Goal: Task Accomplishment & Management: Complete application form

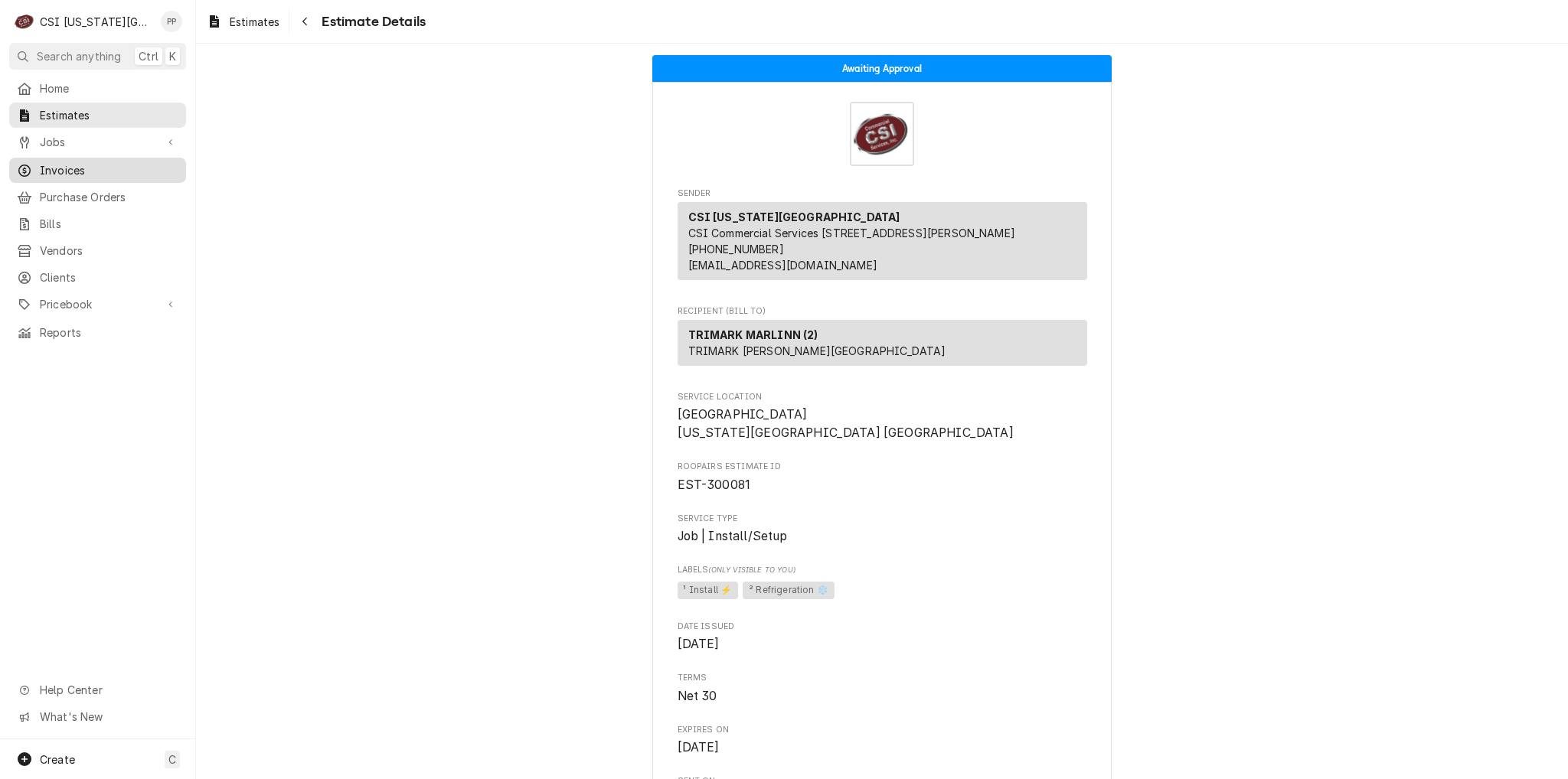
click at [86, 163] on span "Invoices" at bounding box center [108, 170] width 138 height 16
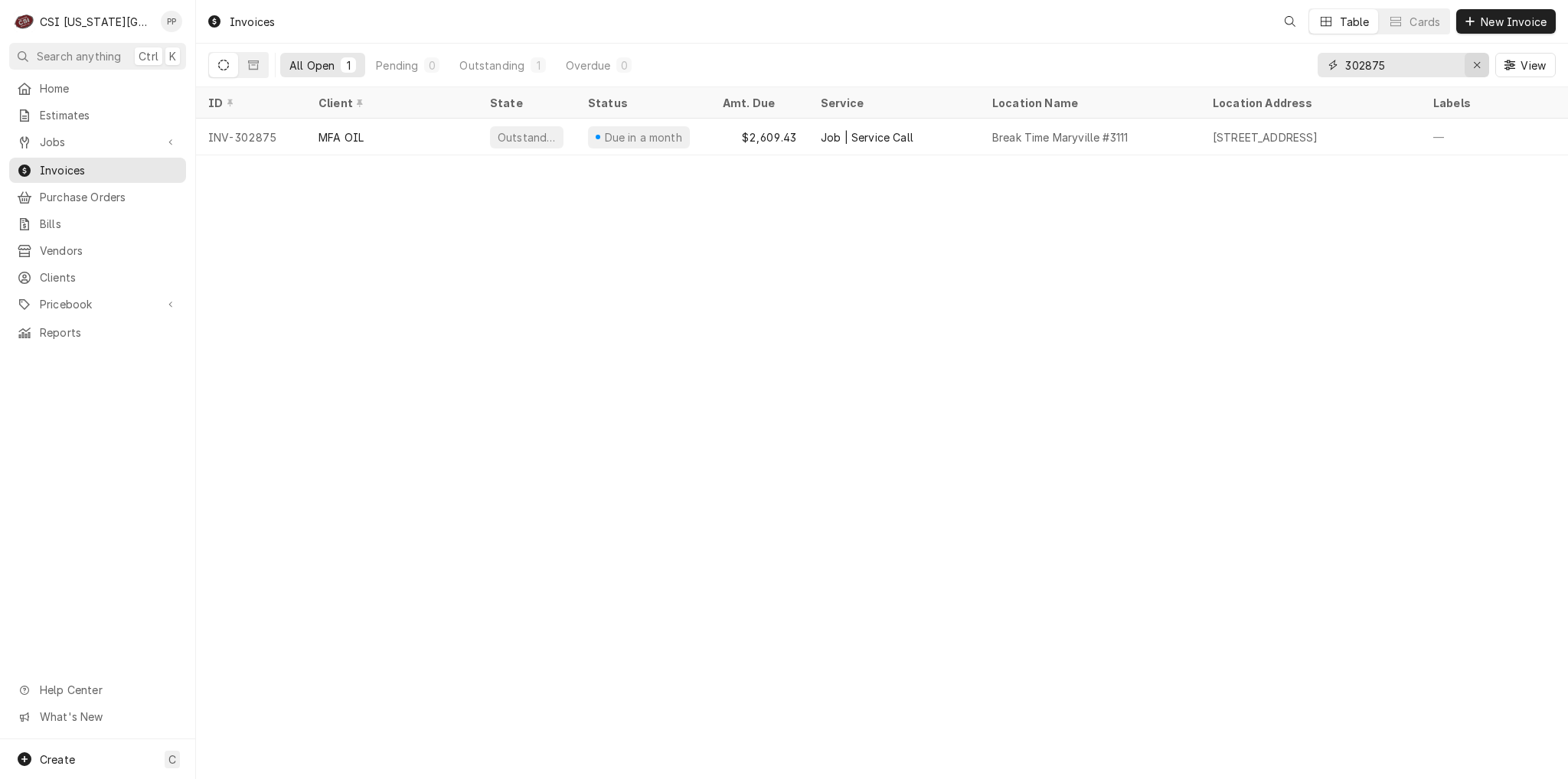
click at [1470, 65] on div "Erase input" at bounding box center [1477, 65] width 15 height 15
click at [1440, 65] on input "Dynamic Content Wrapper" at bounding box center [1417, 65] width 144 height 24
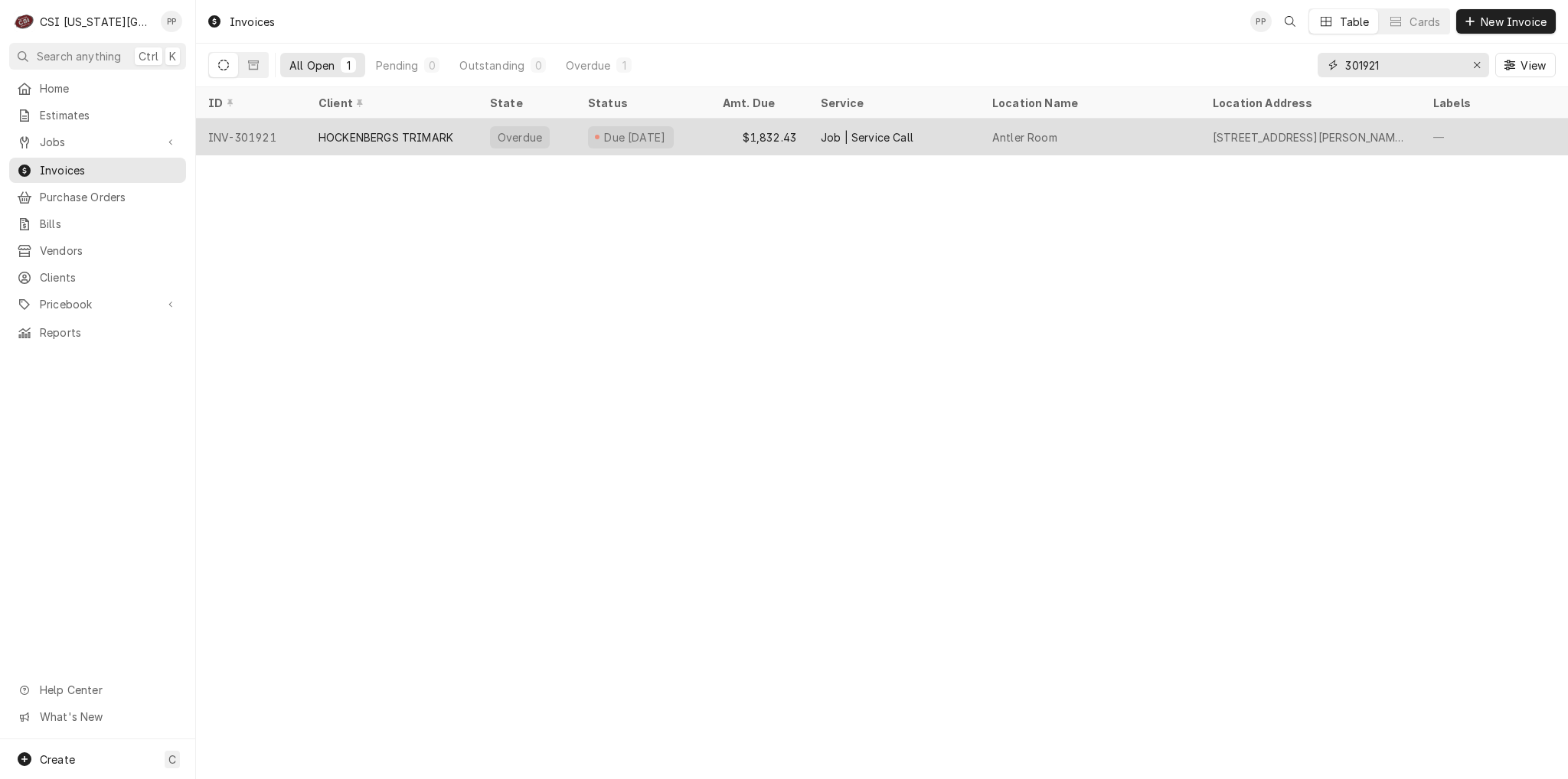
type input "301921"
click at [779, 144] on div "$1,832.43" at bounding box center [759, 138] width 98 height 37
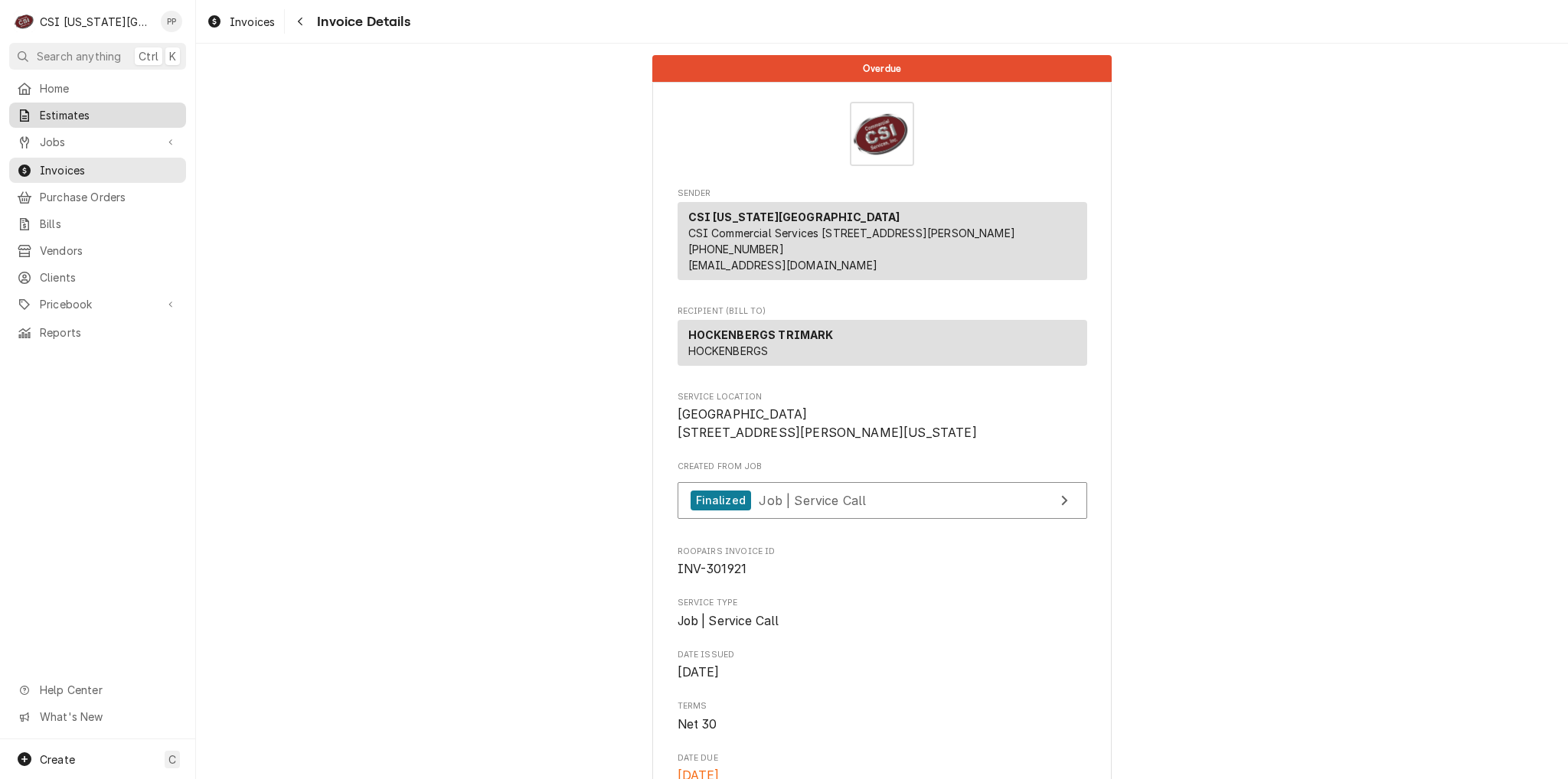
click at [112, 123] on link "Estimates" at bounding box center [97, 115] width 177 height 25
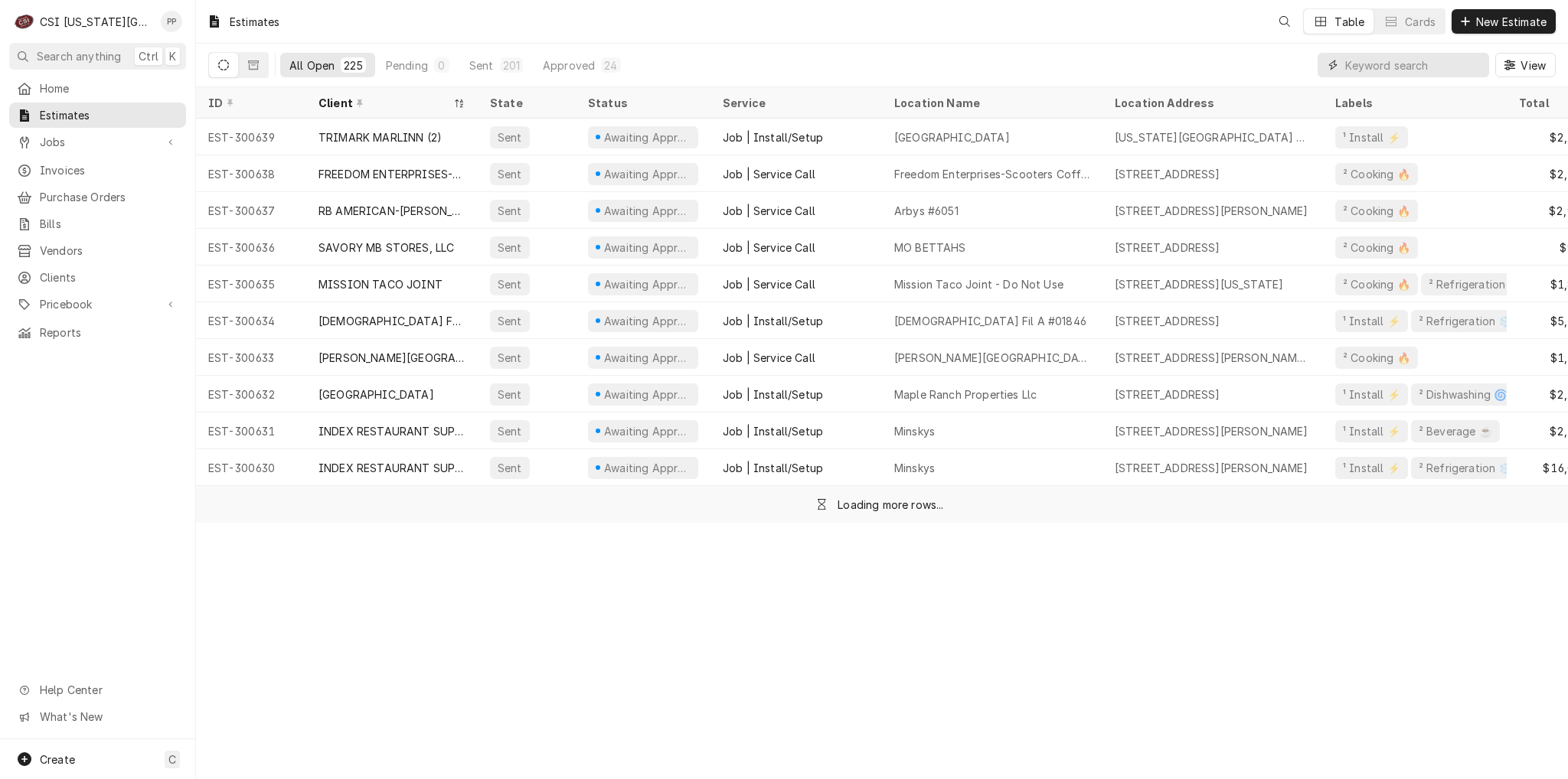
click at [1415, 66] on input "Dynamic Content Wrapper" at bounding box center [1413, 65] width 137 height 24
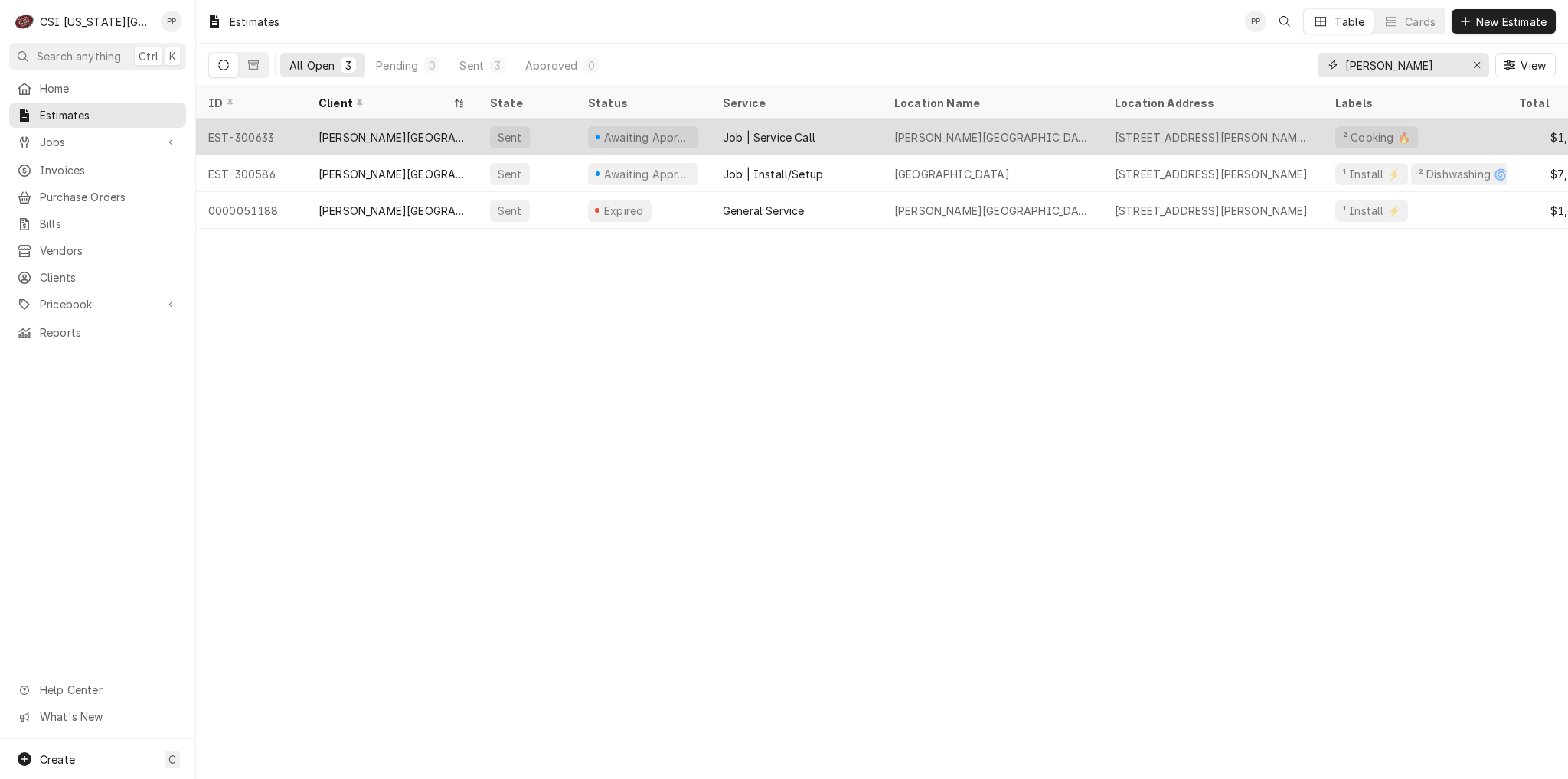
type input "gardner"
click at [842, 132] on div "Job | Service Call" at bounding box center [796, 138] width 172 height 37
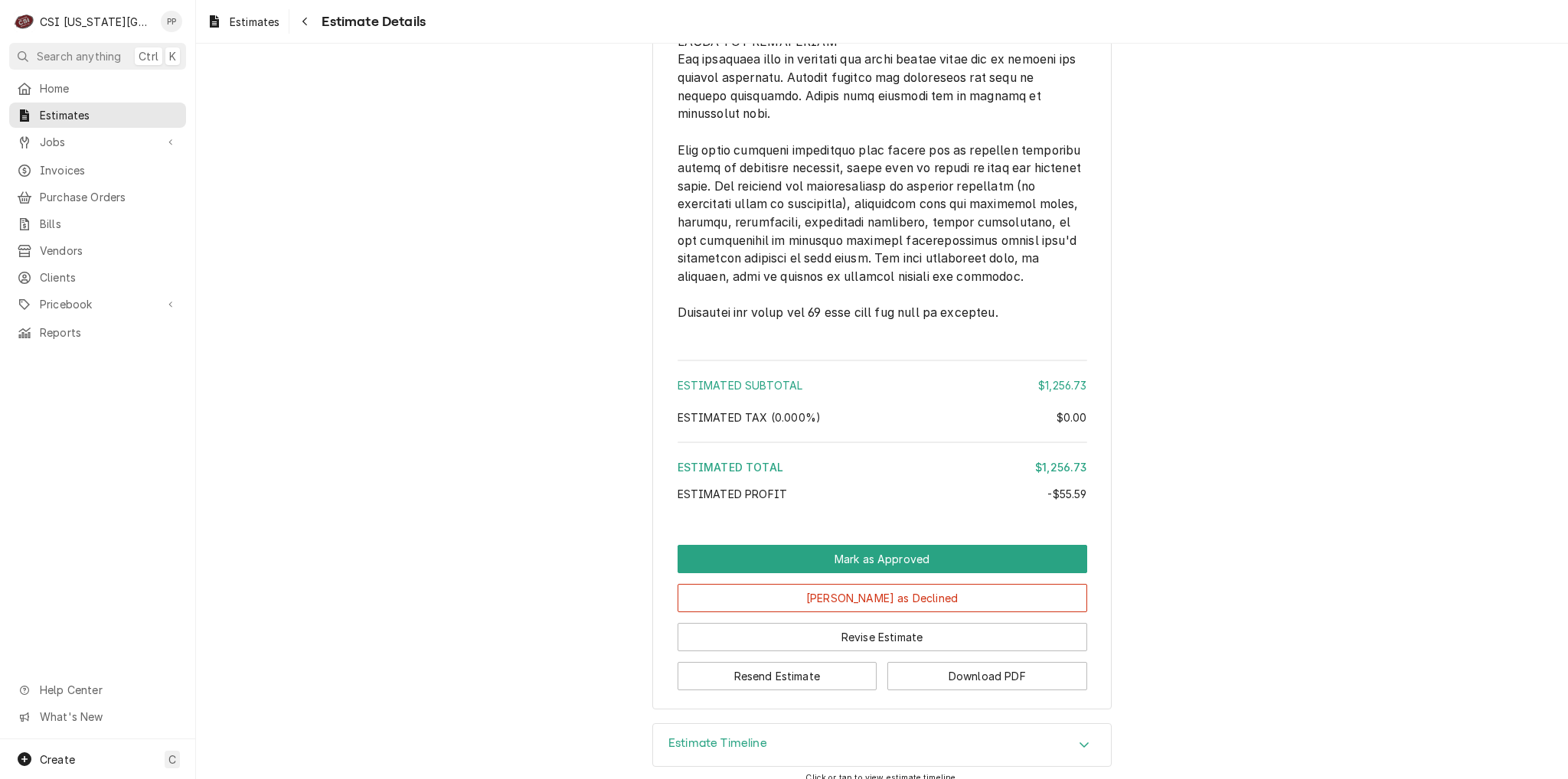
scroll to position [2829, 0]
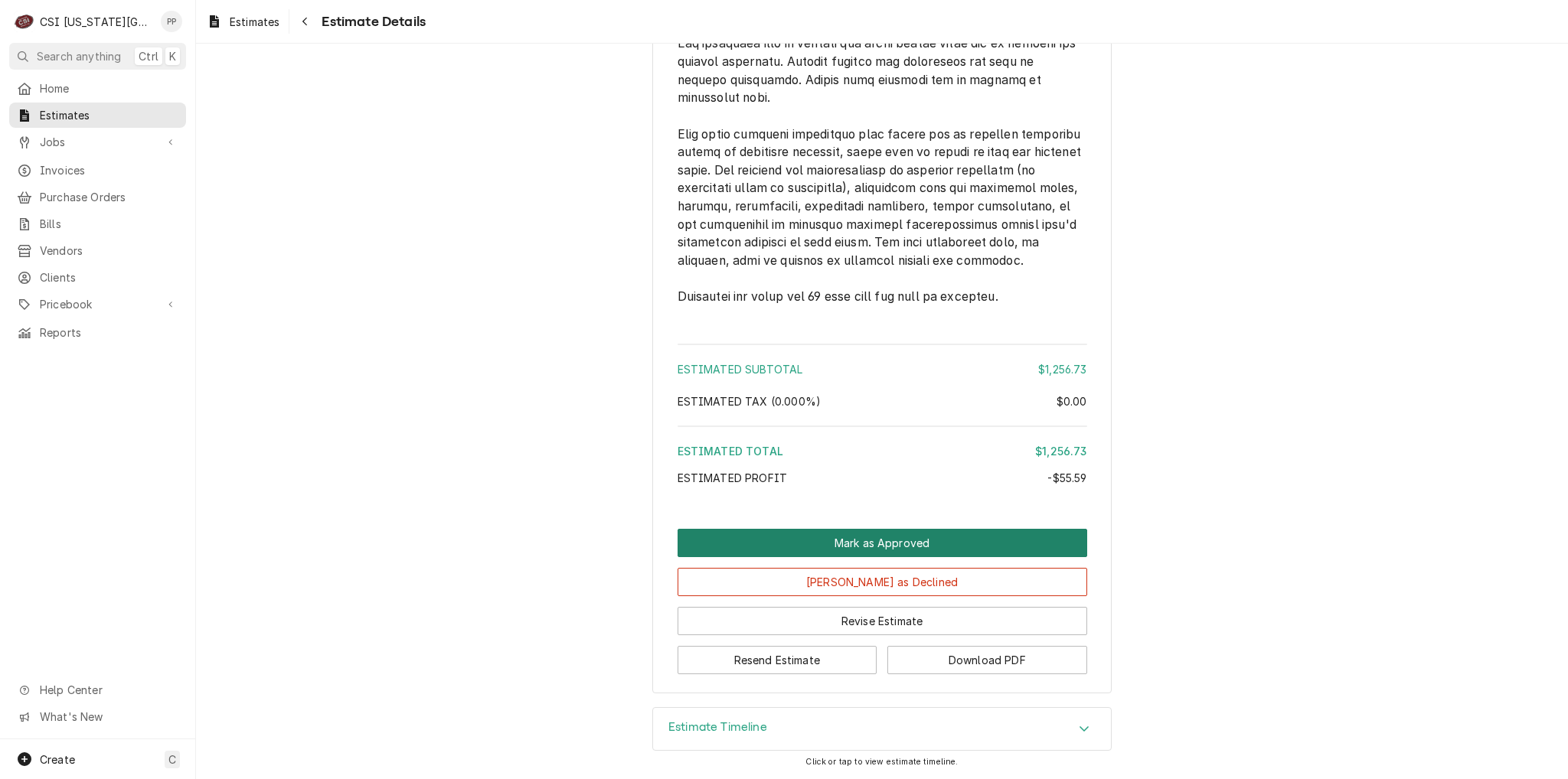
click at [904, 543] on button "Mark as Approved" at bounding box center [882, 543] width 409 height 29
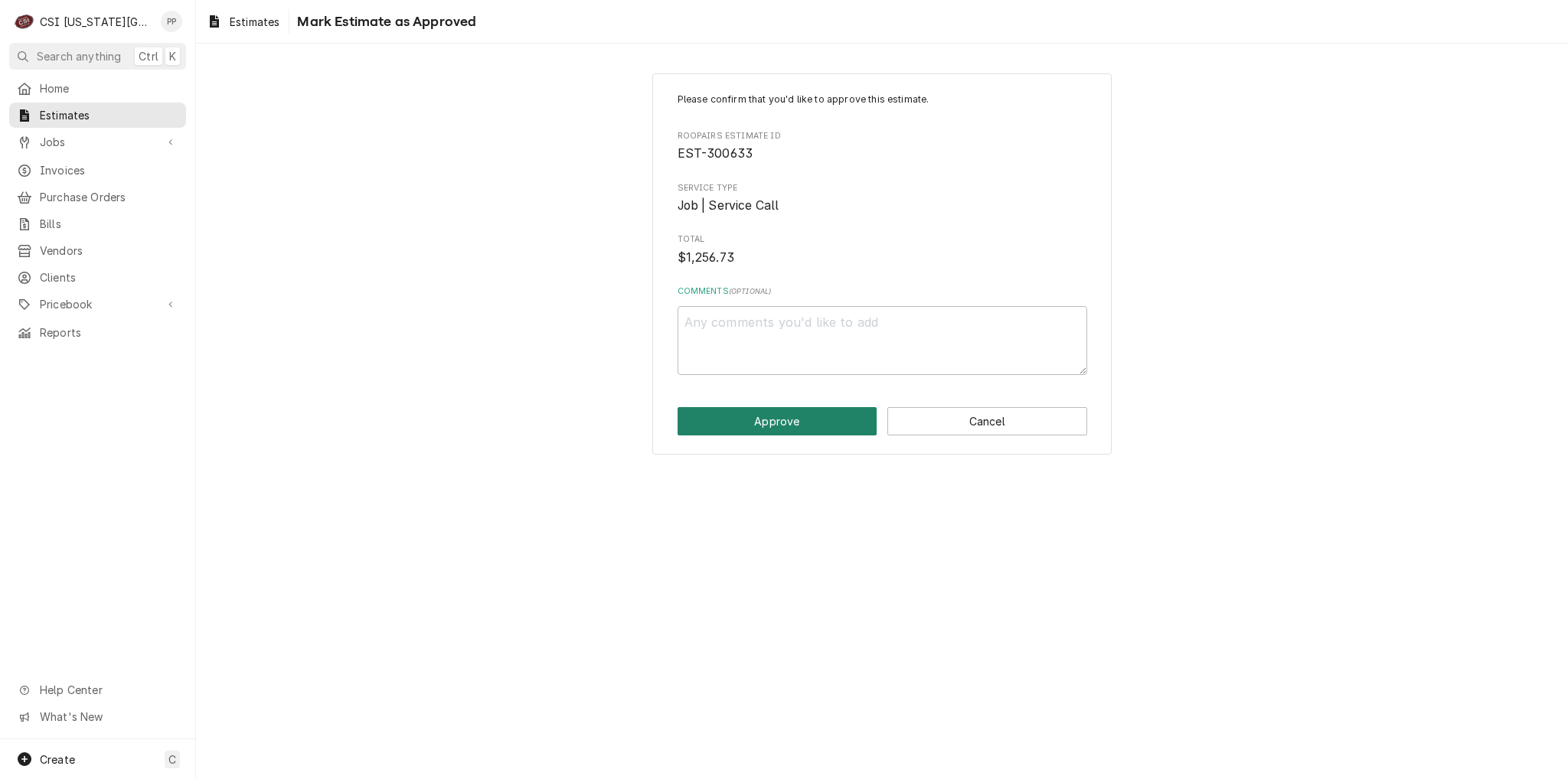
click at [812, 428] on button "Approve" at bounding box center [777, 422] width 200 height 29
type textarea "x"
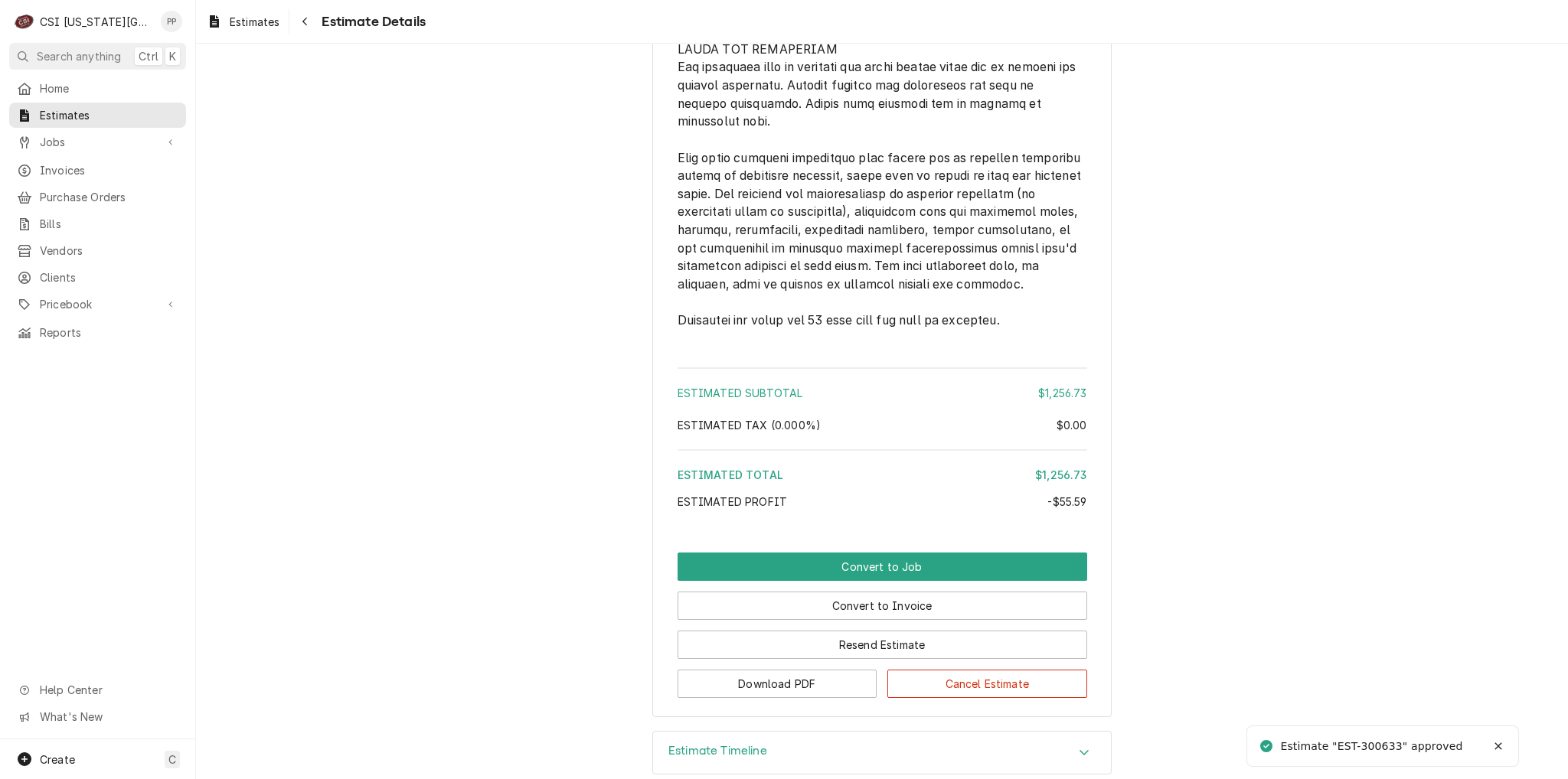
scroll to position [2829, 0]
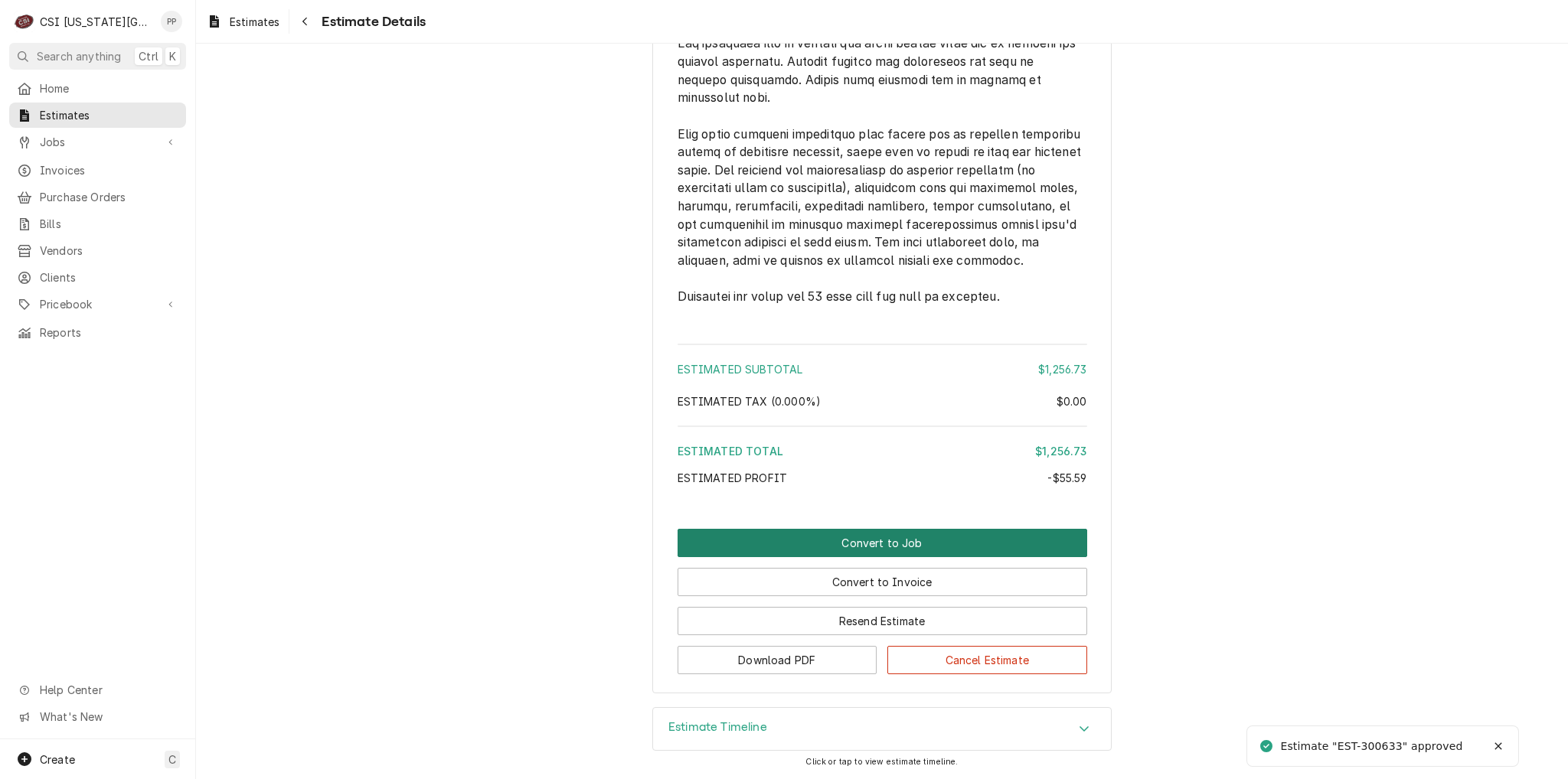
click at [893, 543] on button "Convert to Job" at bounding box center [882, 543] width 409 height 29
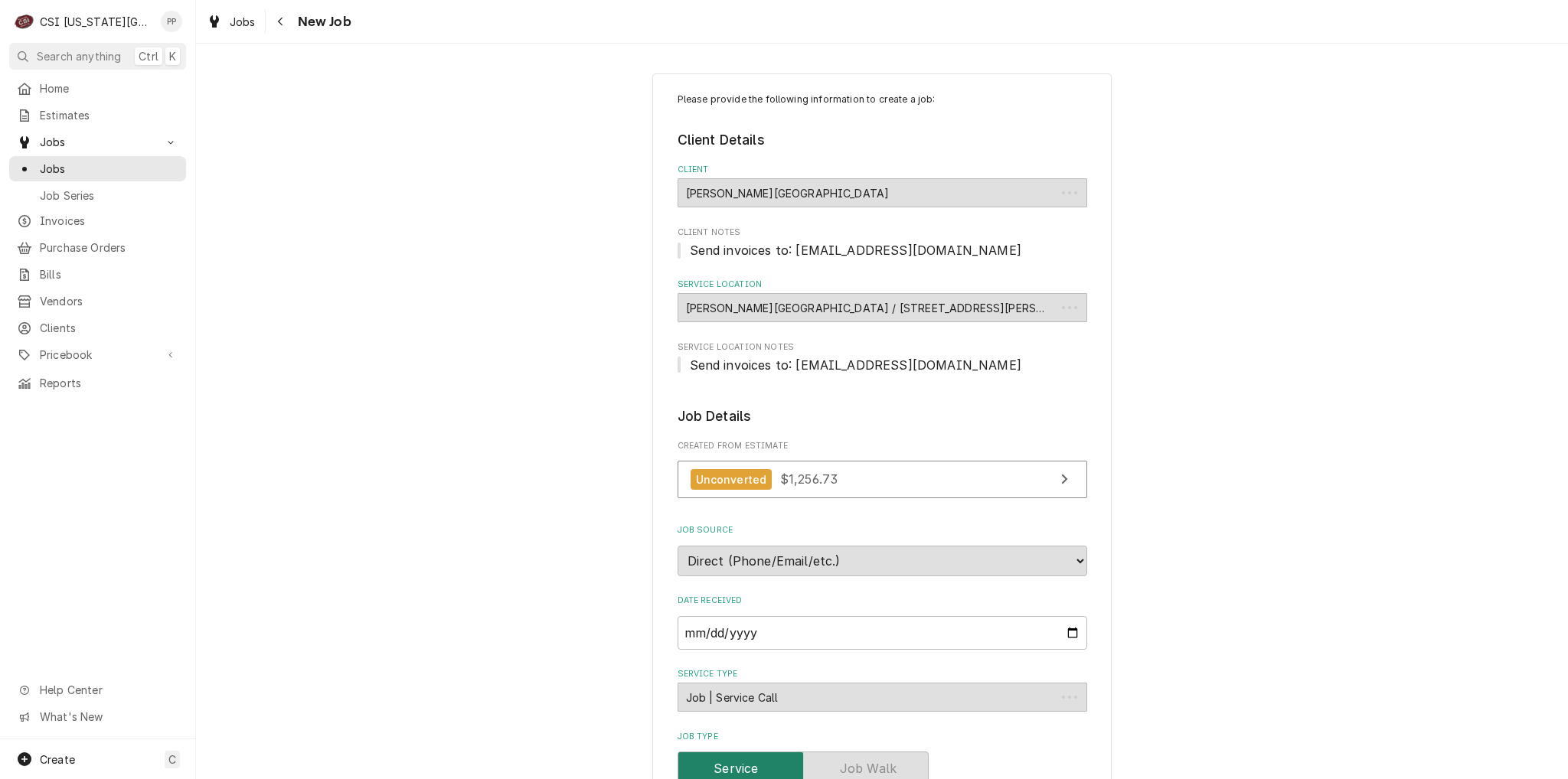
type textarea "x"
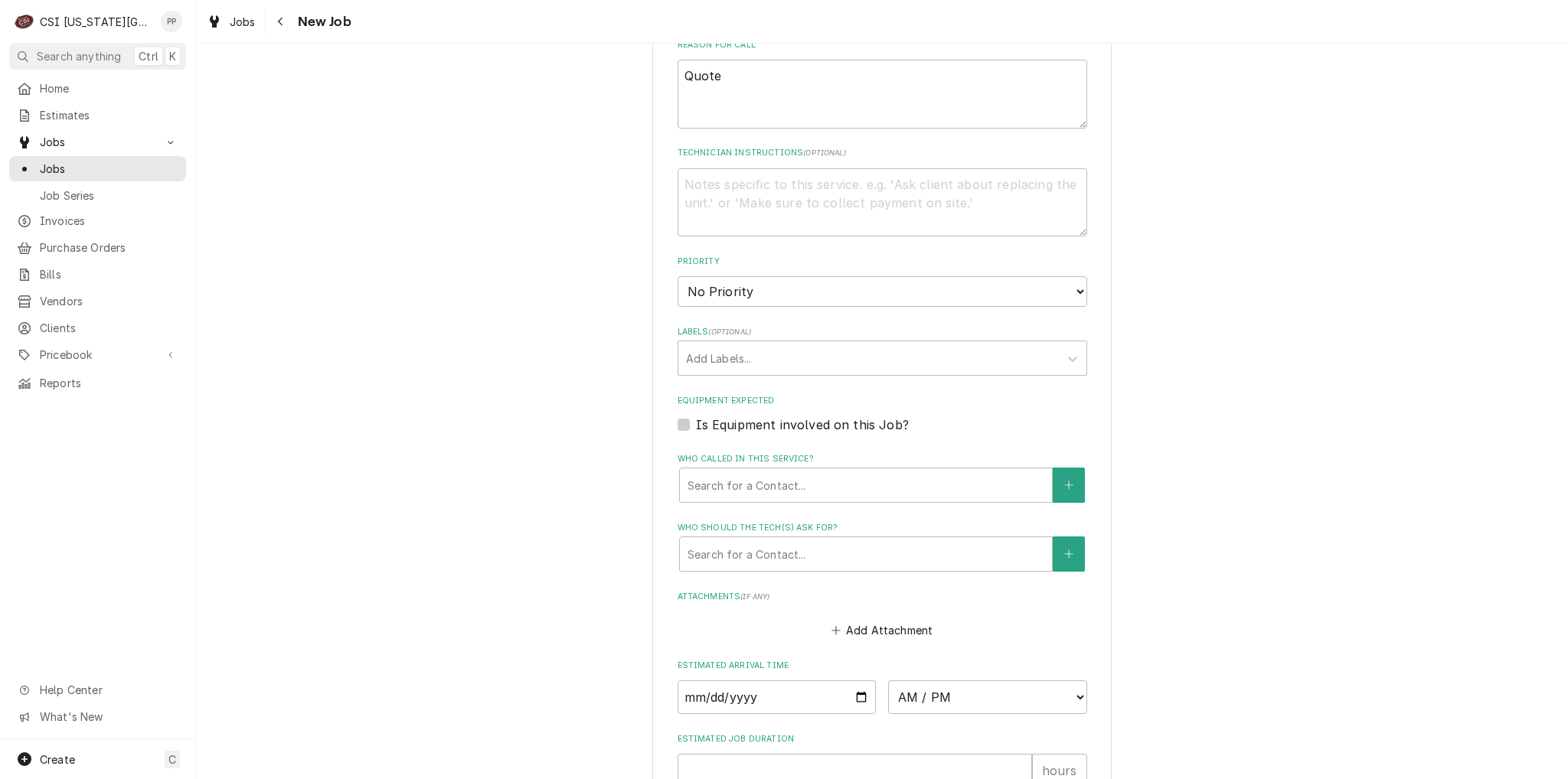
scroll to position [970, 0]
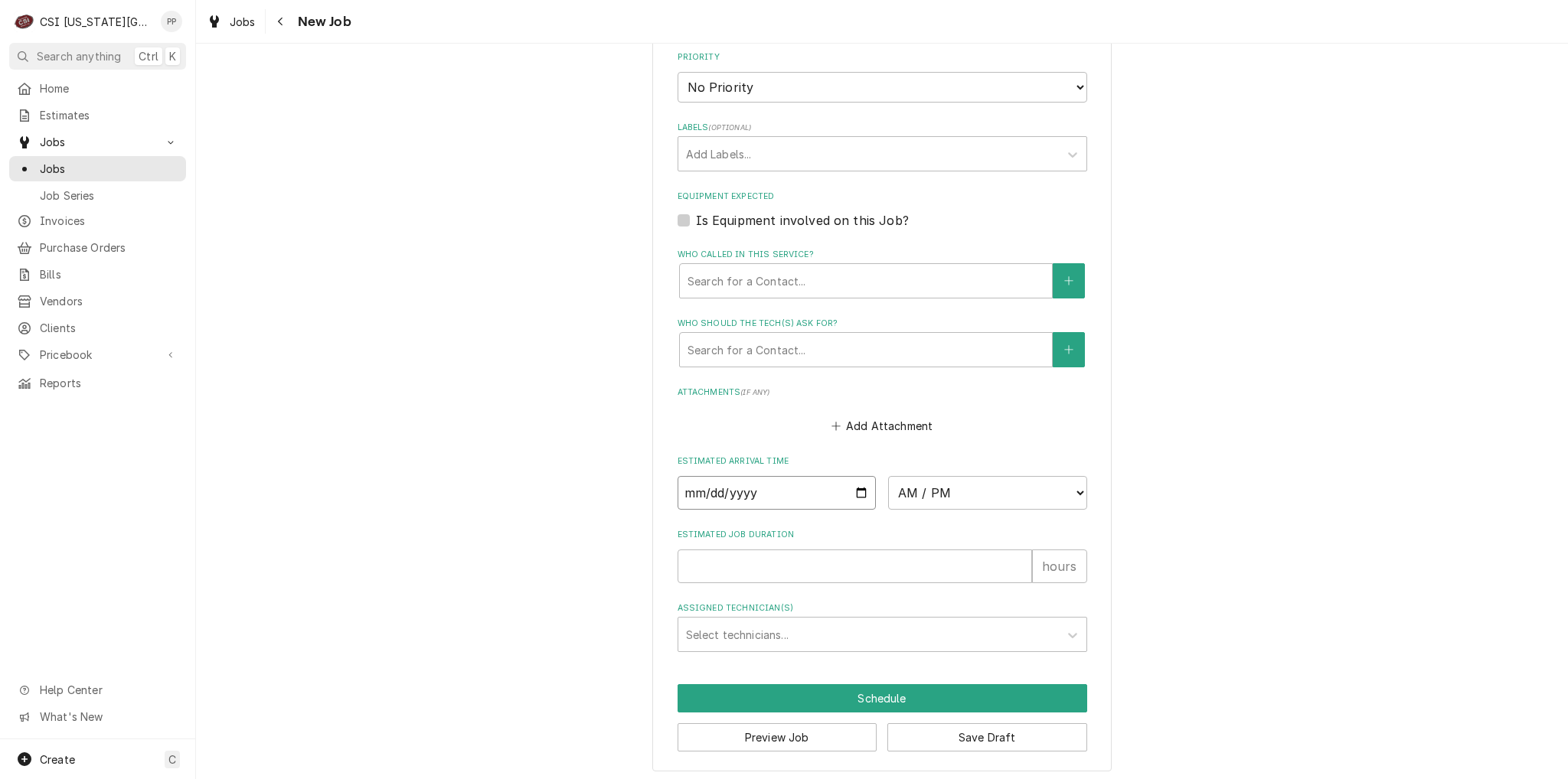
click at [859, 490] on input "Date" at bounding box center [776, 493] width 199 height 34
type input "[DATE]"
click at [901, 499] on select "AM / PM 6:00 AM 6:15 AM 6:30 AM 6:45 AM 7:00 AM 7:15 AM 7:30 AM 7:45 AM 8:00 AM…" at bounding box center [987, 493] width 199 height 34
type textarea "x"
select select "07:00:00"
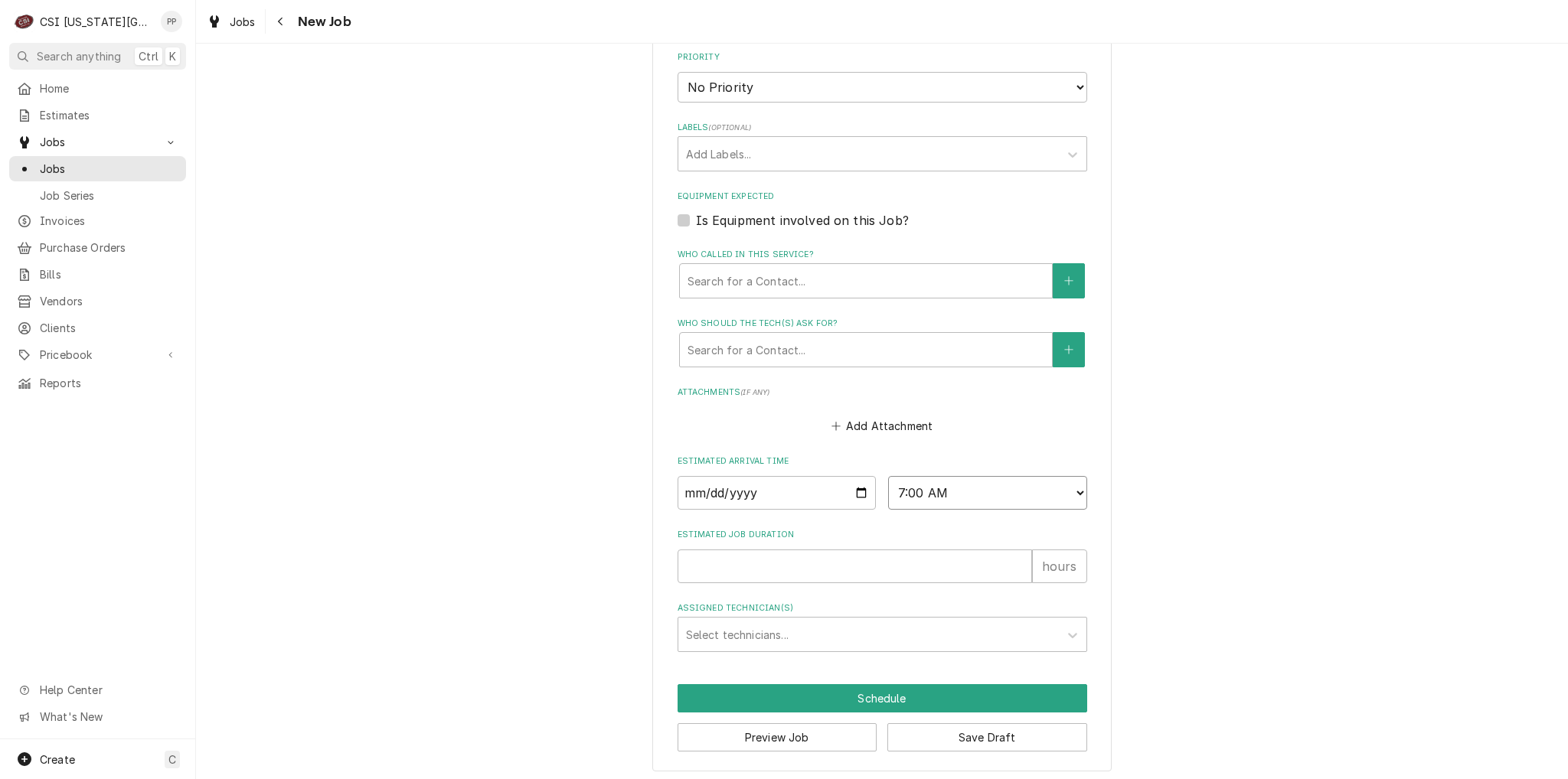
click at [888, 476] on select "AM / PM 6:00 AM 6:15 AM 6:30 AM 6:45 AM 7:00 AM 7:15 AM 7:30 AM 7:45 AM 8:00 AM…" at bounding box center [987, 493] width 199 height 34
click at [760, 561] on input "Estimated Job Duration" at bounding box center [854, 567] width 355 height 34
type textarea "x"
type input "7"
type textarea "x"
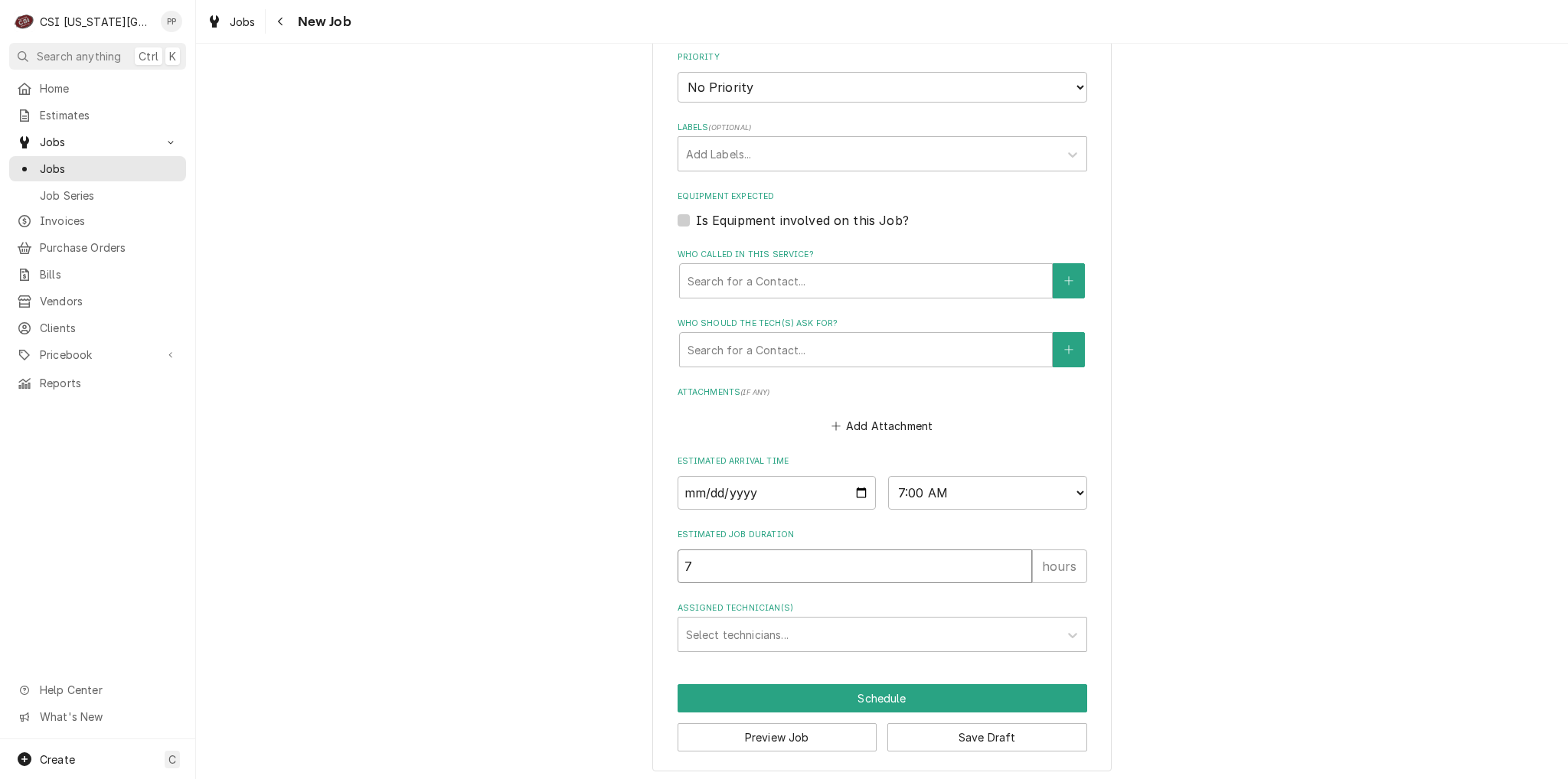
type input "78"
type textarea "x"
type input "7"
type textarea "x"
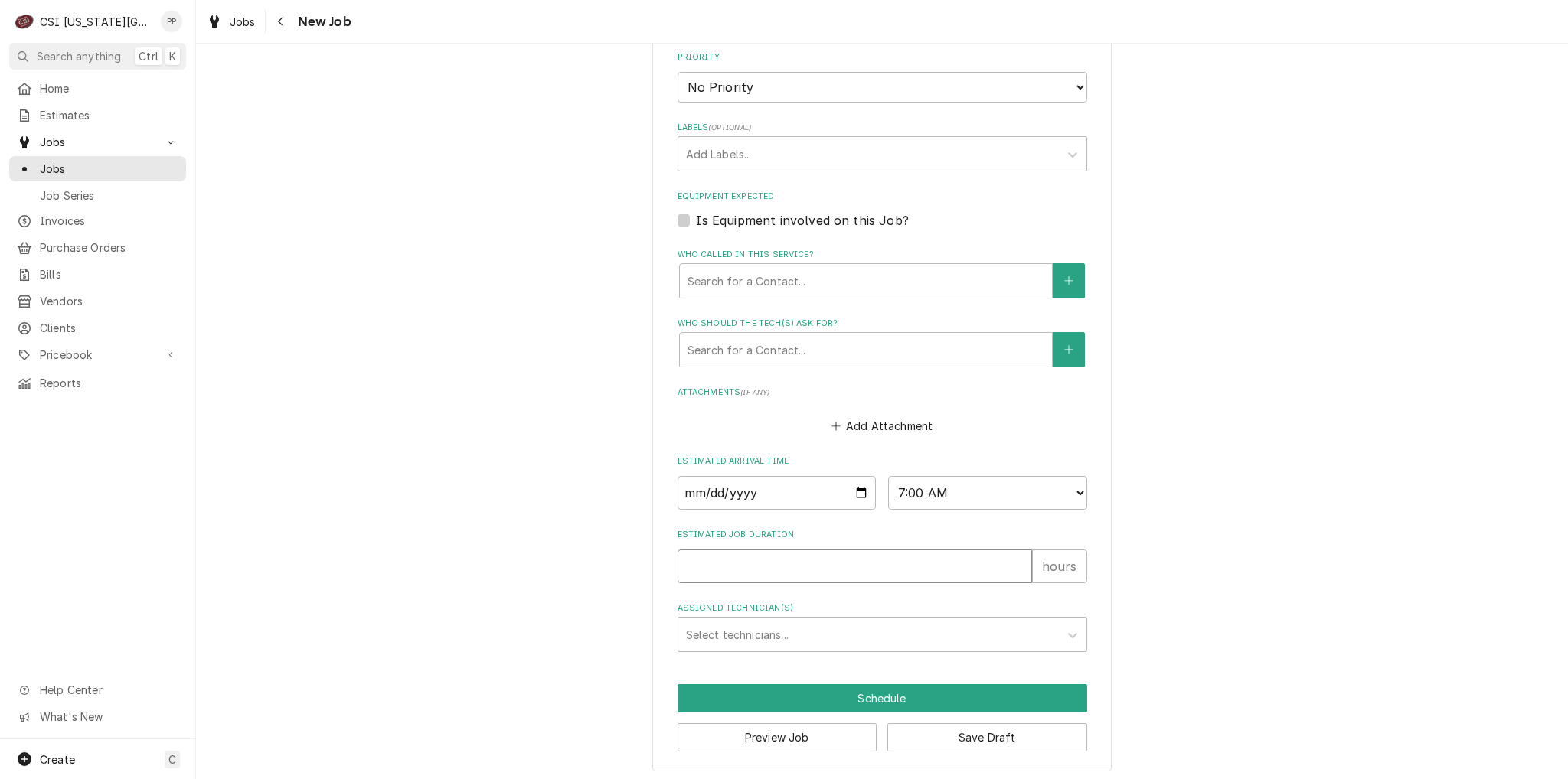
type input "8"
type textarea "x"
type input "8"
drag, startPoint x: 767, startPoint y: 604, endPoint x: 764, endPoint y: 622, distance: 18.2
click at [766, 604] on label "Assigned Technician(s)" at bounding box center [882, 609] width 409 height 13
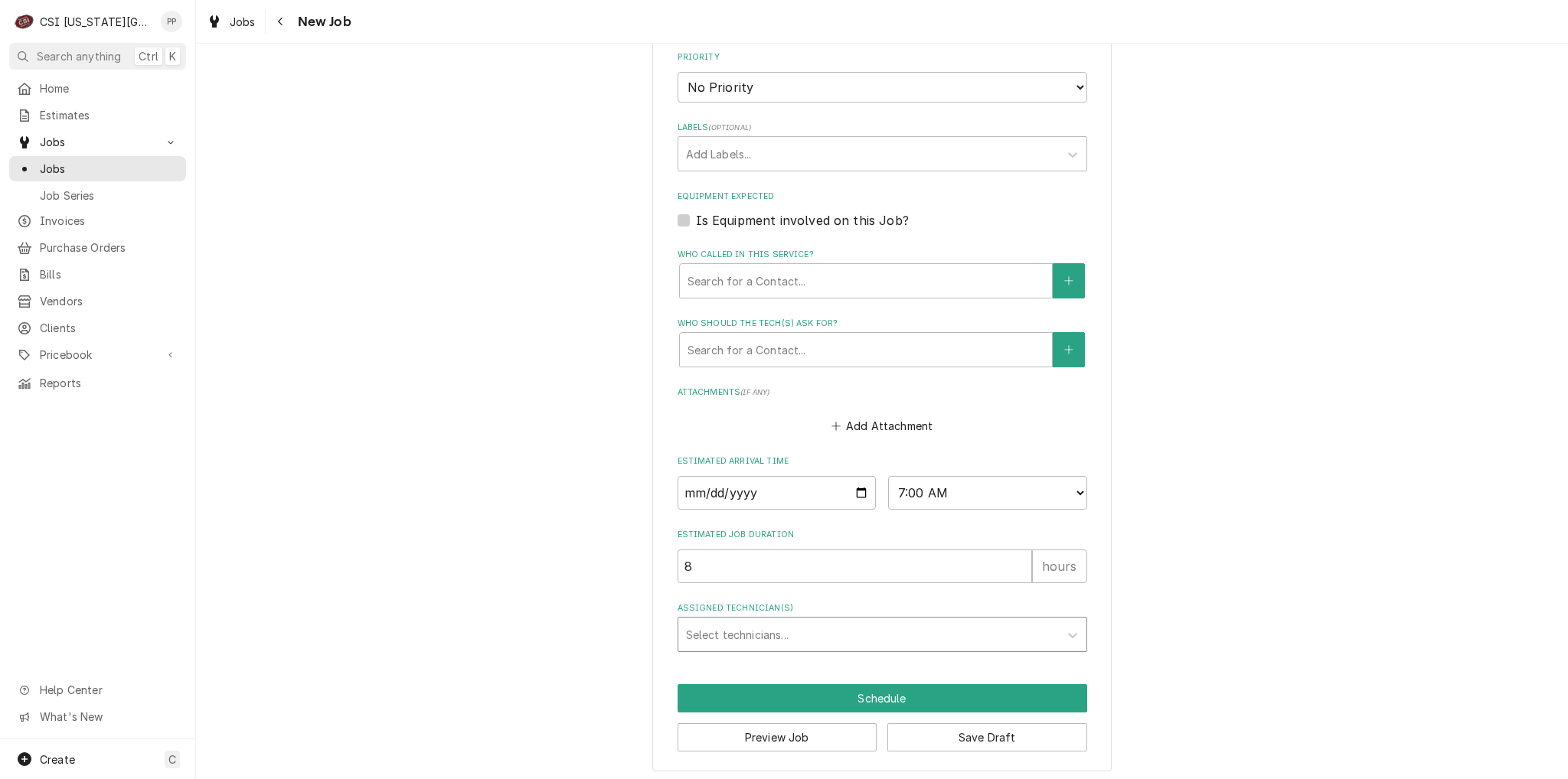
click at [764, 623] on div "Assigned Technician(s)" at bounding box center [869, 634] width 366 height 28
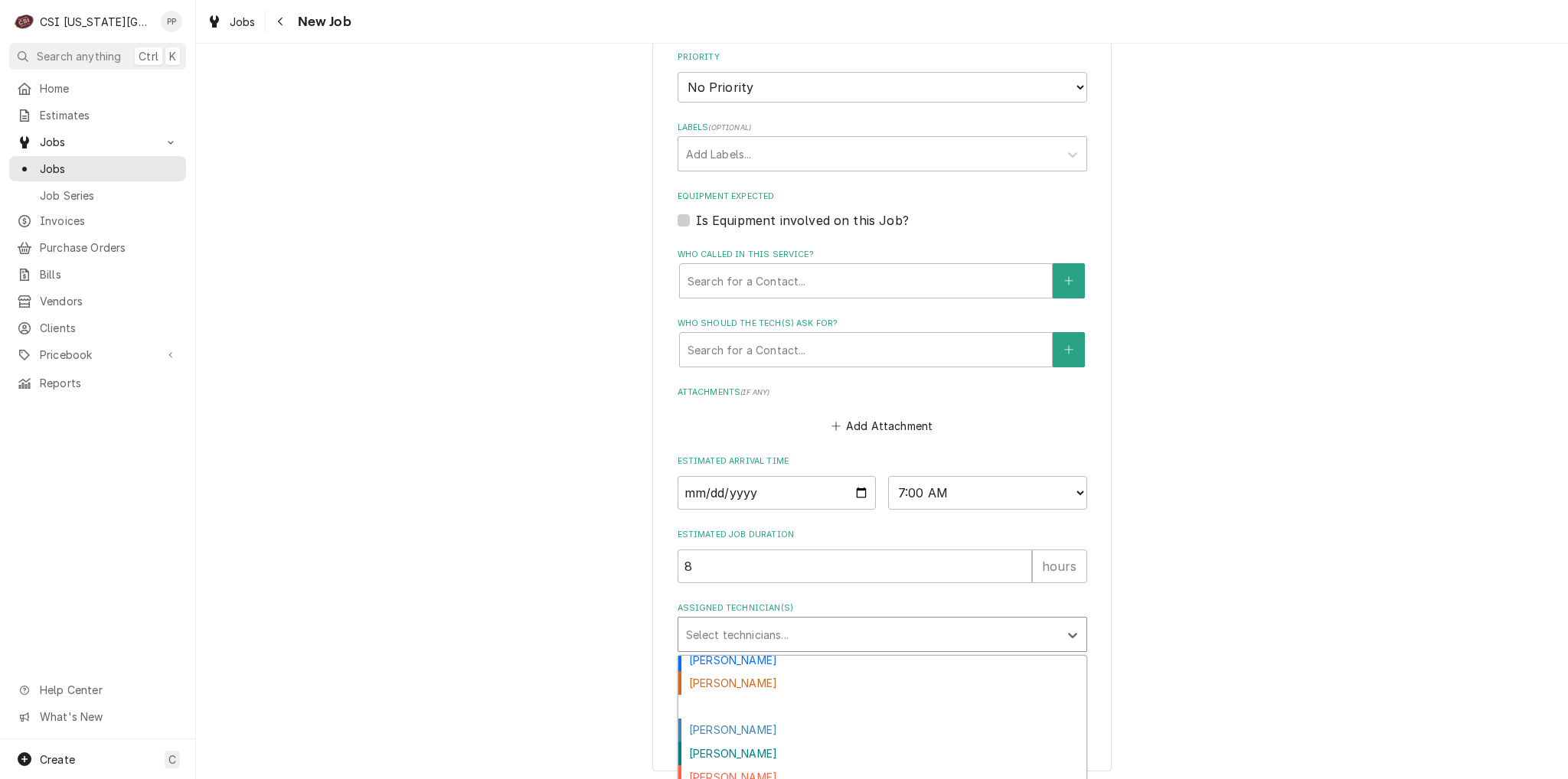
scroll to position [530, 0]
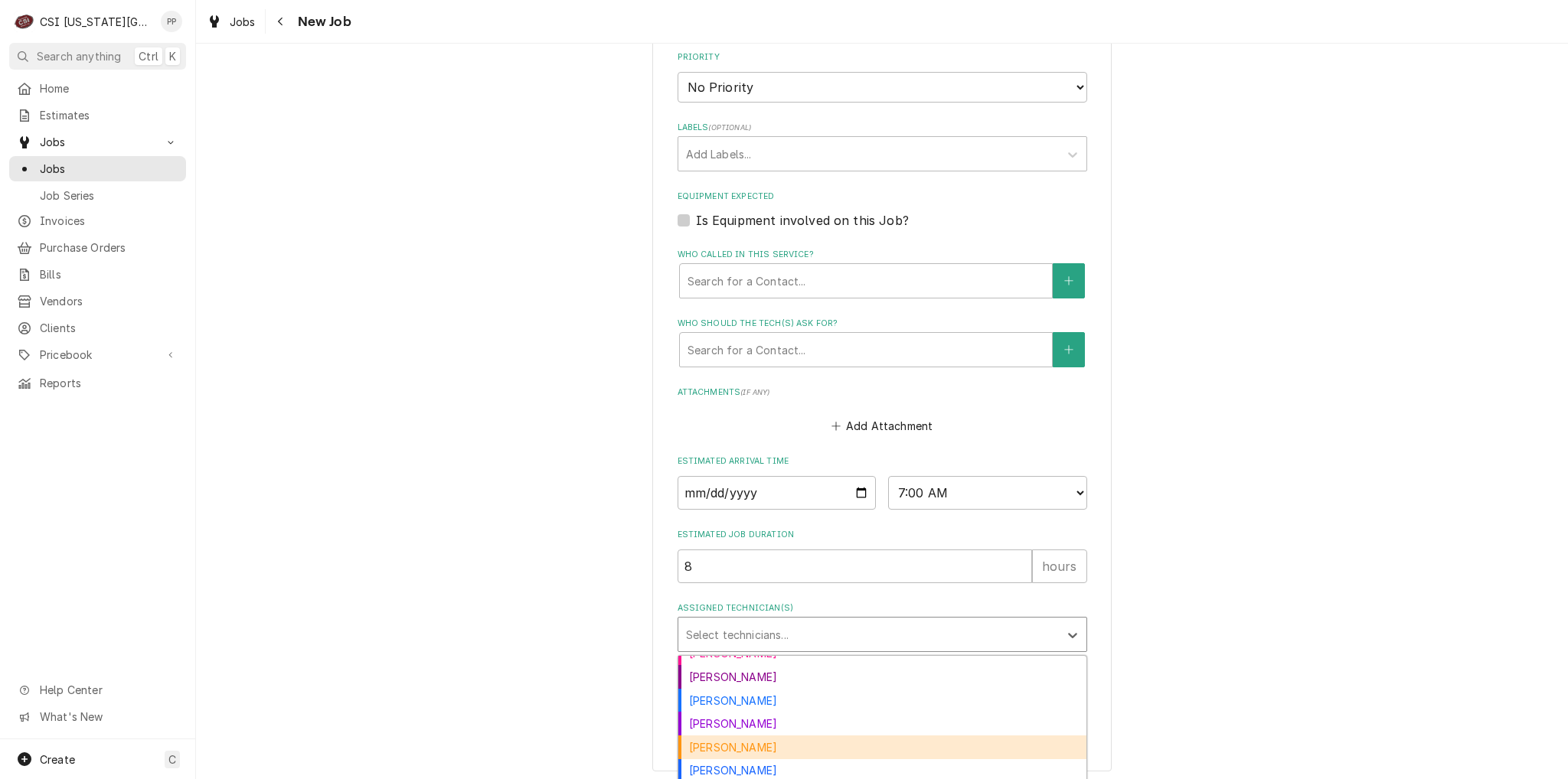
click at [766, 735] on div "Zach Masters" at bounding box center [882, 747] width 408 height 23
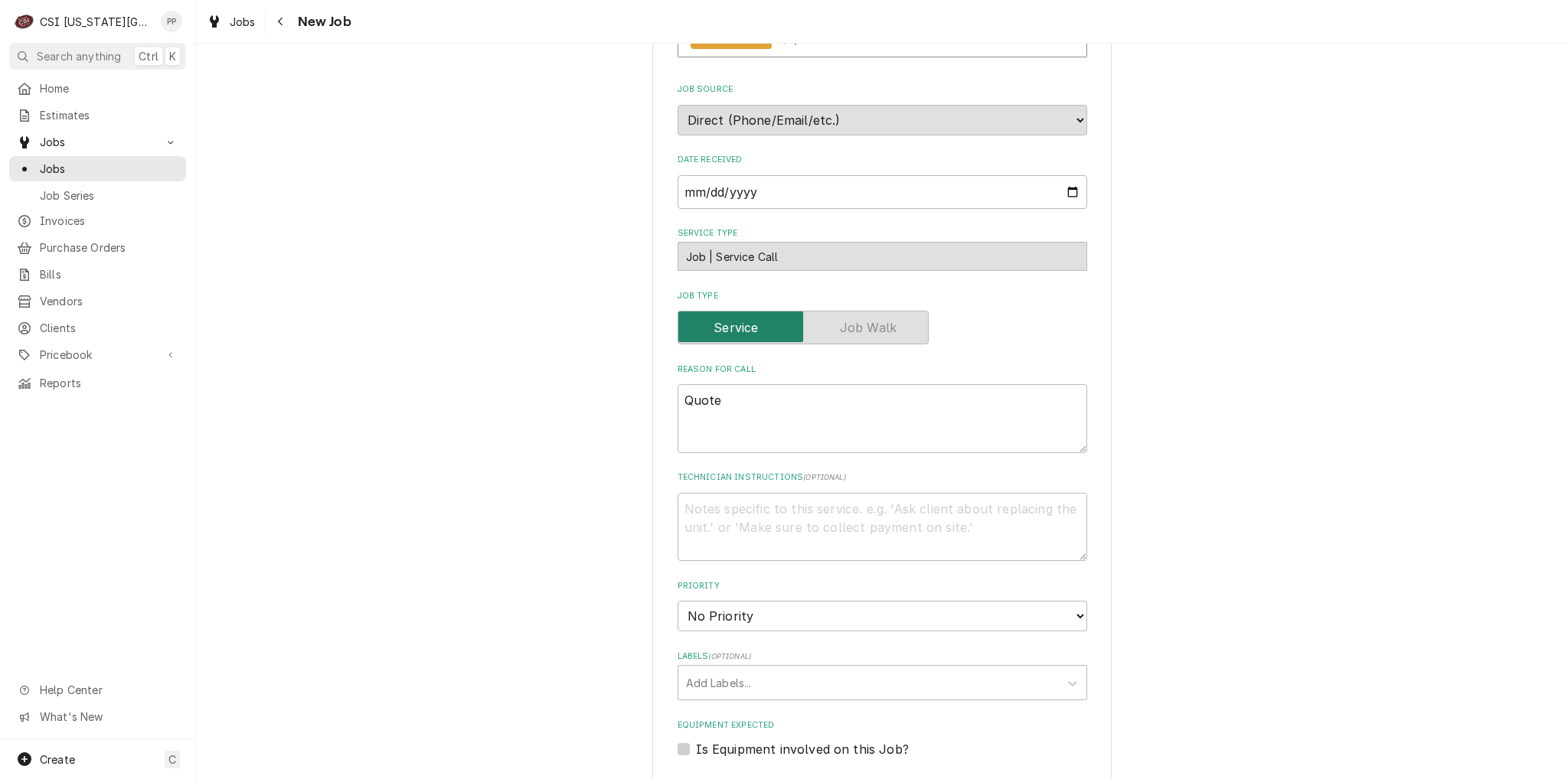
scroll to position [205, 0]
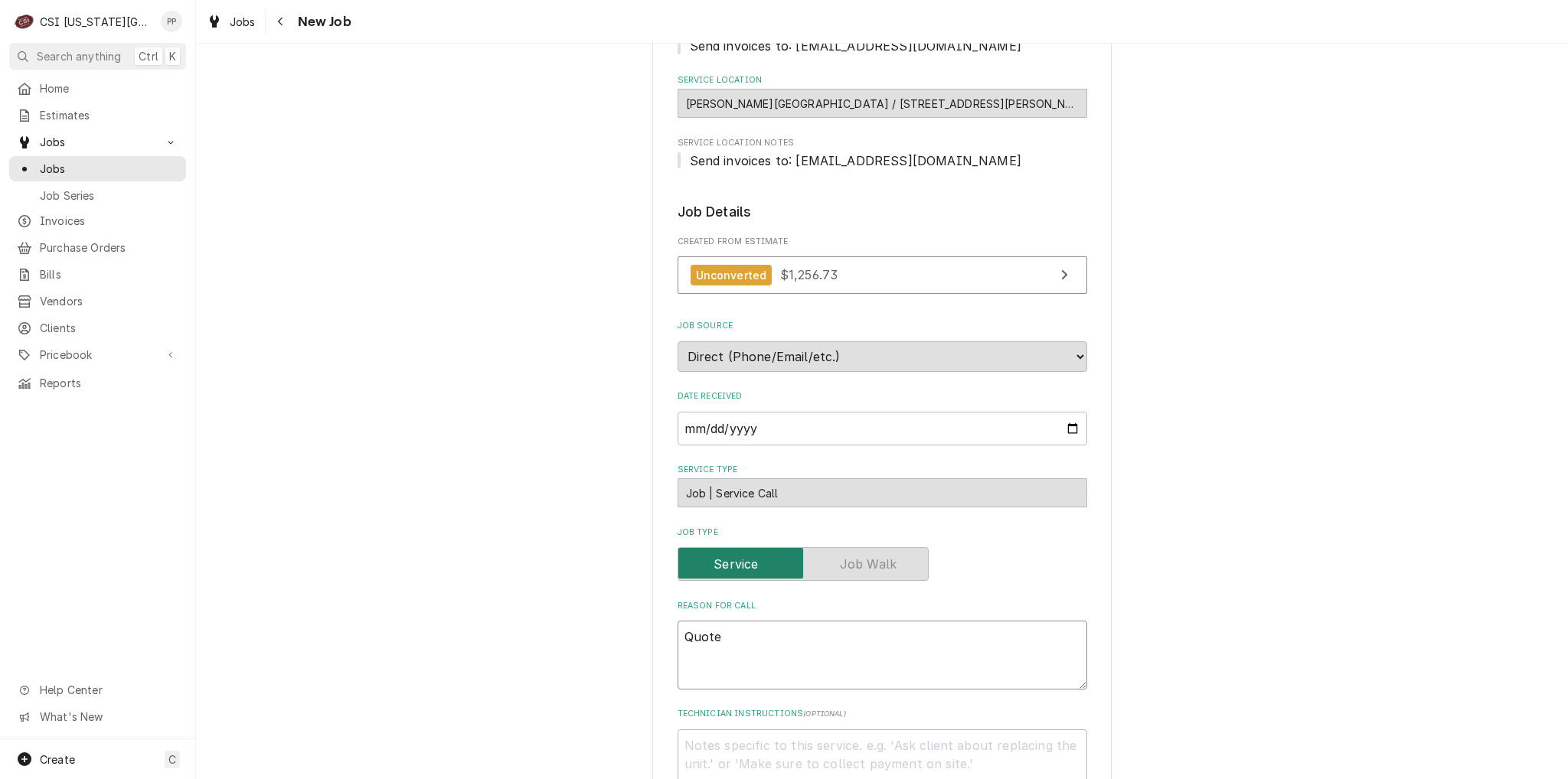
drag, startPoint x: 761, startPoint y: 631, endPoint x: 691, endPoint y: 626, distance: 70.2
click at [678, 621] on textarea "Quote" at bounding box center [882, 655] width 409 height 69
type textarea "x"
type textarea "d"
type textarea "x"
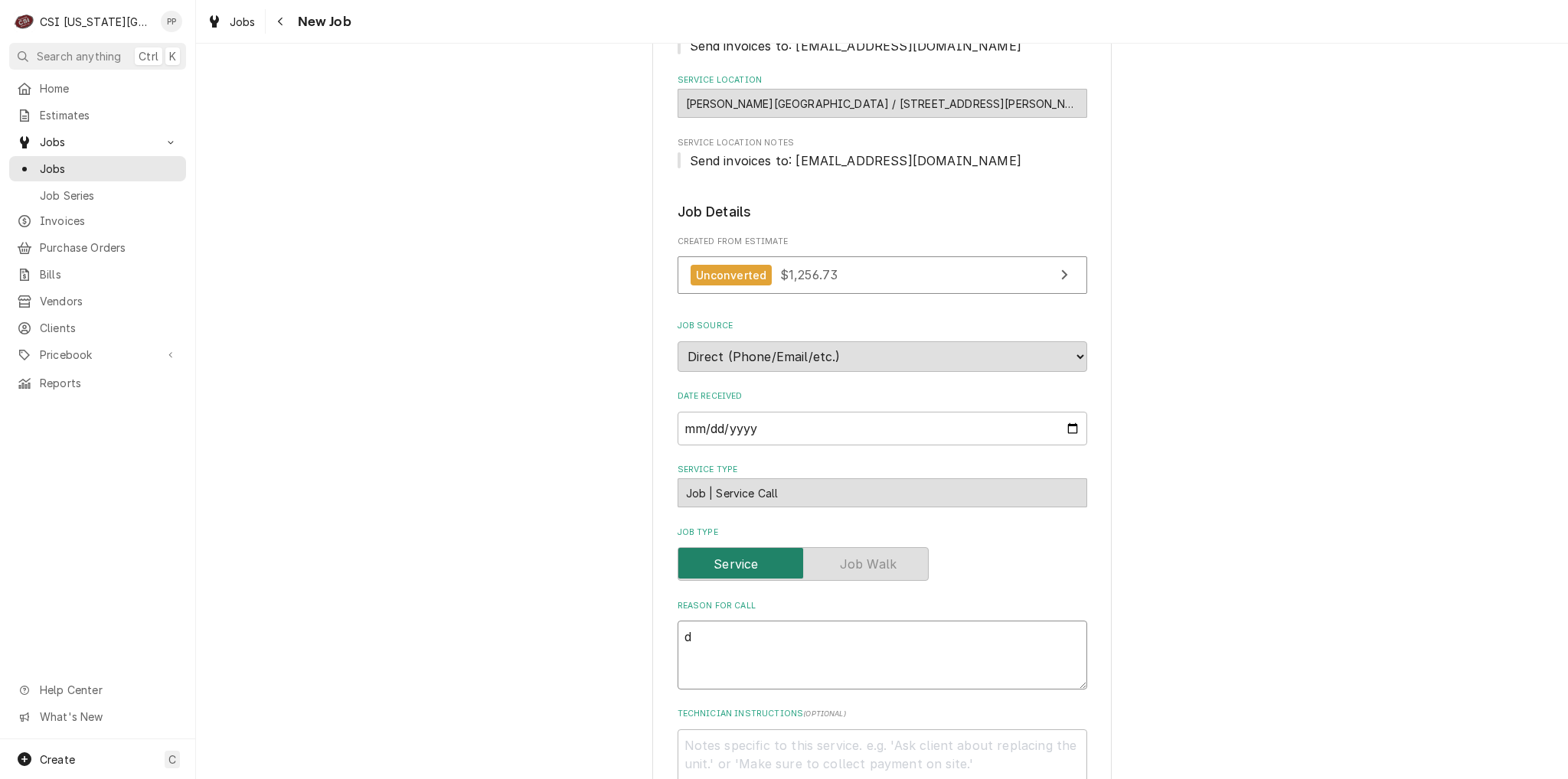
type textarea "de"
type textarea "x"
type textarea "del"
type textarea "x"
type textarea "deli"
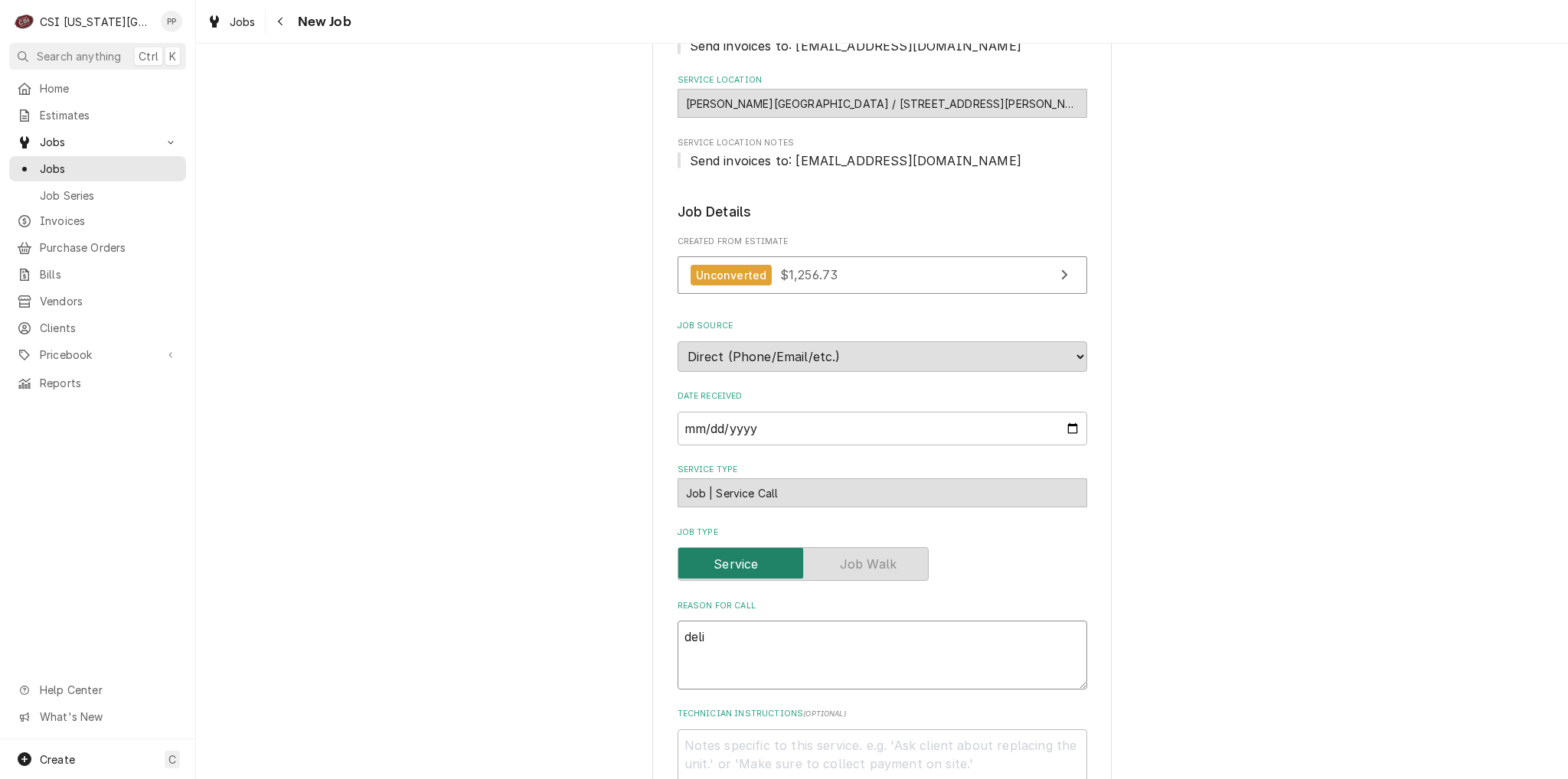
type textarea "x"
type textarea "deliv"
type textarea "x"
type textarea "delive"
type textarea "x"
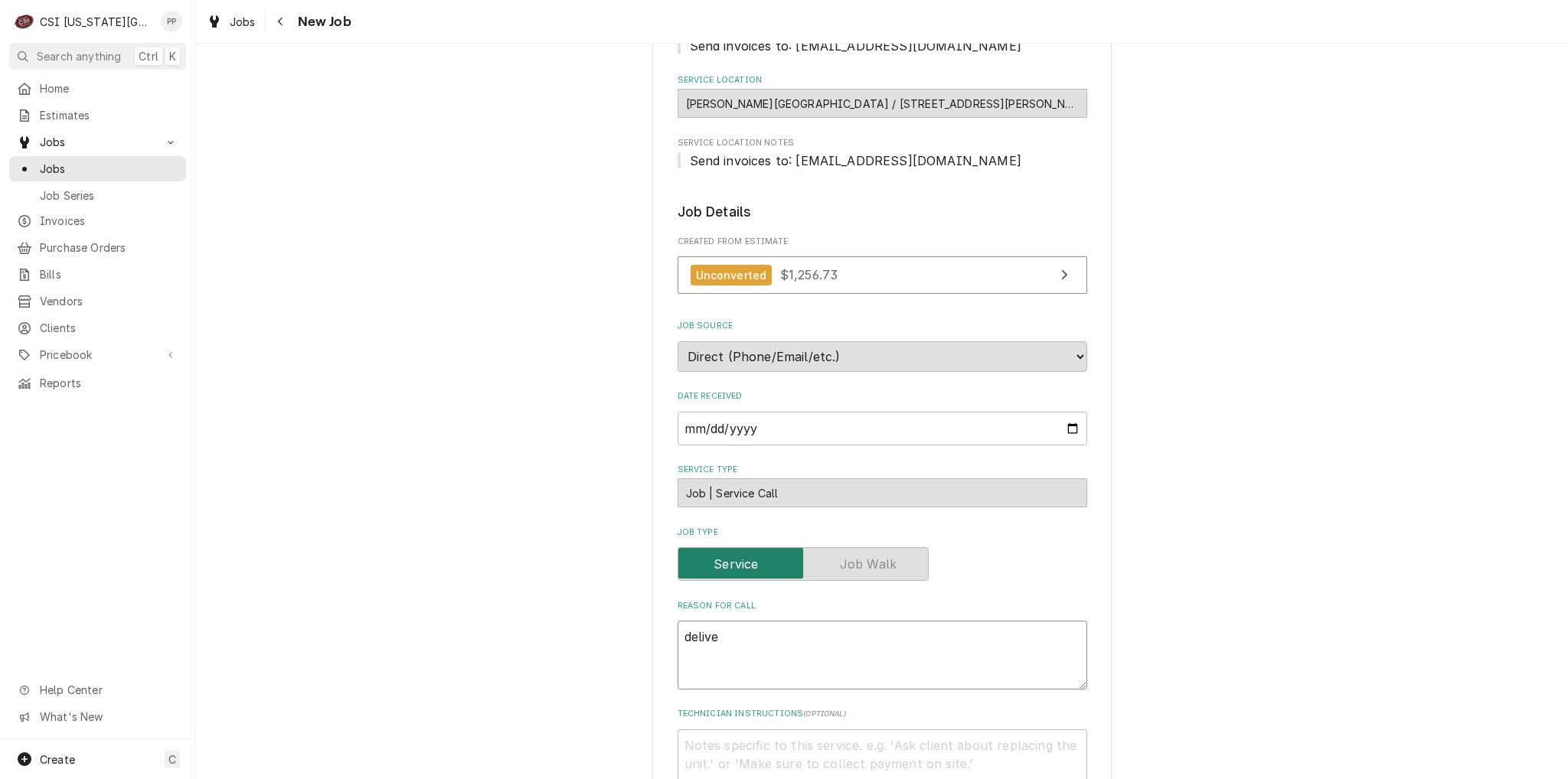
type textarea "deliver"
type textarea "x"
type textarea "deliver"
type textarea "x"
type textarea "deliver c"
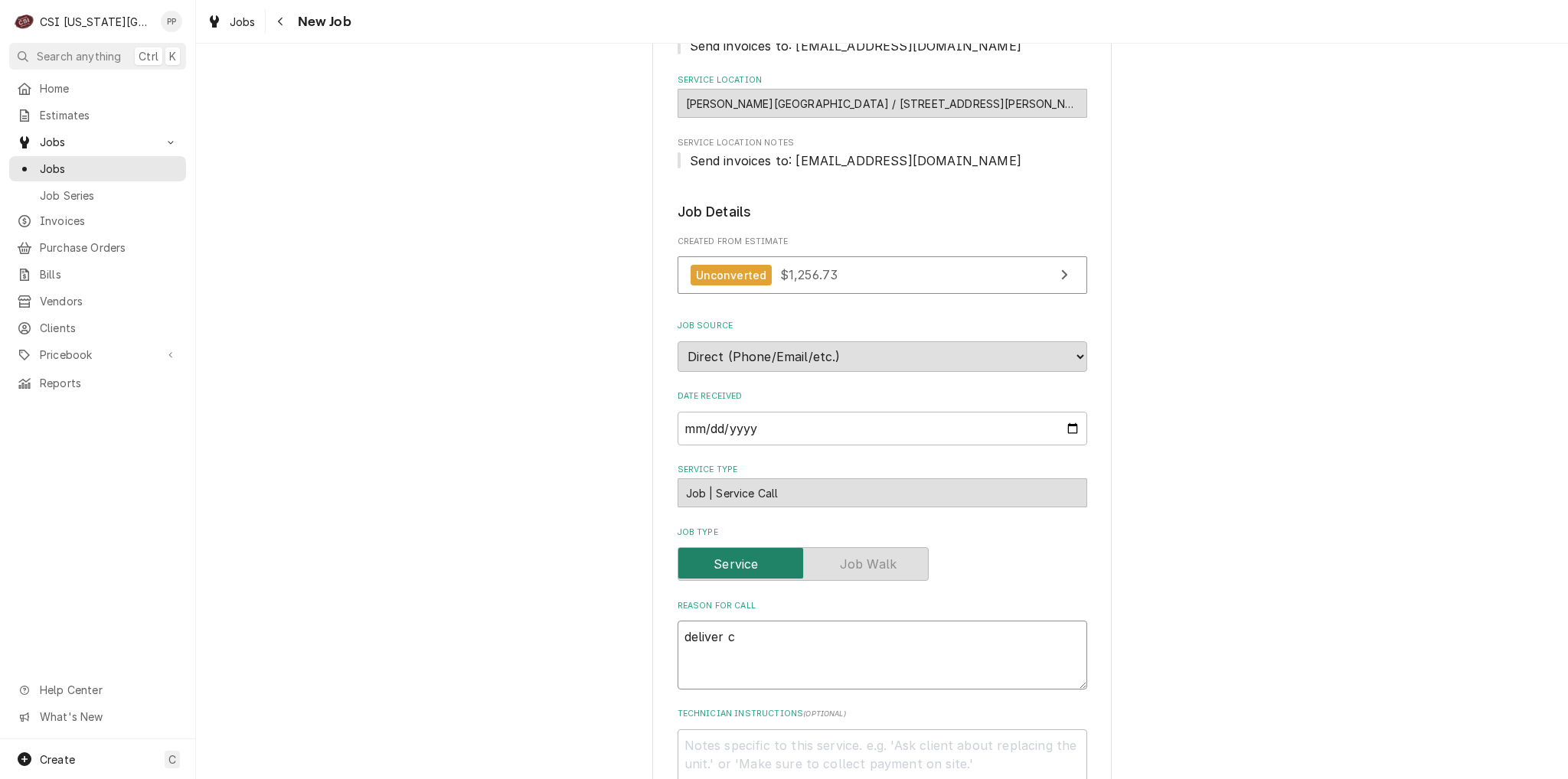
type textarea "x"
type textarea "deliver ch"
type textarea "x"
type textarea "deliver che"
type textarea "x"
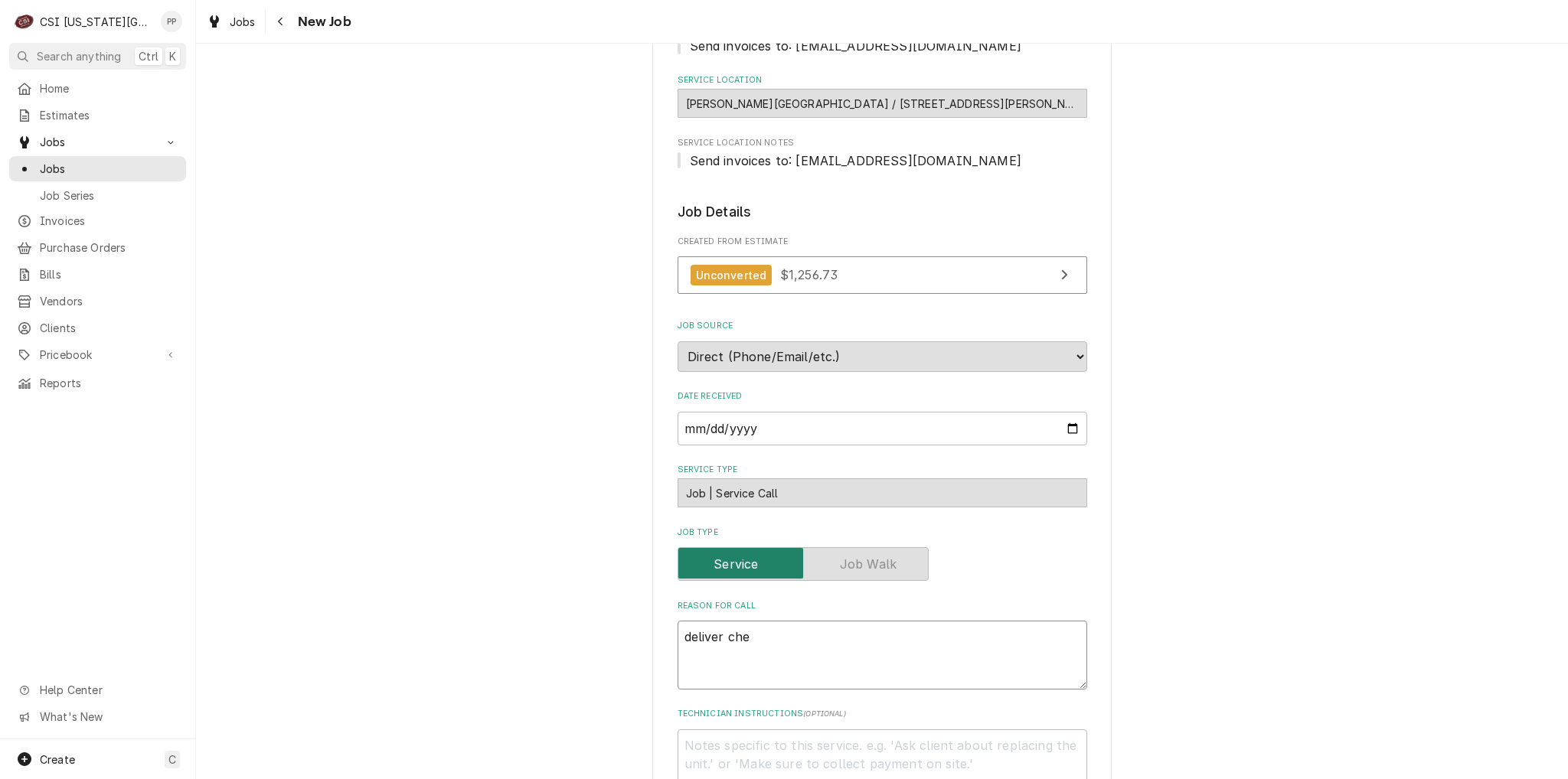
type textarea "deliver ch"
type textarea "x"
type textarea "deliver c"
type textarea "x"
type textarea "deliver co"
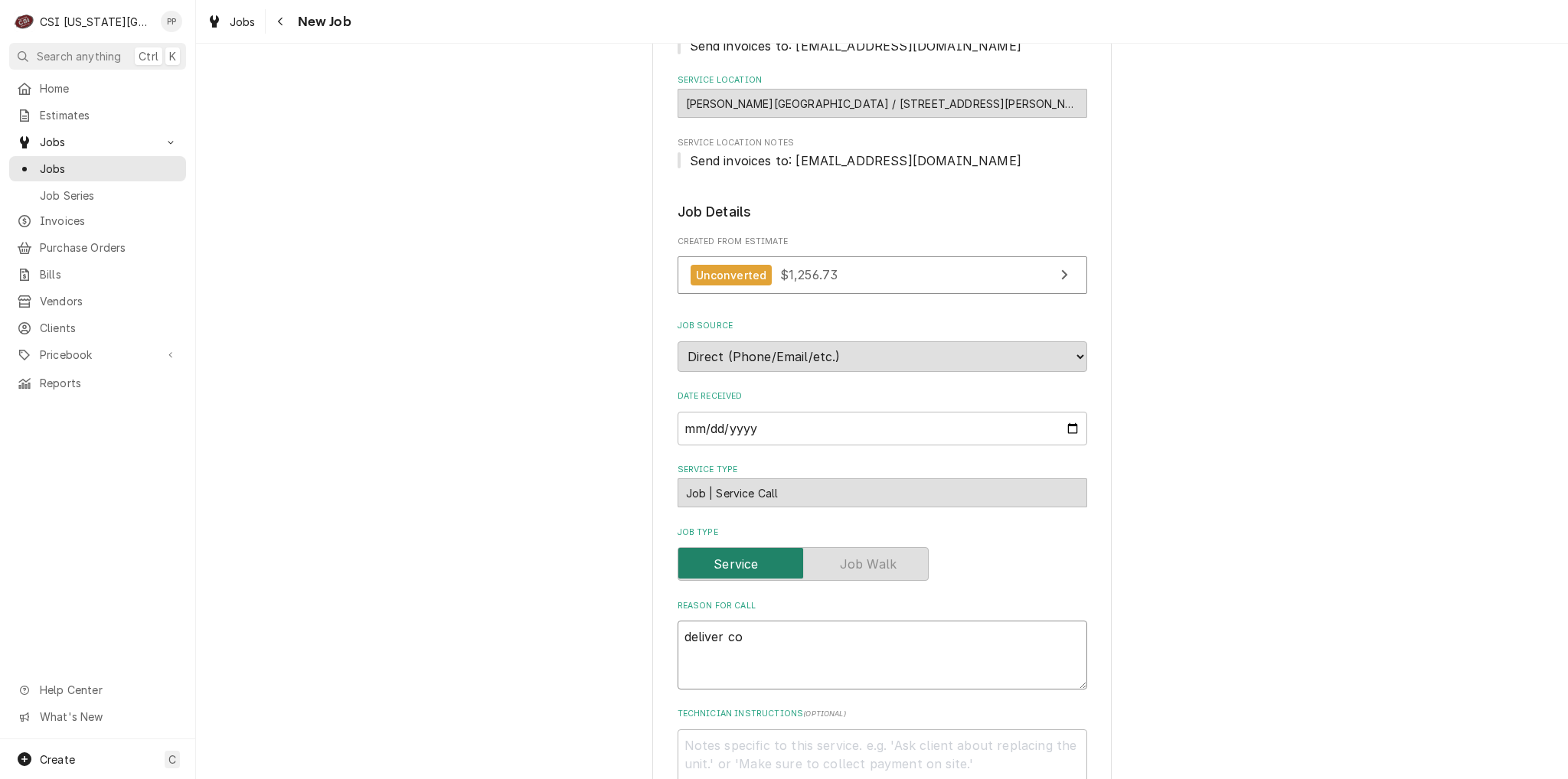
type textarea "x"
type textarea "deliver com"
type textarea "x"
type textarea "deliver comb"
type textarea "x"
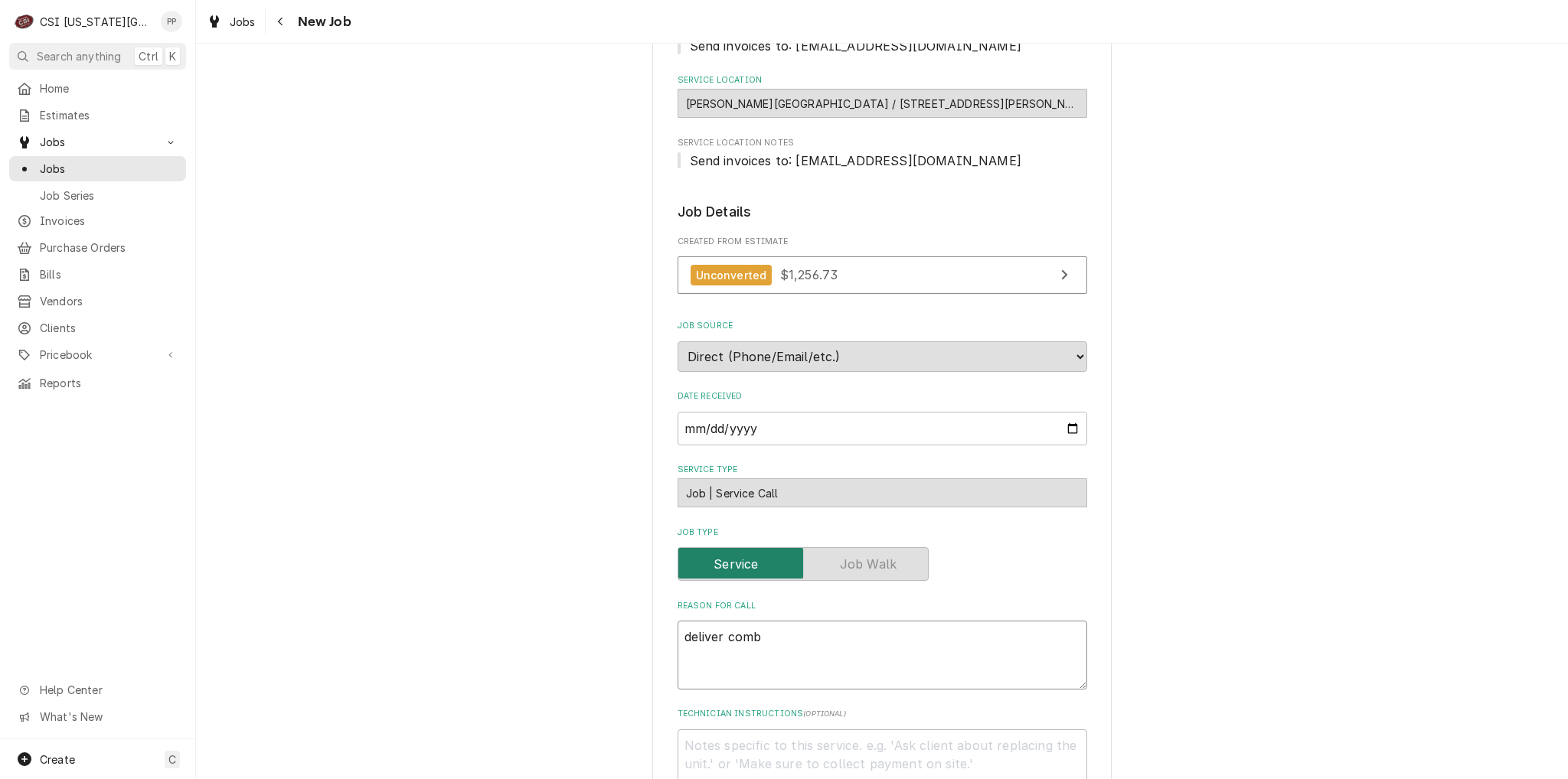
type textarea "deliver combi"
type textarea "x"
type textarea "deliver combi"
type textarea "x"
type textarea "deliver combi c"
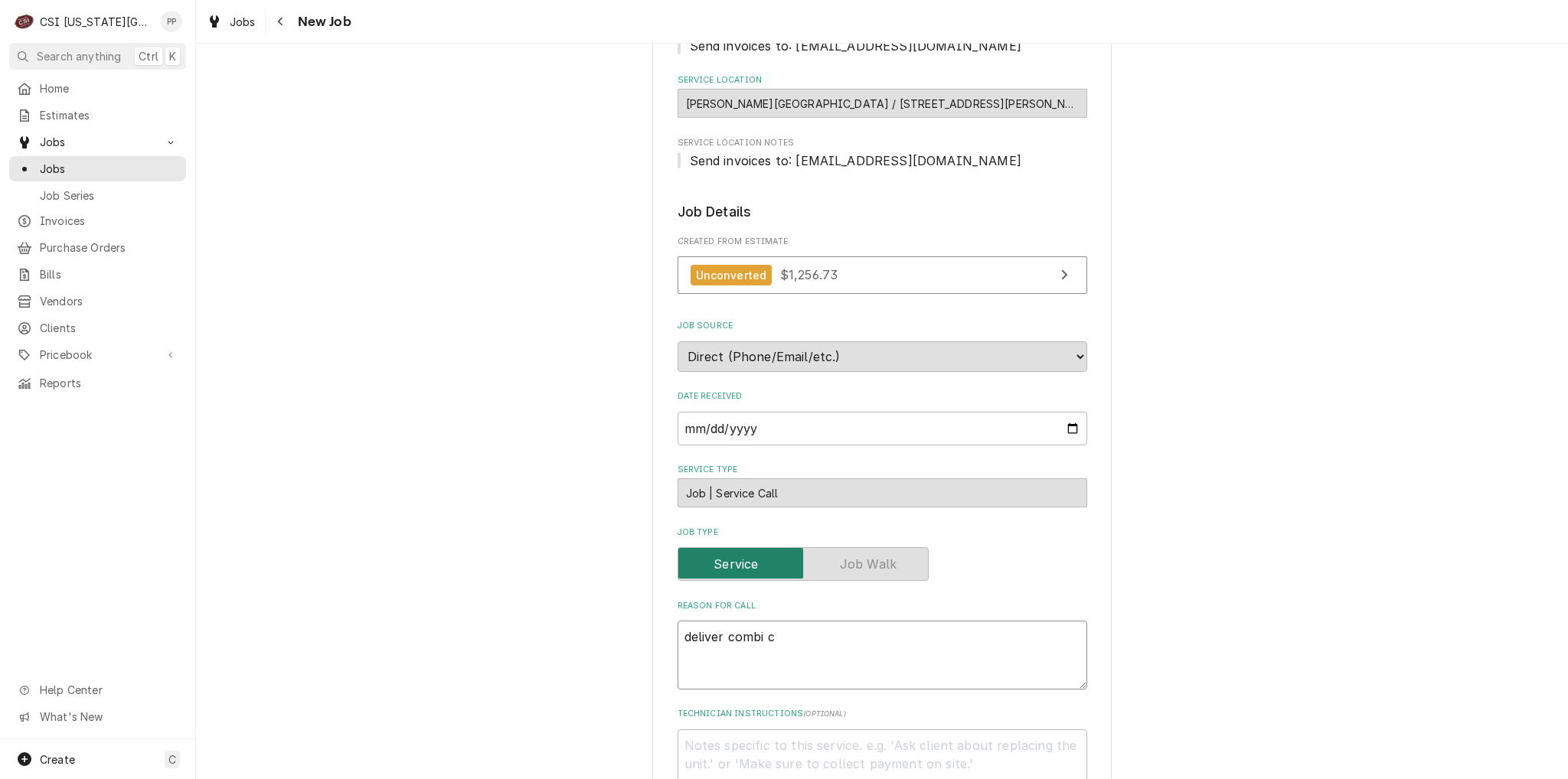
type textarea "x"
type textarea "deliver combi ce"
type textarea "x"
type textarea "deliver combi ceh"
type textarea "x"
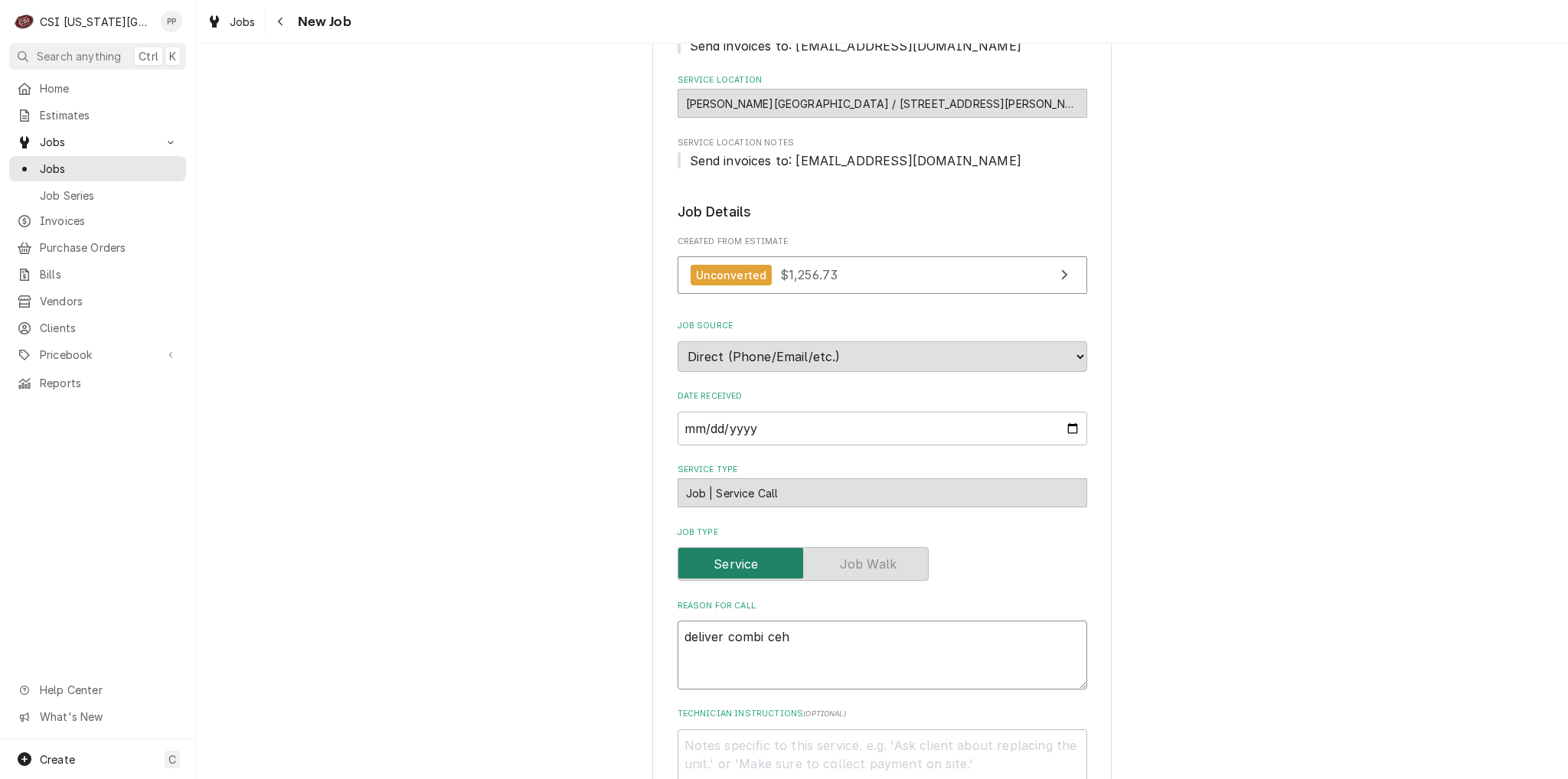
type textarea "deliver combi ce"
type textarea "x"
type textarea "deliver combi ceh"
type textarea "x"
type textarea "deliver combi ce"
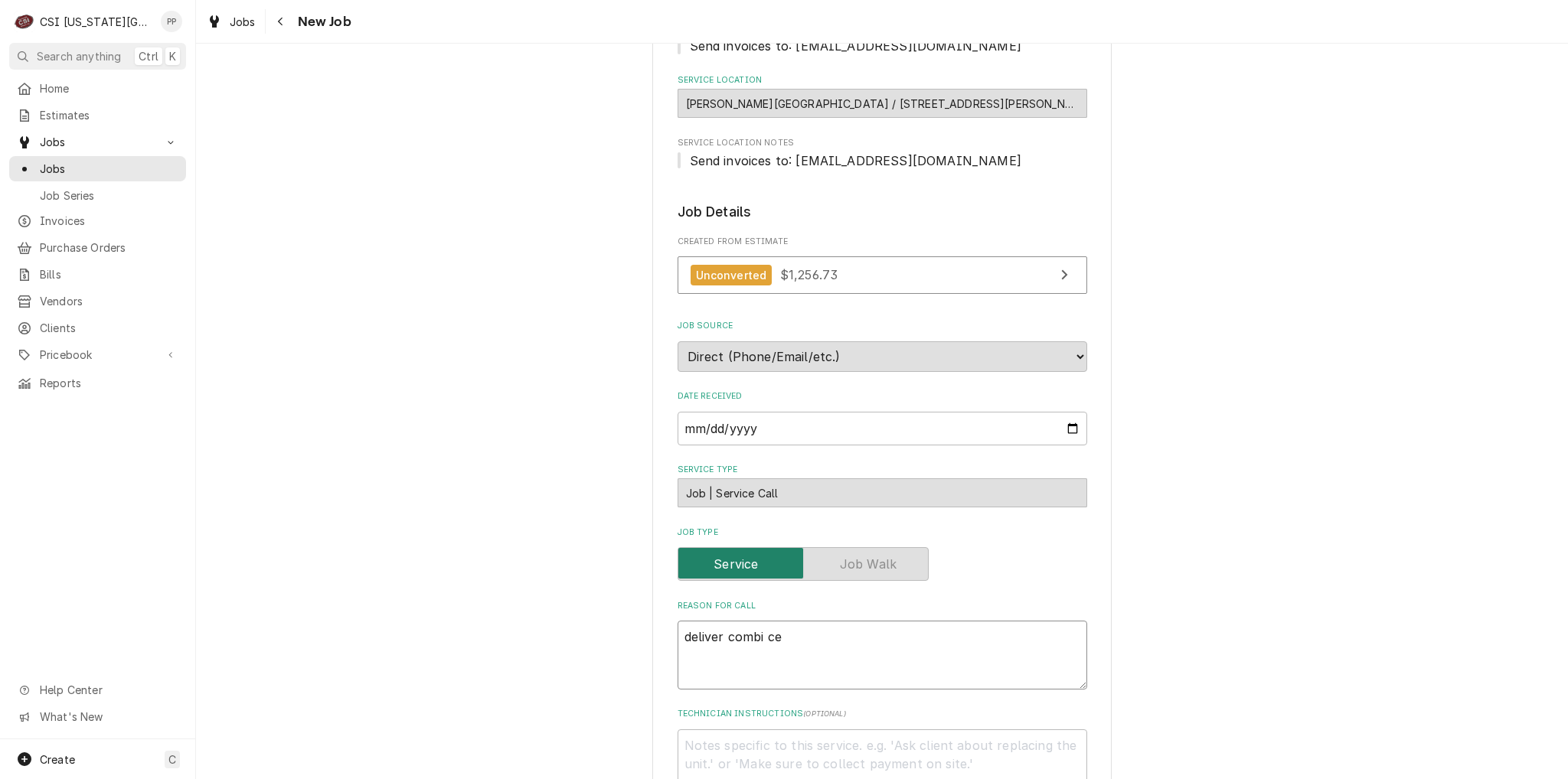
type textarea "x"
type textarea "deliver combi c"
type textarea "x"
type textarea "deliver combi ch"
type textarea "x"
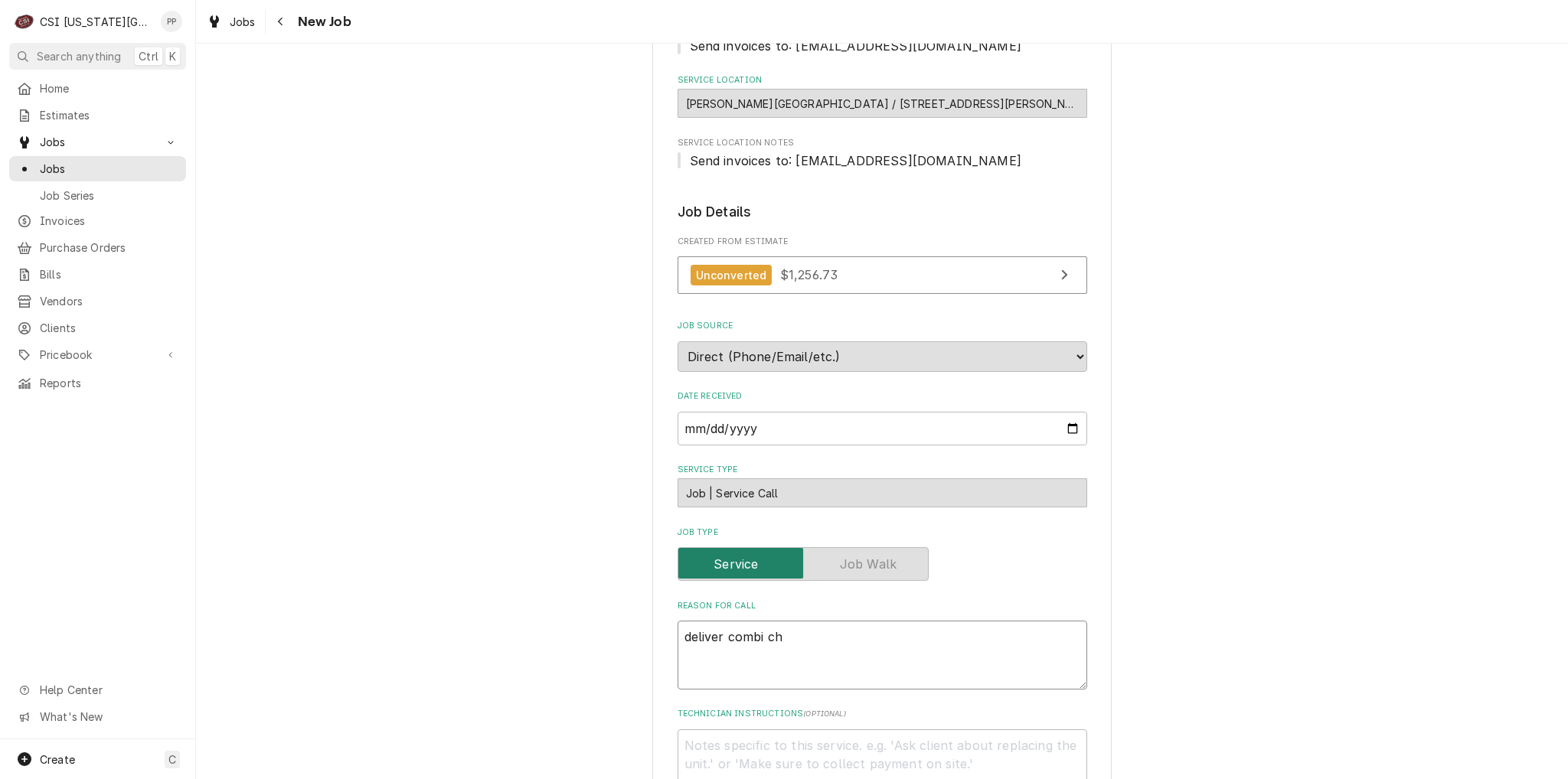
type textarea "deliver combi che"
type textarea "x"
type textarea "deliver combi chem"
type textarea "x"
type textarea "deliver combi chemi"
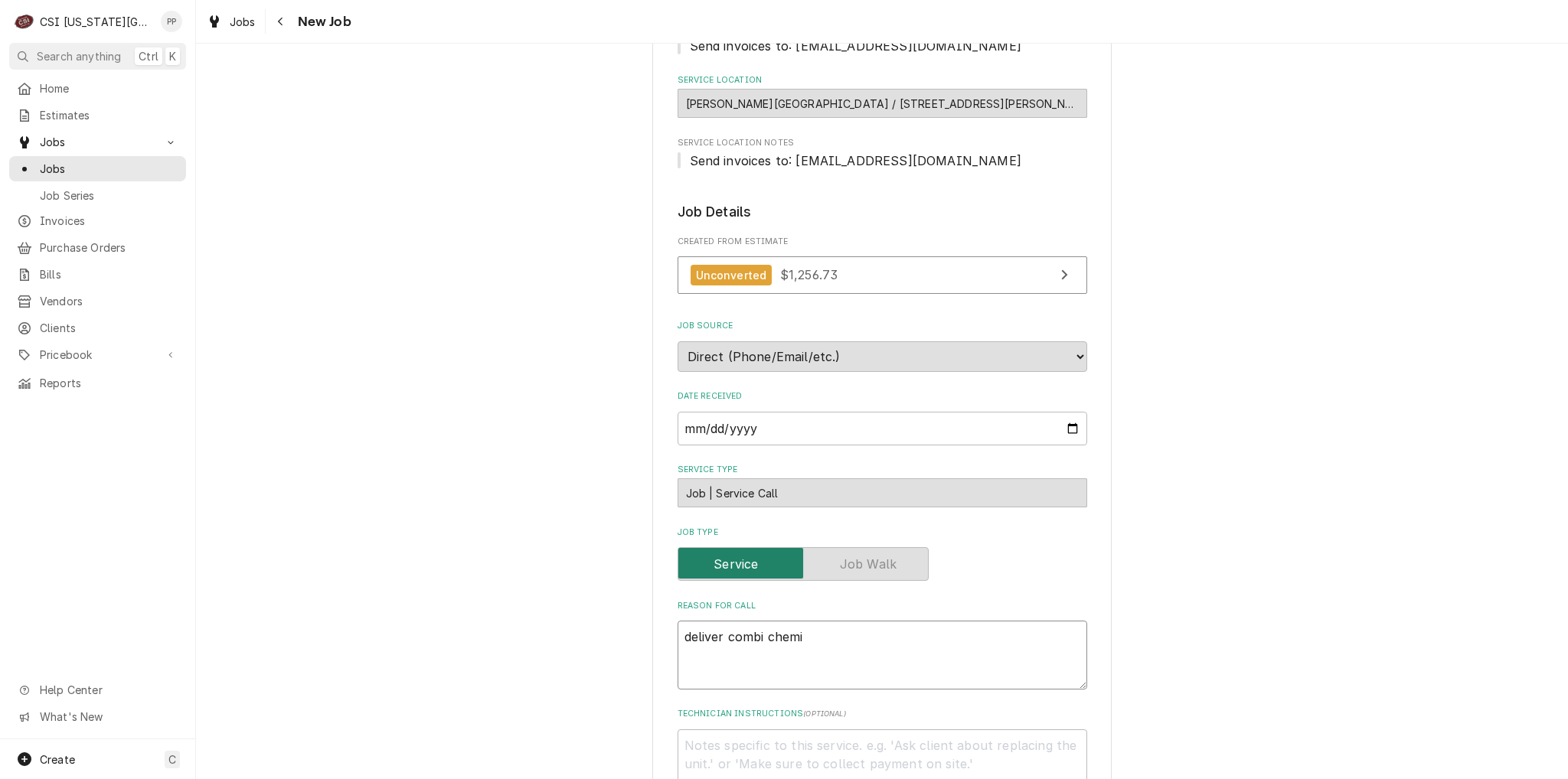
type textarea "x"
type textarea "deliver combi chemic"
type textarea "x"
type textarea "deliver combi chemica"
type textarea "x"
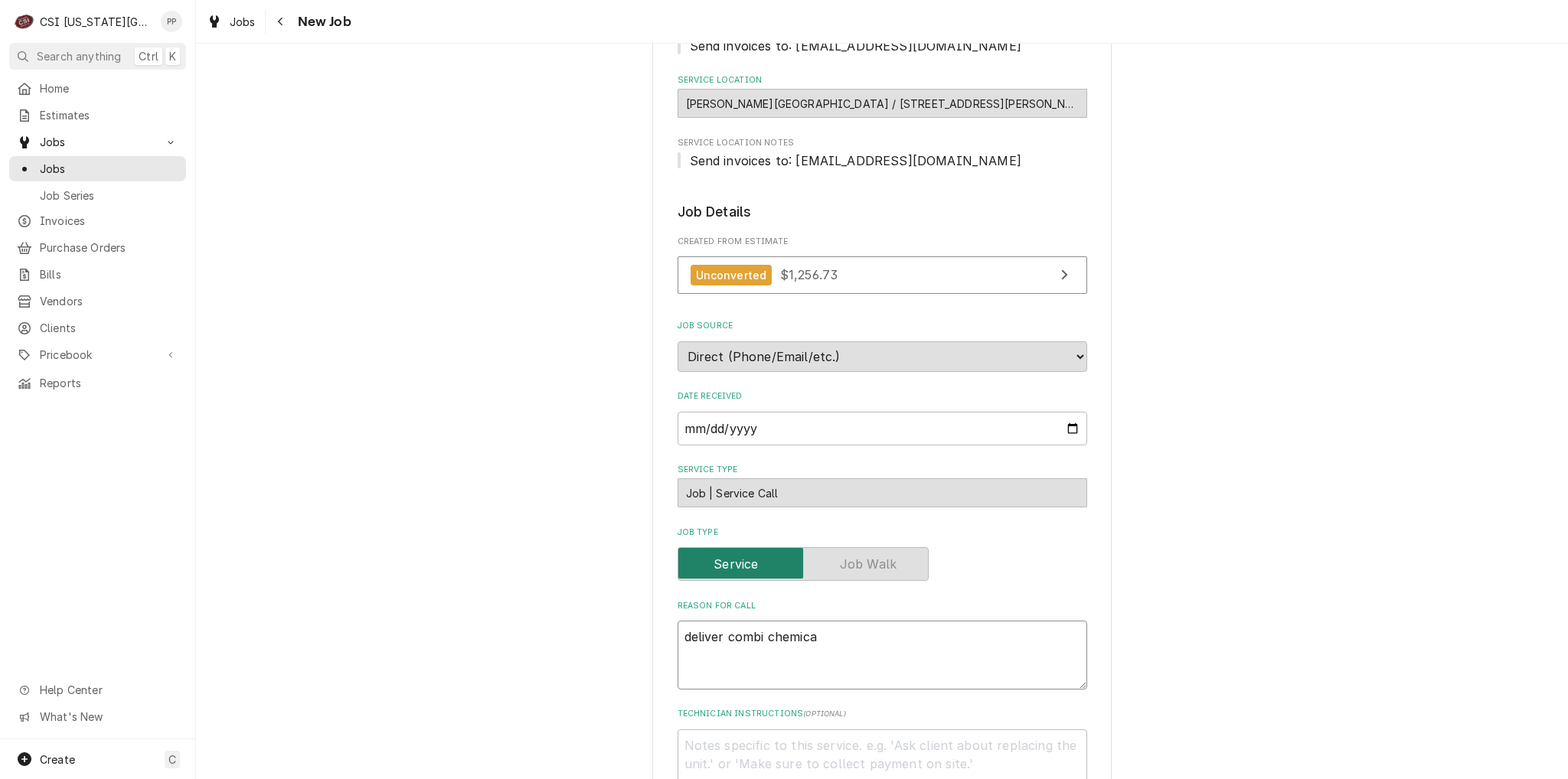
type textarea "deliver combi chemical"
type textarea "x"
type textarea "deliver combi chemicals"
type textarea "x"
type textarea "deliver combi chemicals"
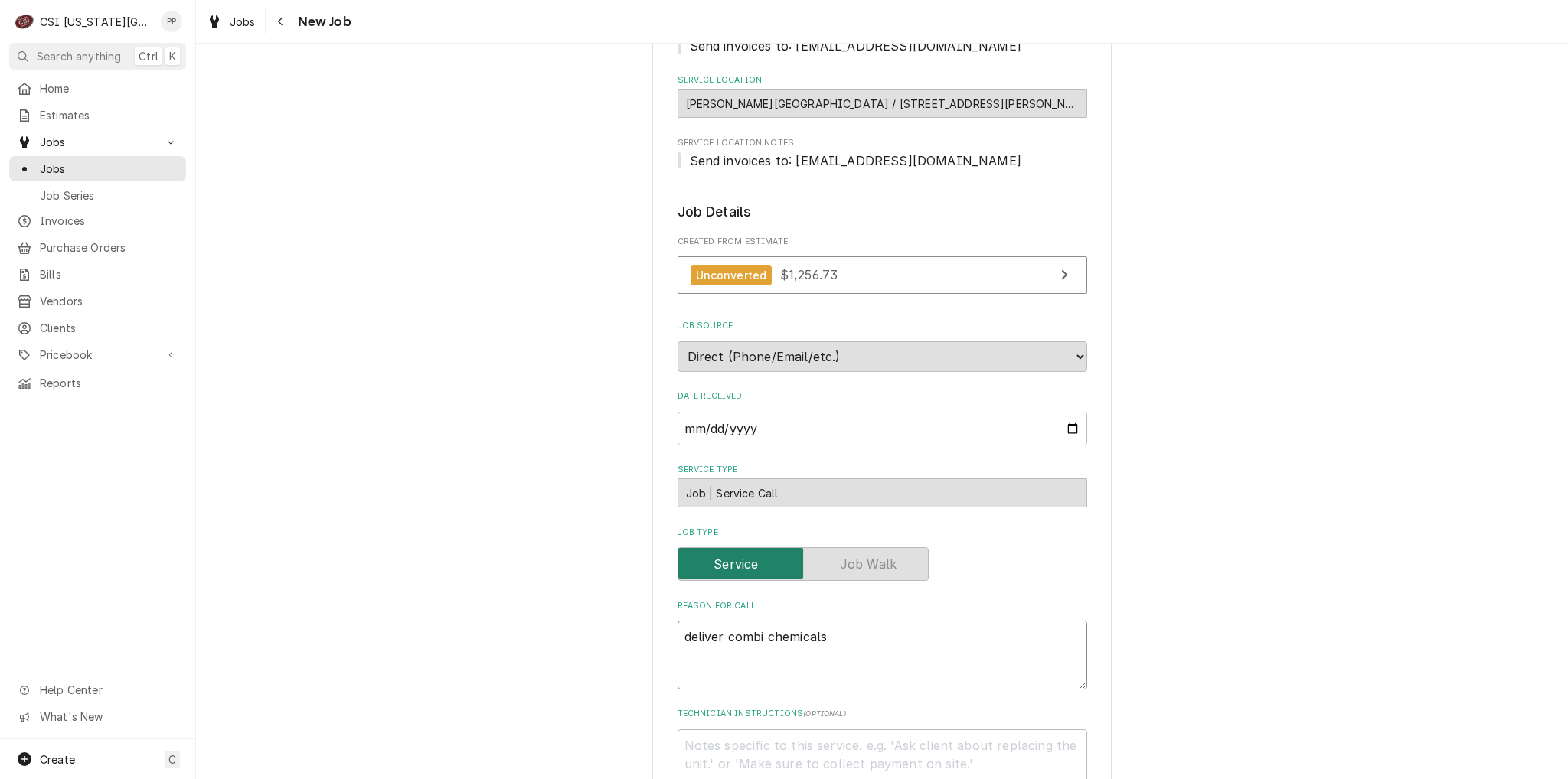
type textarea "x"
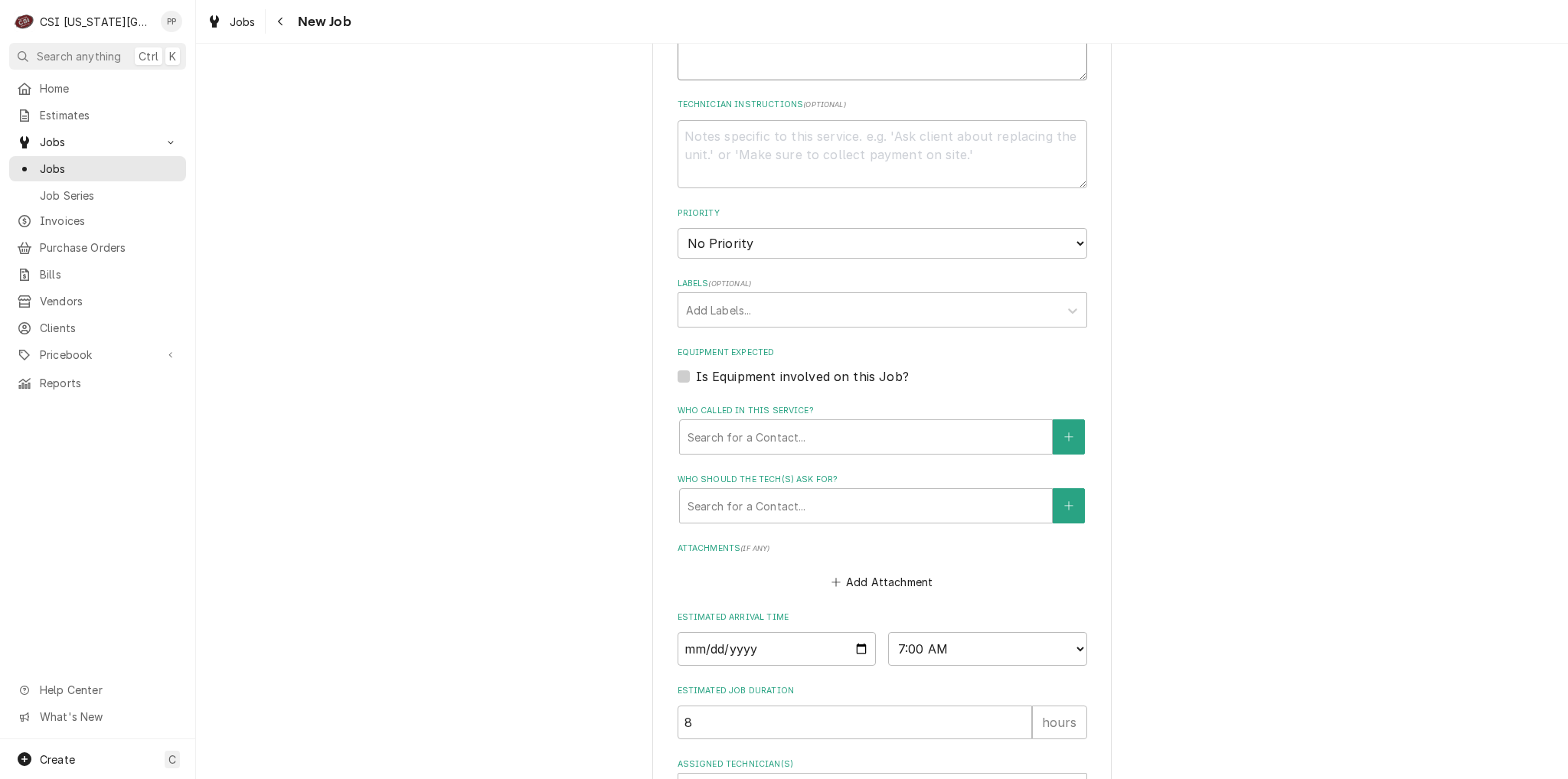
scroll to position [817, 0]
type textarea "deliver combi chemicals"
click at [755, 313] on div "Labels" at bounding box center [869, 307] width 366 height 28
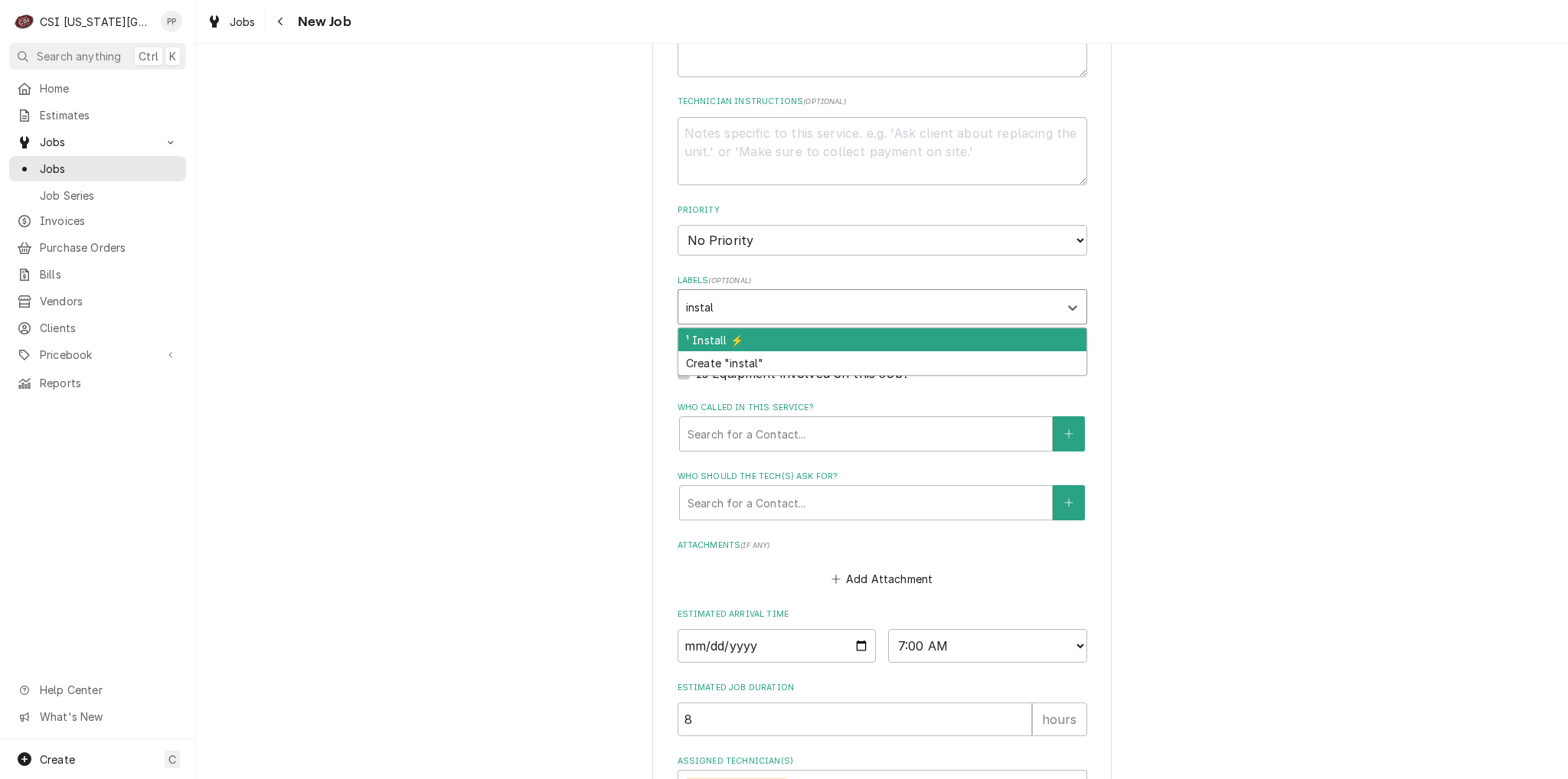
type input "install"
type textarea "x"
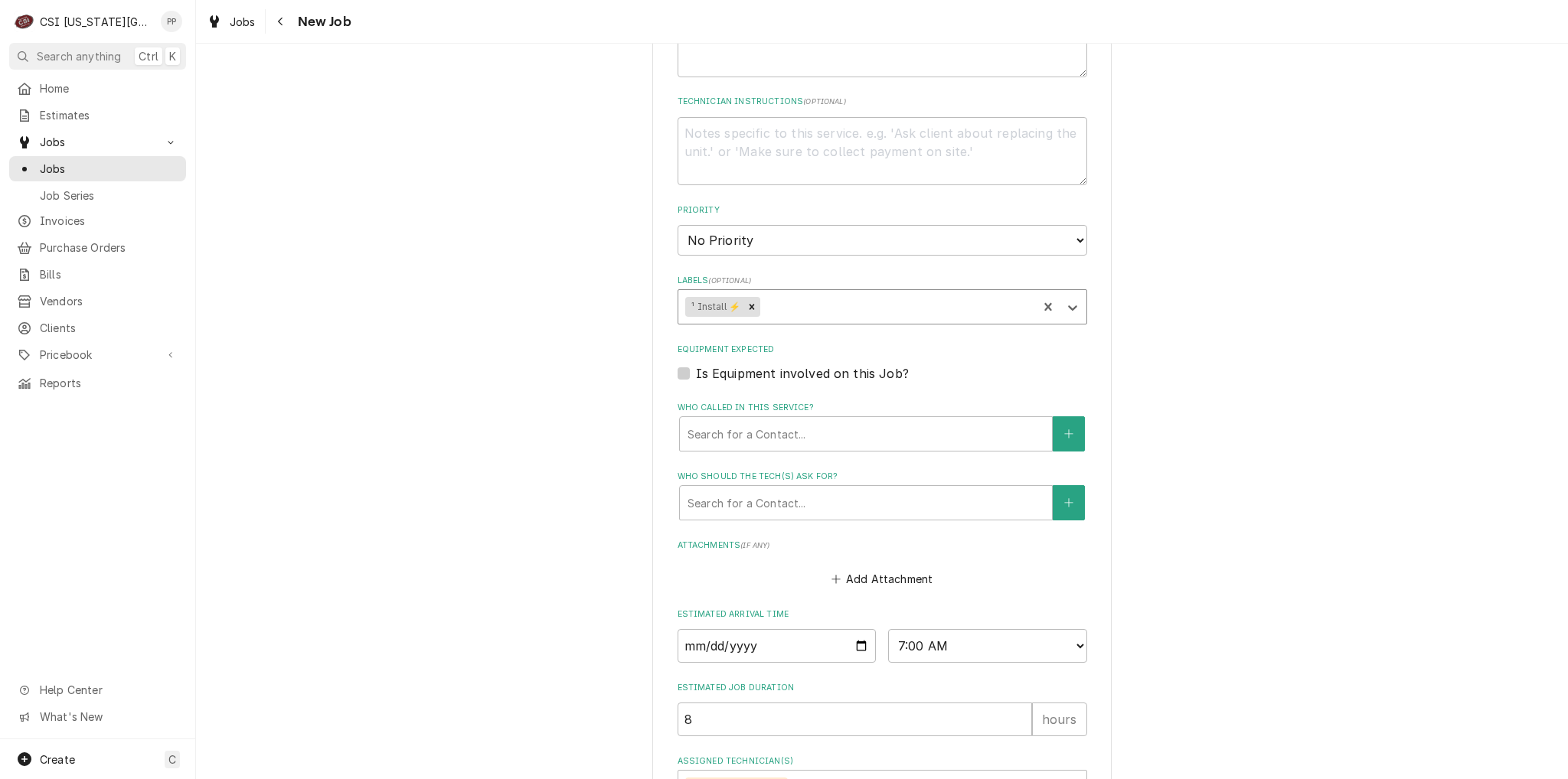
scroll to position [970, 0]
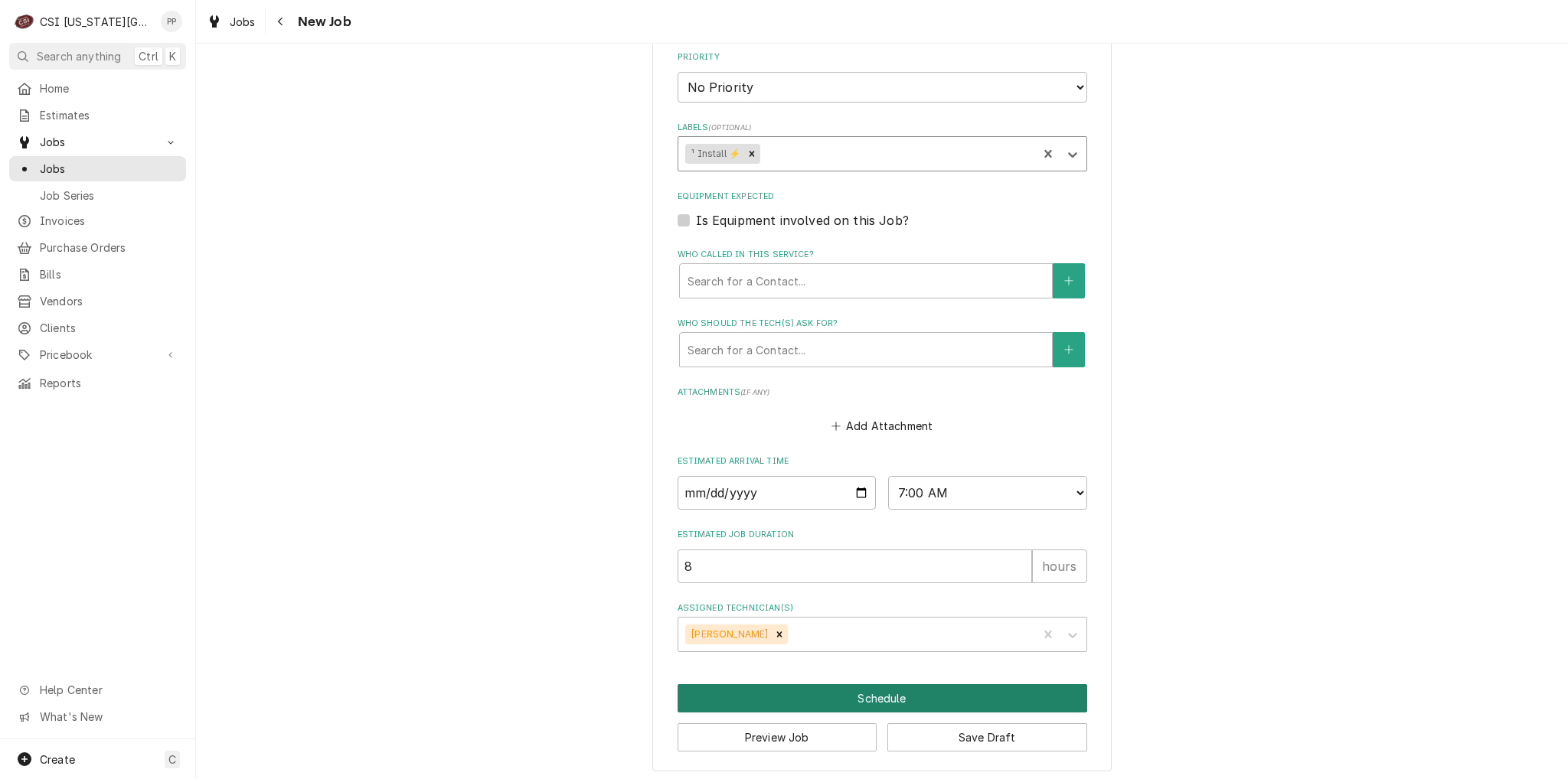
click at [877, 699] on button "Schedule" at bounding box center [882, 699] width 409 height 29
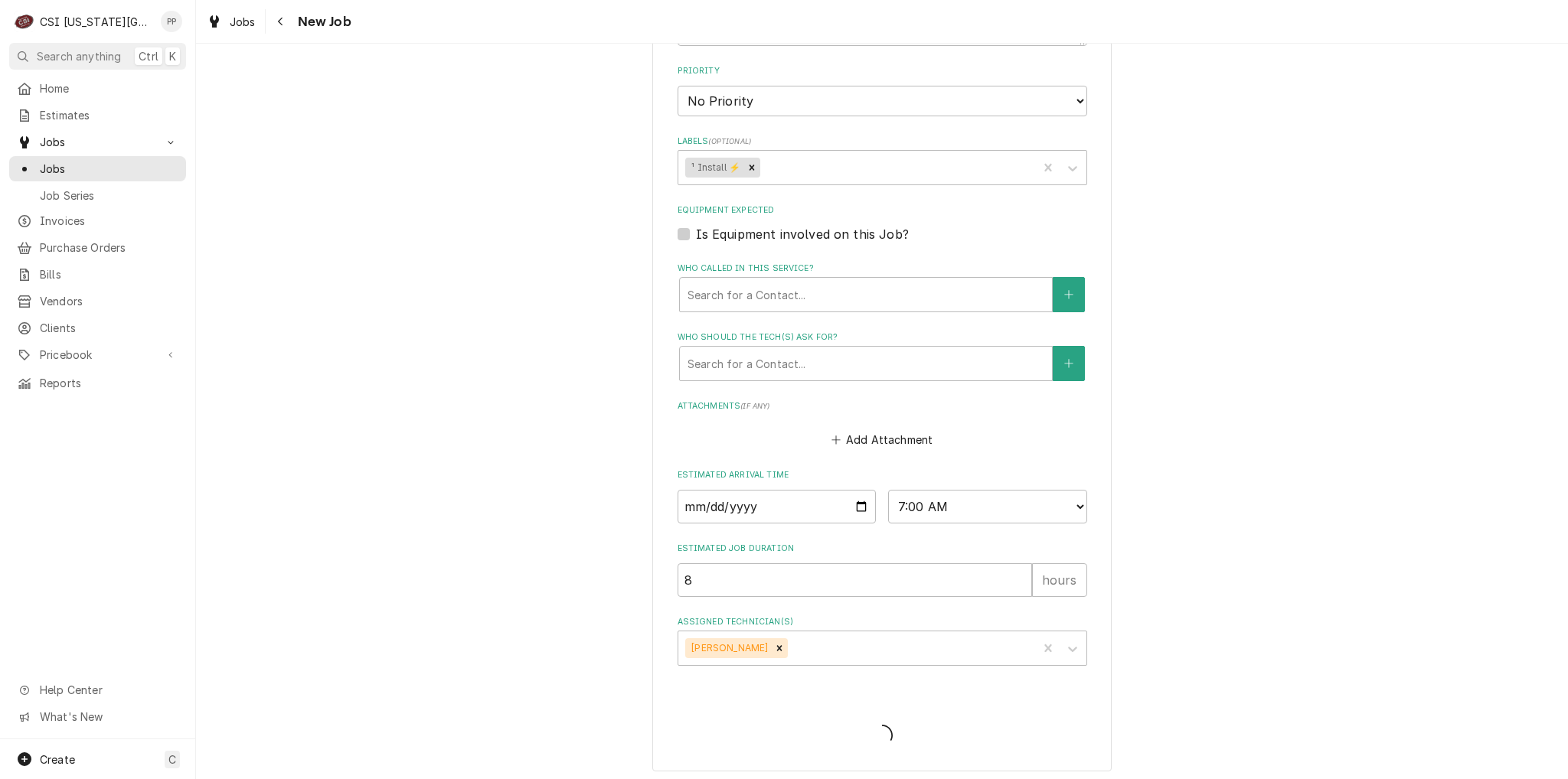
type textarea "x"
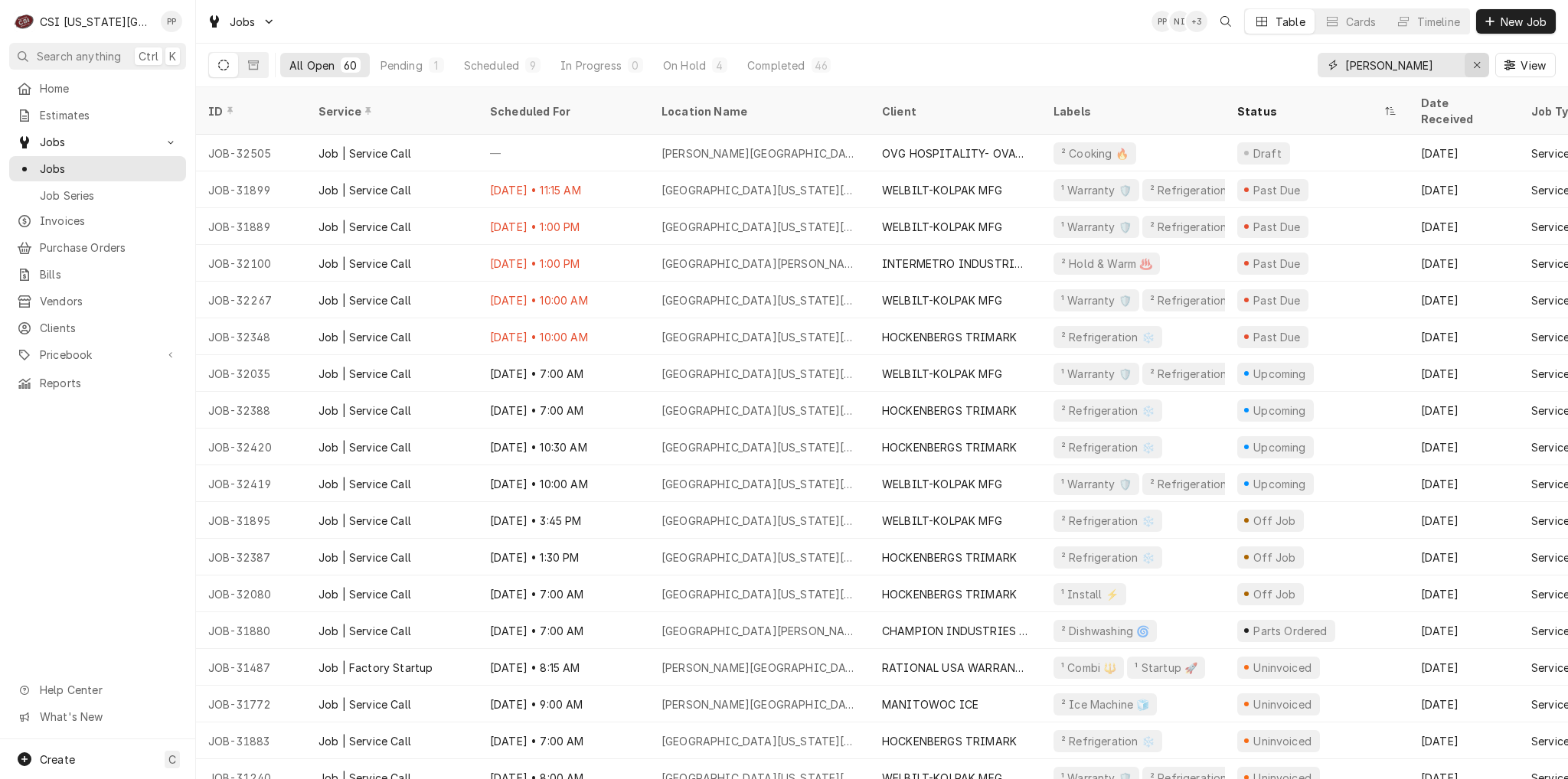
drag, startPoint x: 1476, startPoint y: 66, endPoint x: 1454, endPoint y: 67, distance: 22.0
click at [1473, 66] on icon "Erase input" at bounding box center [1477, 65] width 8 height 11
click at [1454, 67] on input "Dynamic Content Wrapper" at bounding box center [1402, 65] width 115 height 24
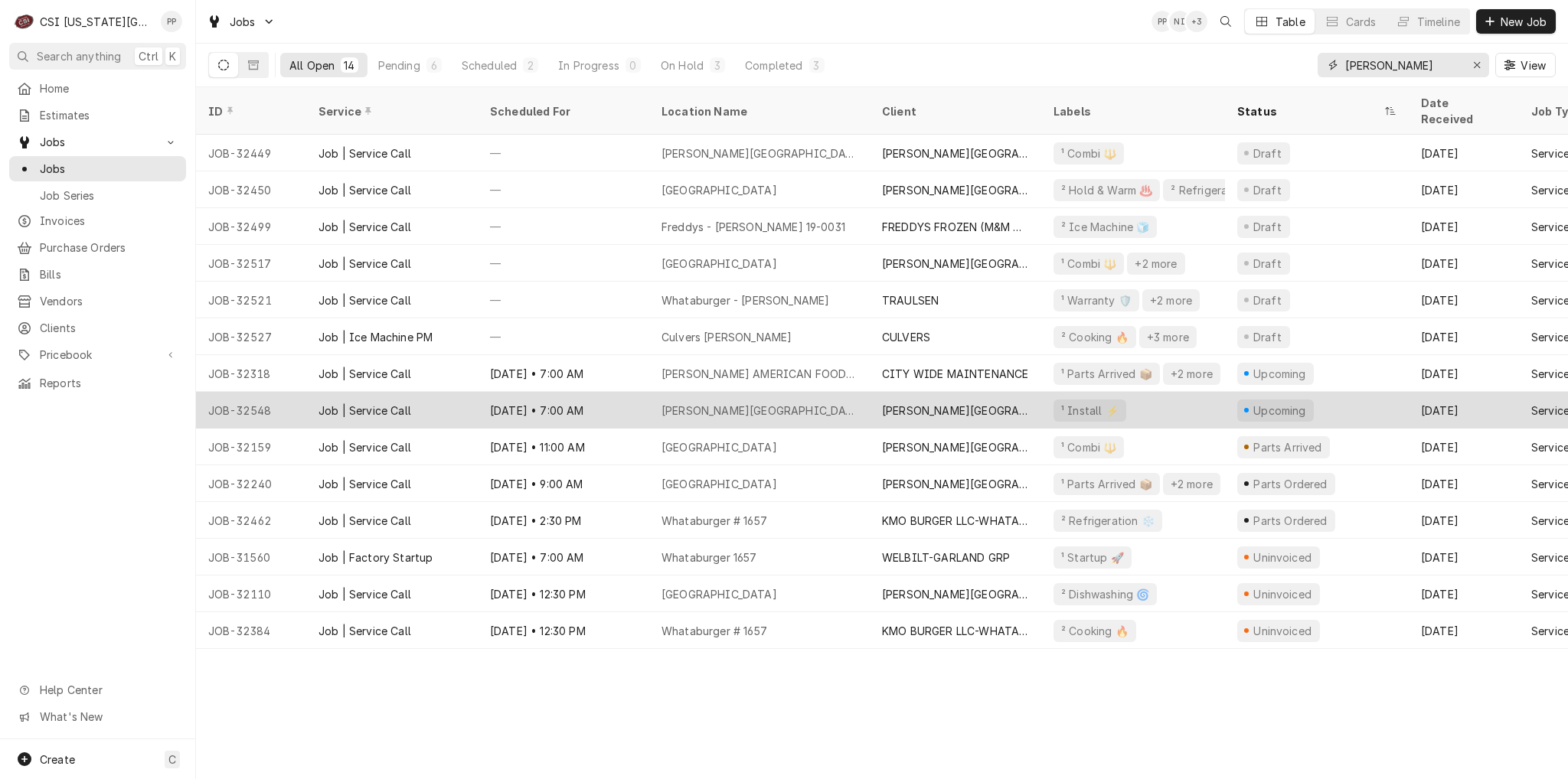
type input "gardner"
click at [781, 401] on div "Gardner Edgerton School District" at bounding box center [759, 410] width 221 height 37
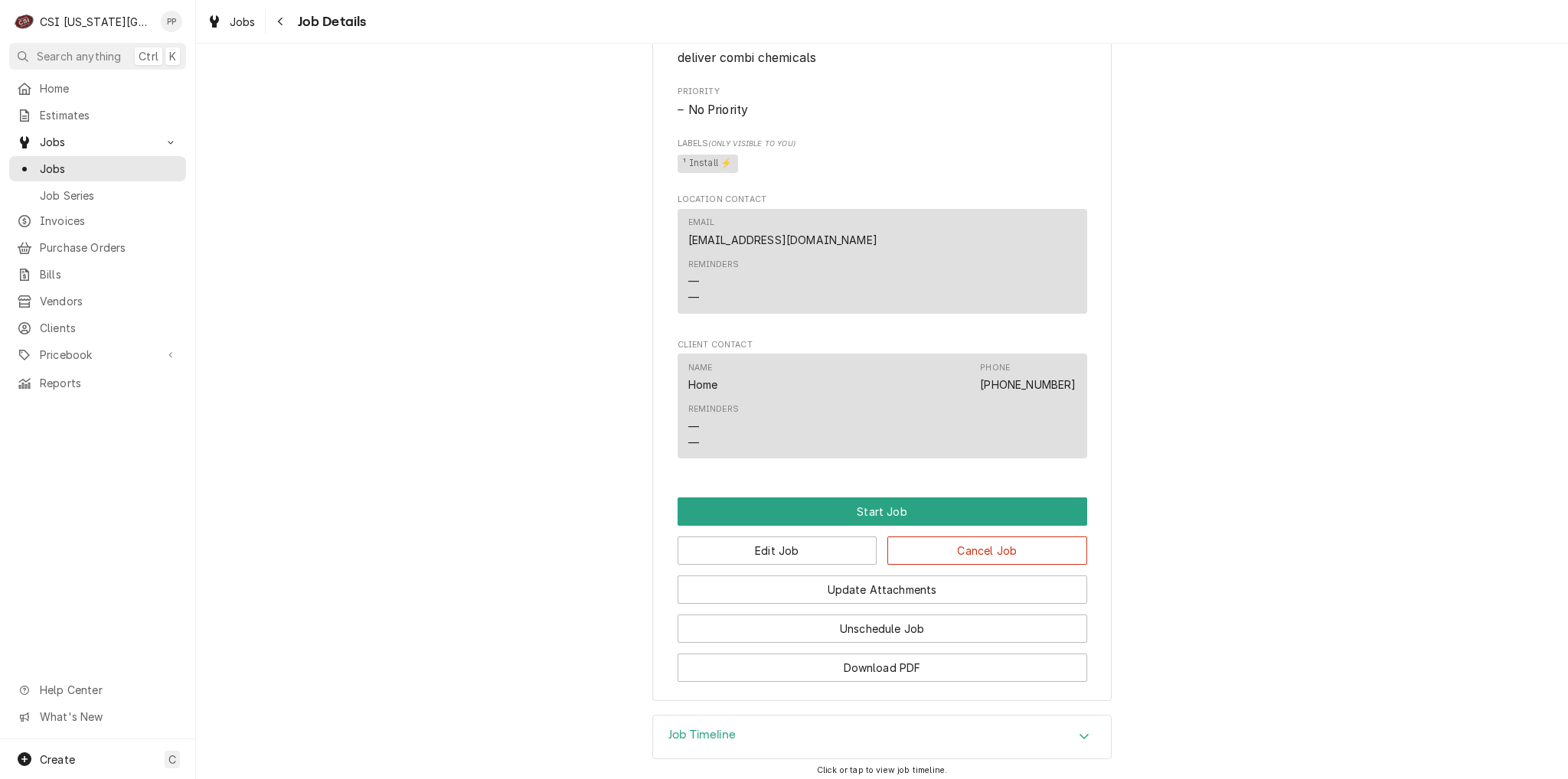
scroll to position [990, 0]
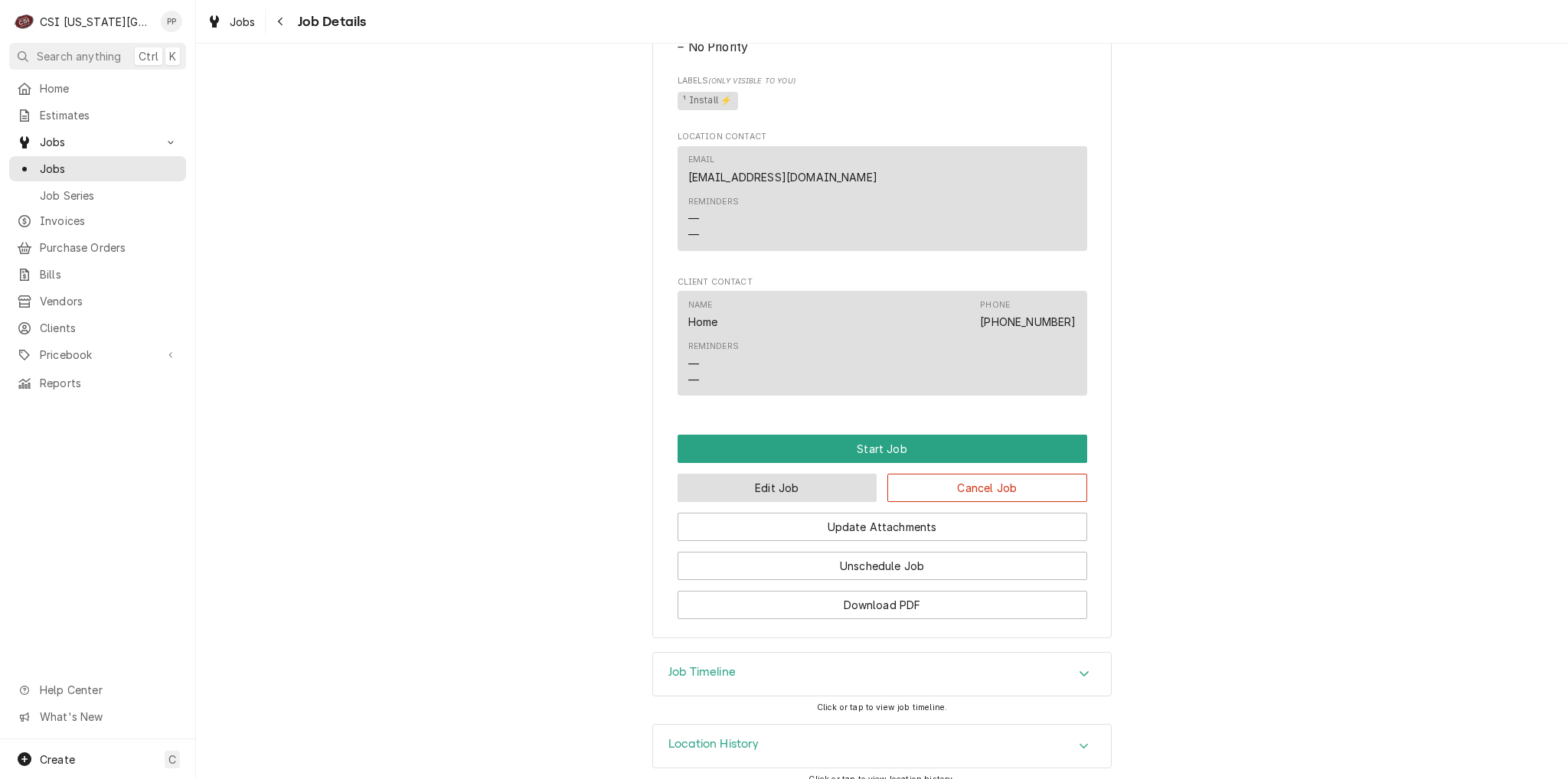
click at [813, 474] on button "Edit Job" at bounding box center [777, 488] width 200 height 29
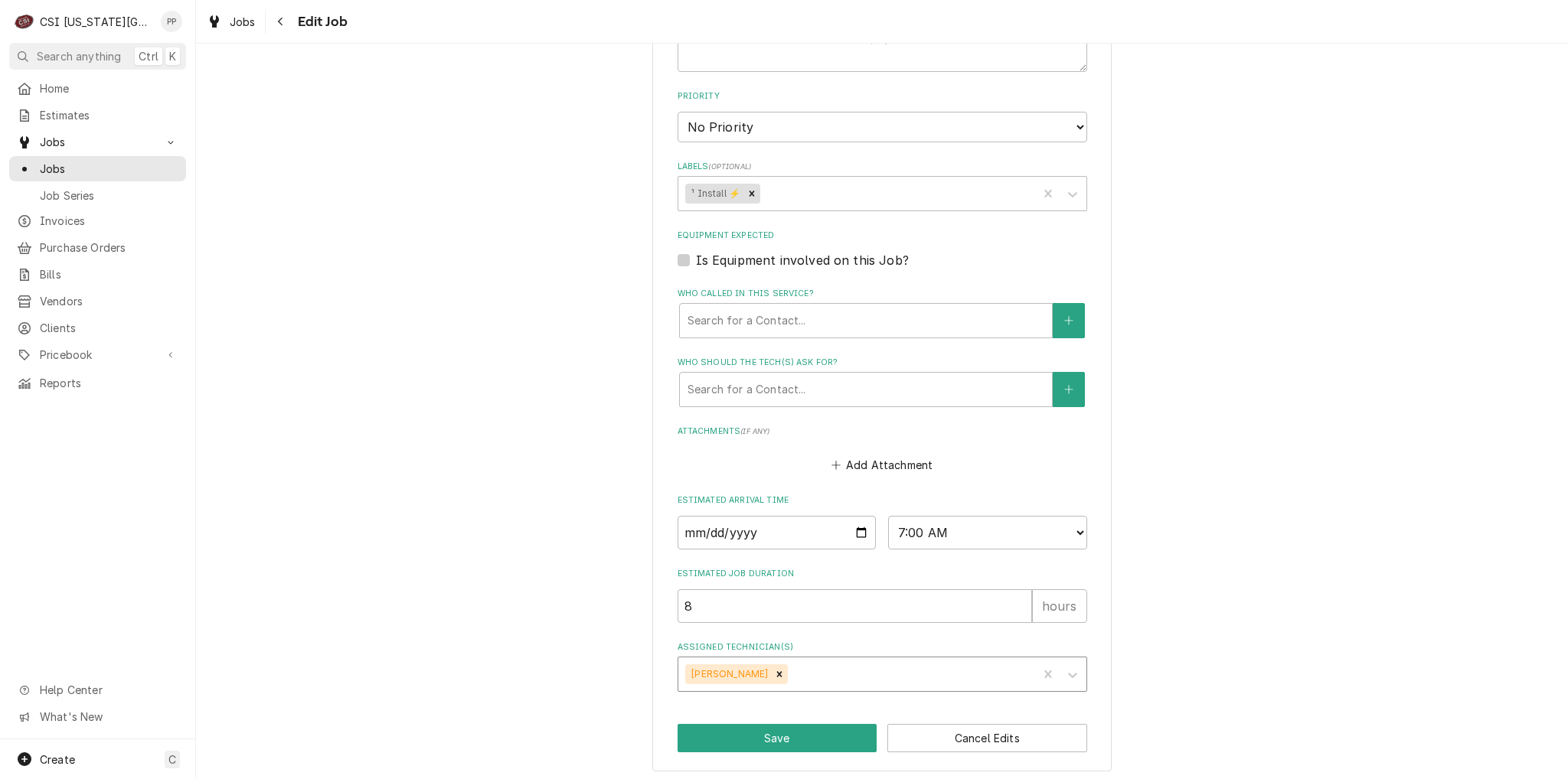
scroll to position [847, 0]
click at [774, 671] on icon "Remove Zach Masters" at bounding box center [779, 673] width 11 height 11
click at [774, 730] on button "Save" at bounding box center [777, 738] width 200 height 29
type textarea "x"
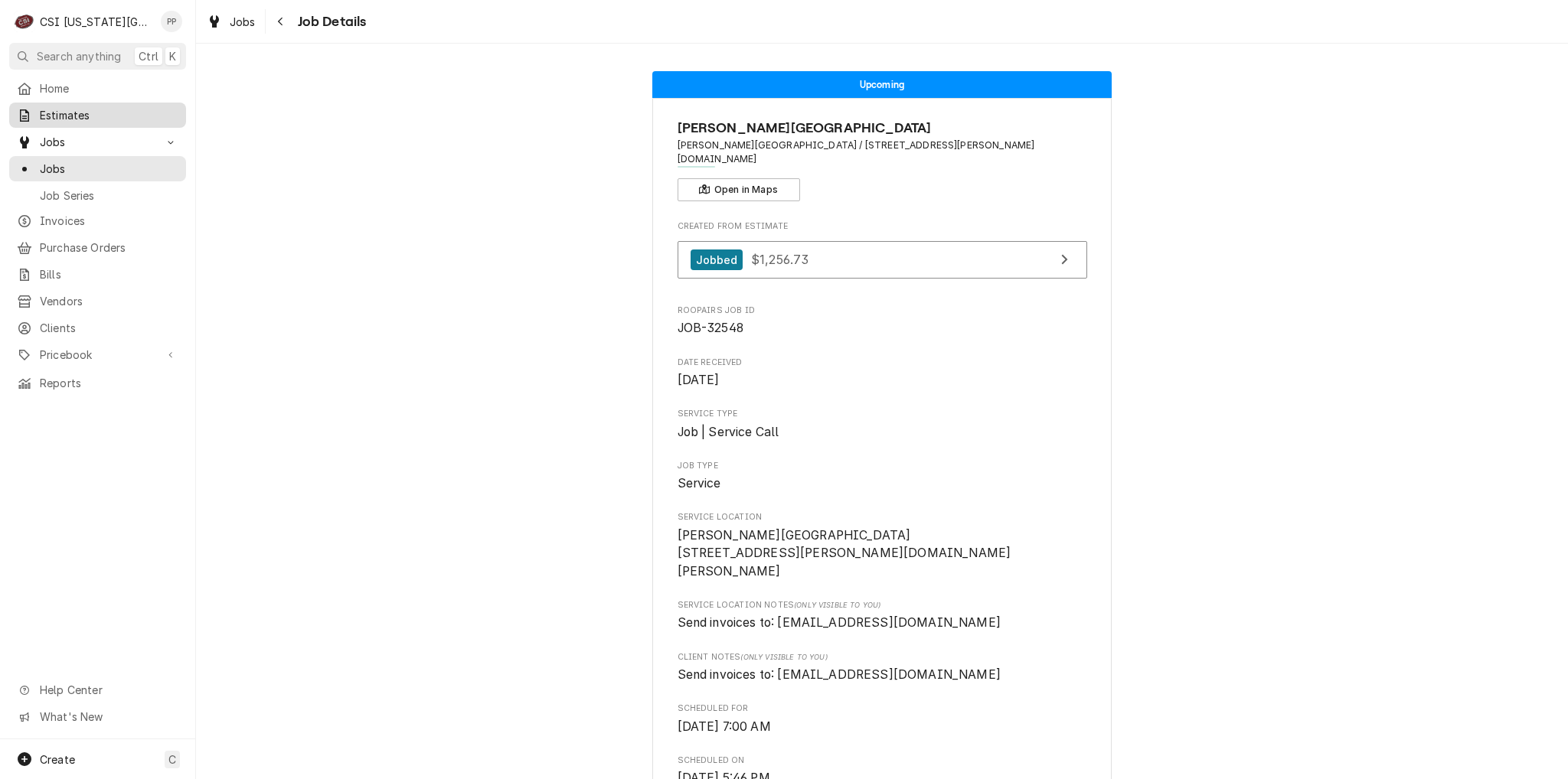
click at [101, 120] on div "Estimates" at bounding box center [98, 115] width 171 height 19
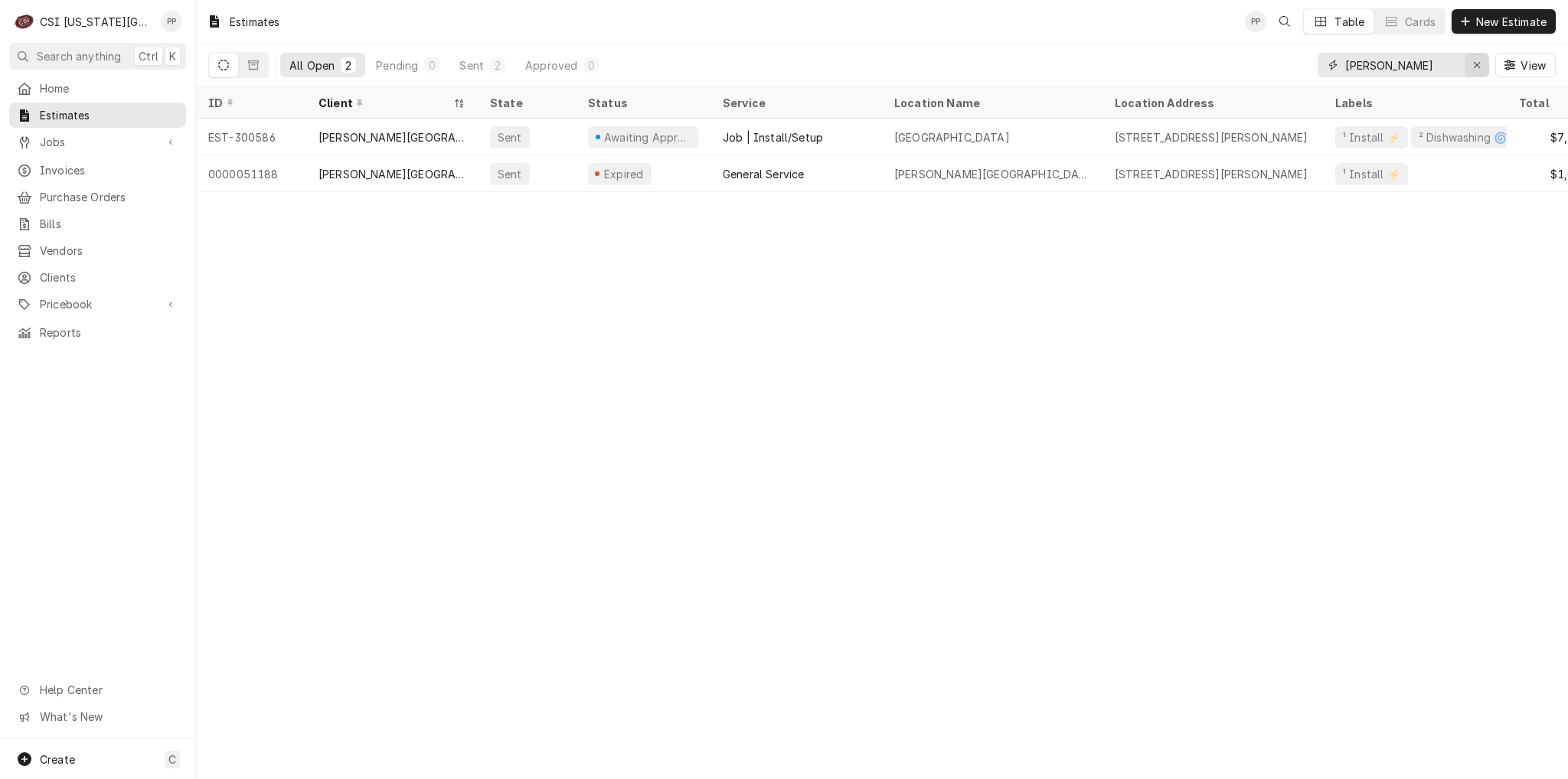
click at [1483, 71] on div "Erase input" at bounding box center [1477, 65] width 15 height 15
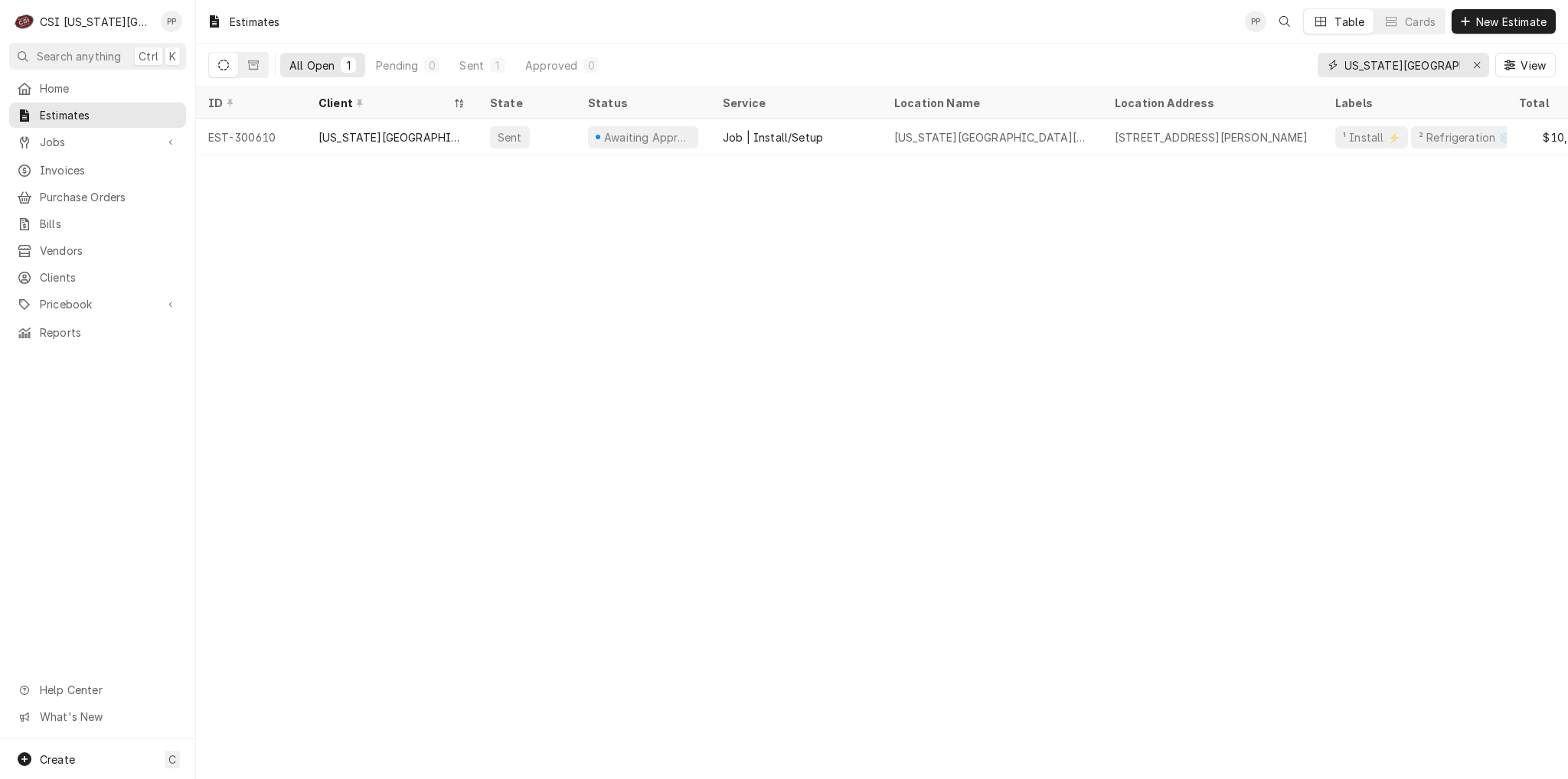
scroll to position [0, 12]
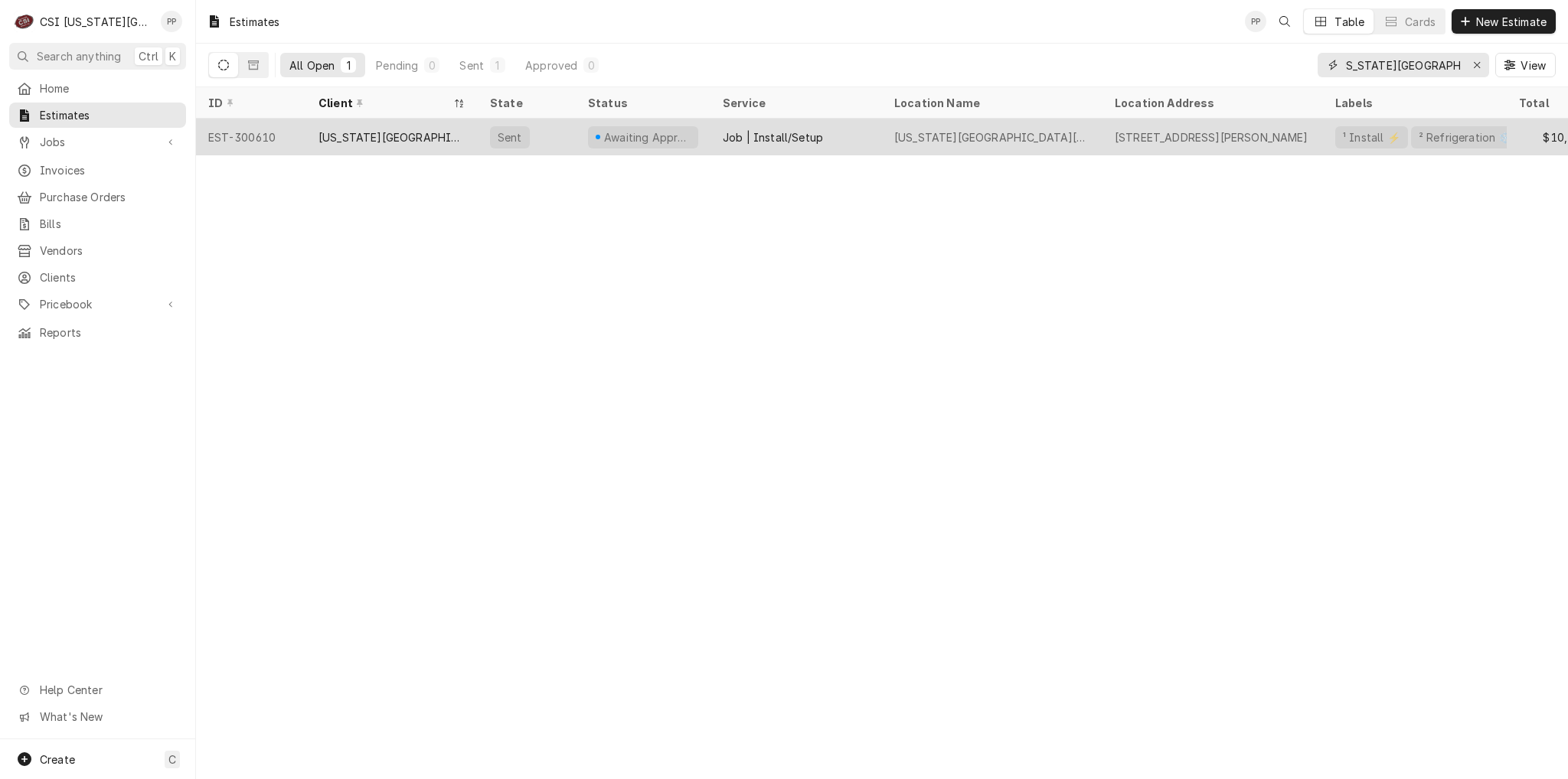
type input "kansas christian college"
click at [374, 123] on div "Kansas Christian College" at bounding box center [392, 138] width 172 height 37
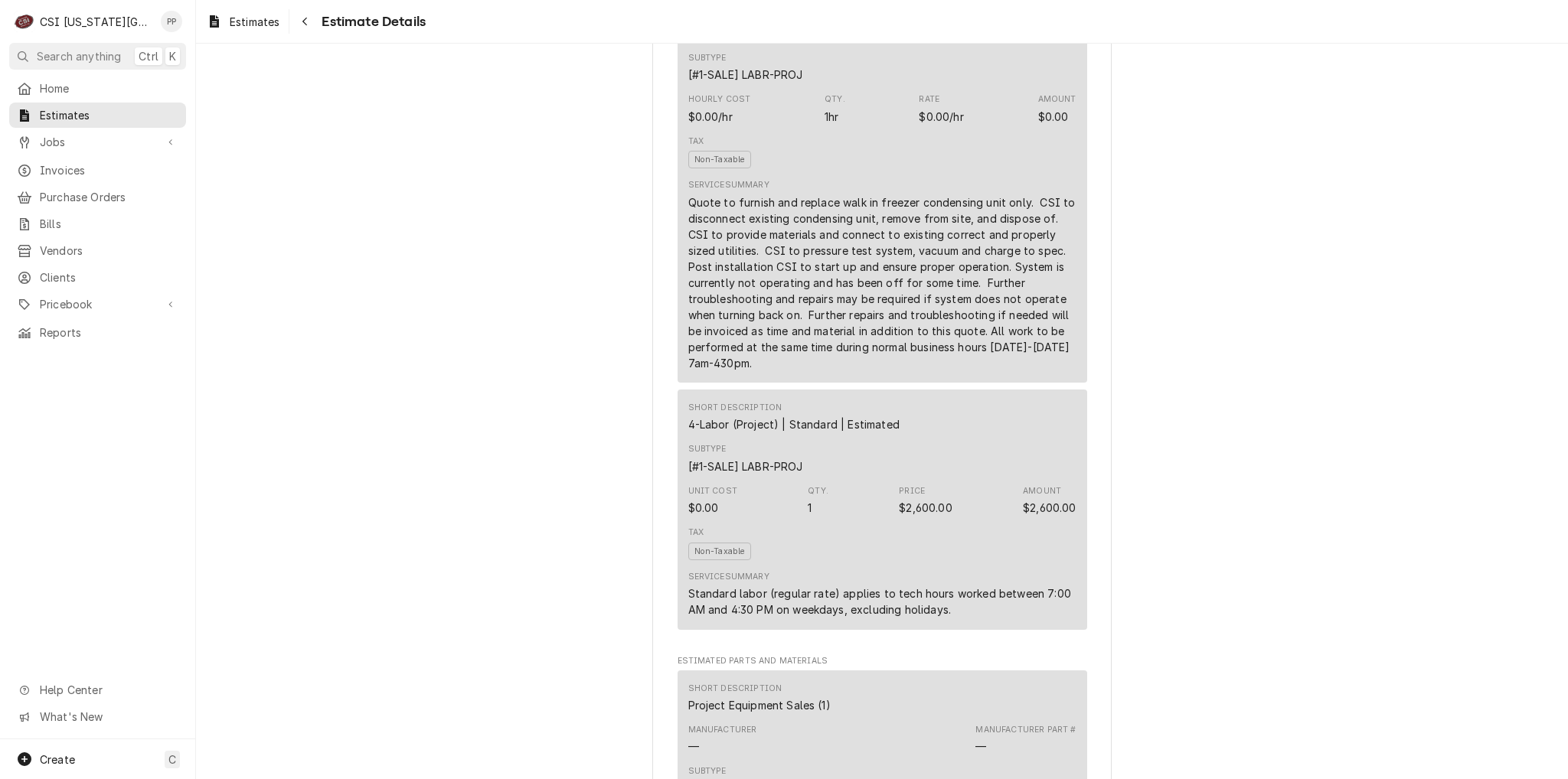
scroll to position [995, 0]
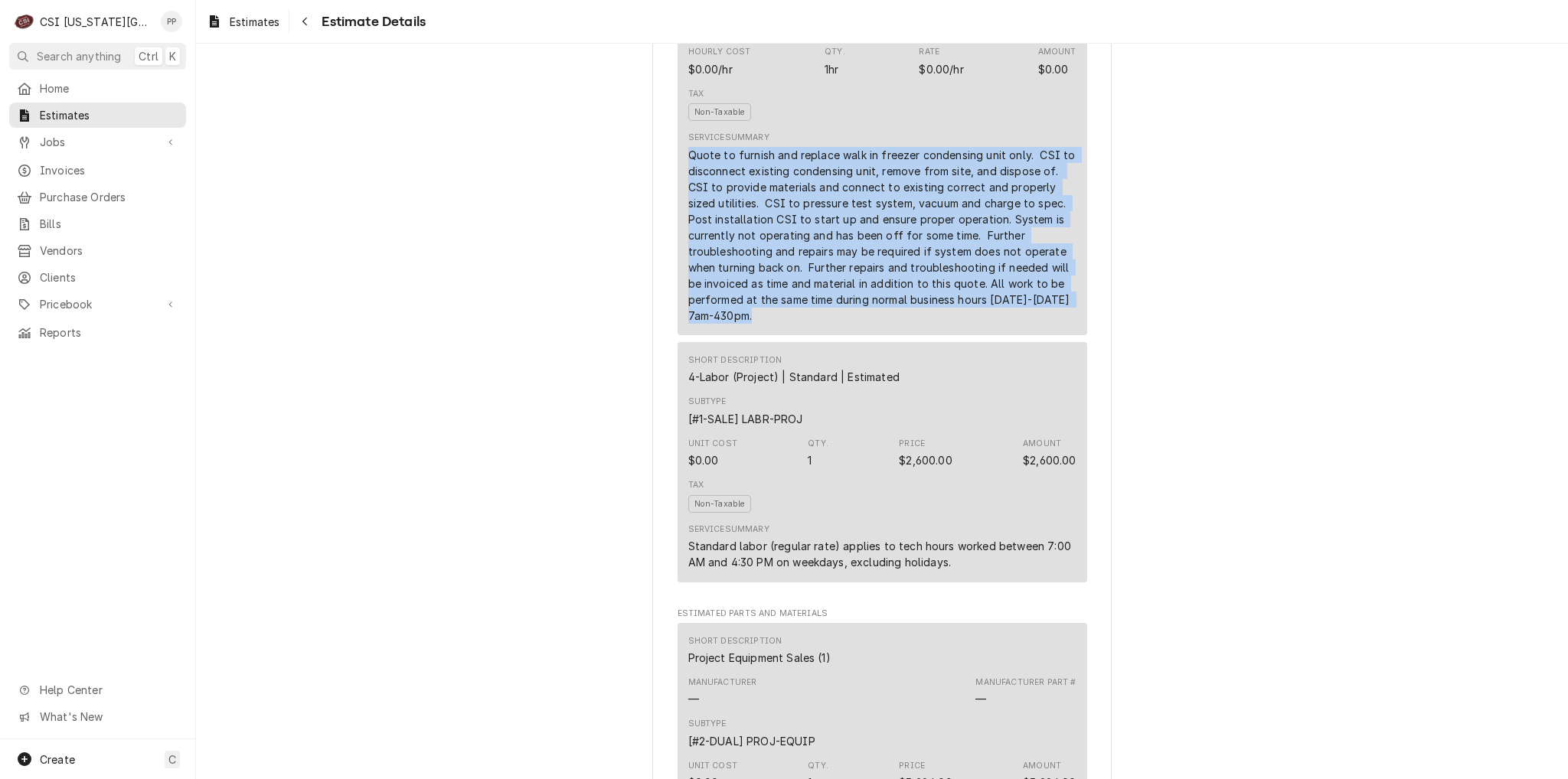
drag, startPoint x: 784, startPoint y: 366, endPoint x: 642, endPoint y: 197, distance: 220.7
click at [678, 202] on div "Short Description Scope | Blank Subtype [#1-SALE] LABR-PROJ Hourly Cost $0.00/h…" at bounding box center [882, 143] width 409 height 385
drag, startPoint x: 678, startPoint y: 202, endPoint x: 788, endPoint y: 382, distance: 211.0
click at [788, 335] on div "Short Description Scope | Blank Subtype [#1-SALE] LABR-PROJ Hourly Cost $0.00/h…" at bounding box center [882, 143] width 409 height 385
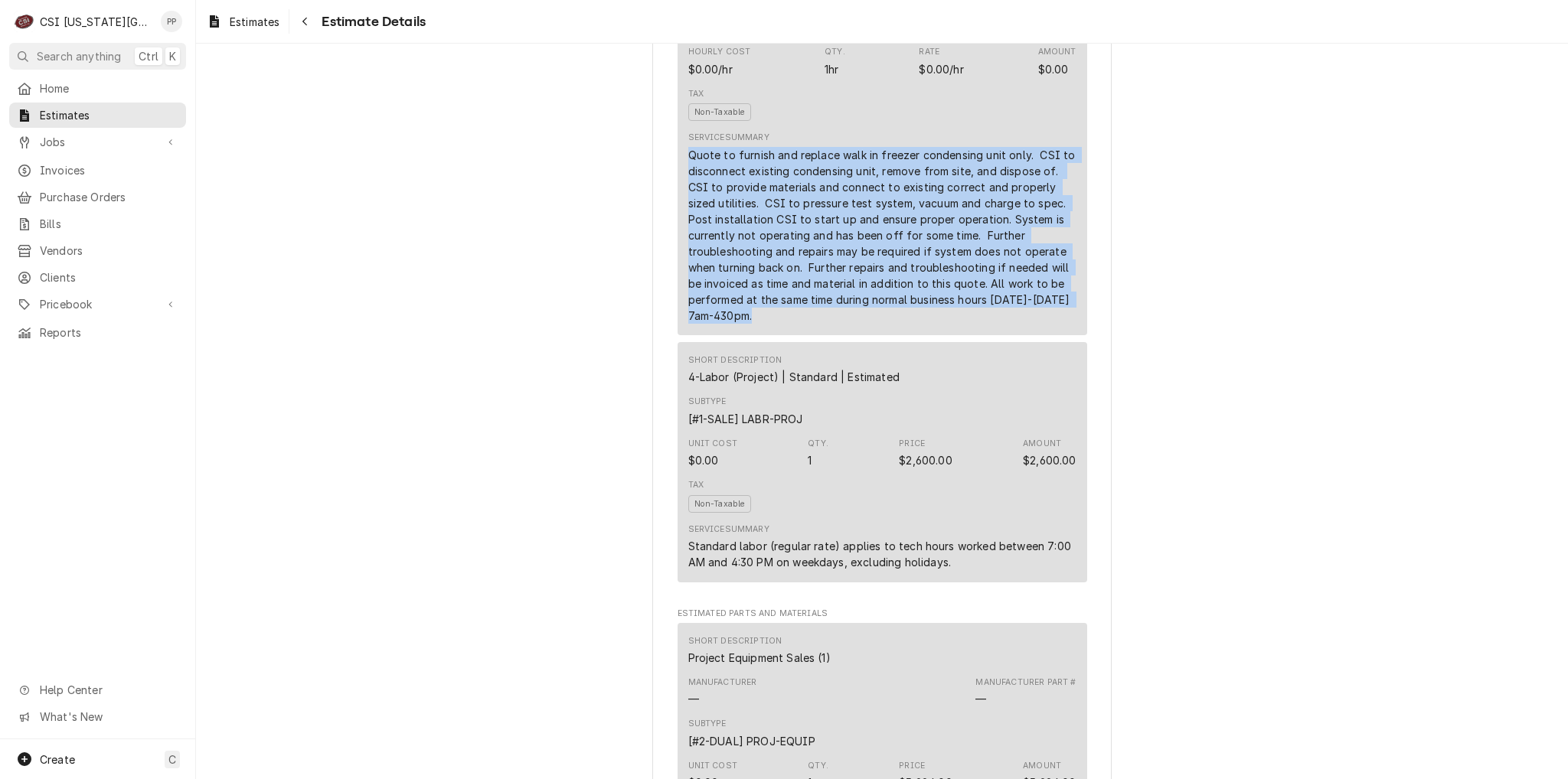
click at [783, 329] on div "Service Summary Quote to furnish and replace walk in freezer condensing unit on…" at bounding box center [882, 227] width 388 height 202
drag, startPoint x: 756, startPoint y: 358, endPoint x: 655, endPoint y: 203, distance: 185.0
drag, startPoint x: 679, startPoint y: 200, endPoint x: 761, endPoint y: 362, distance: 181.6
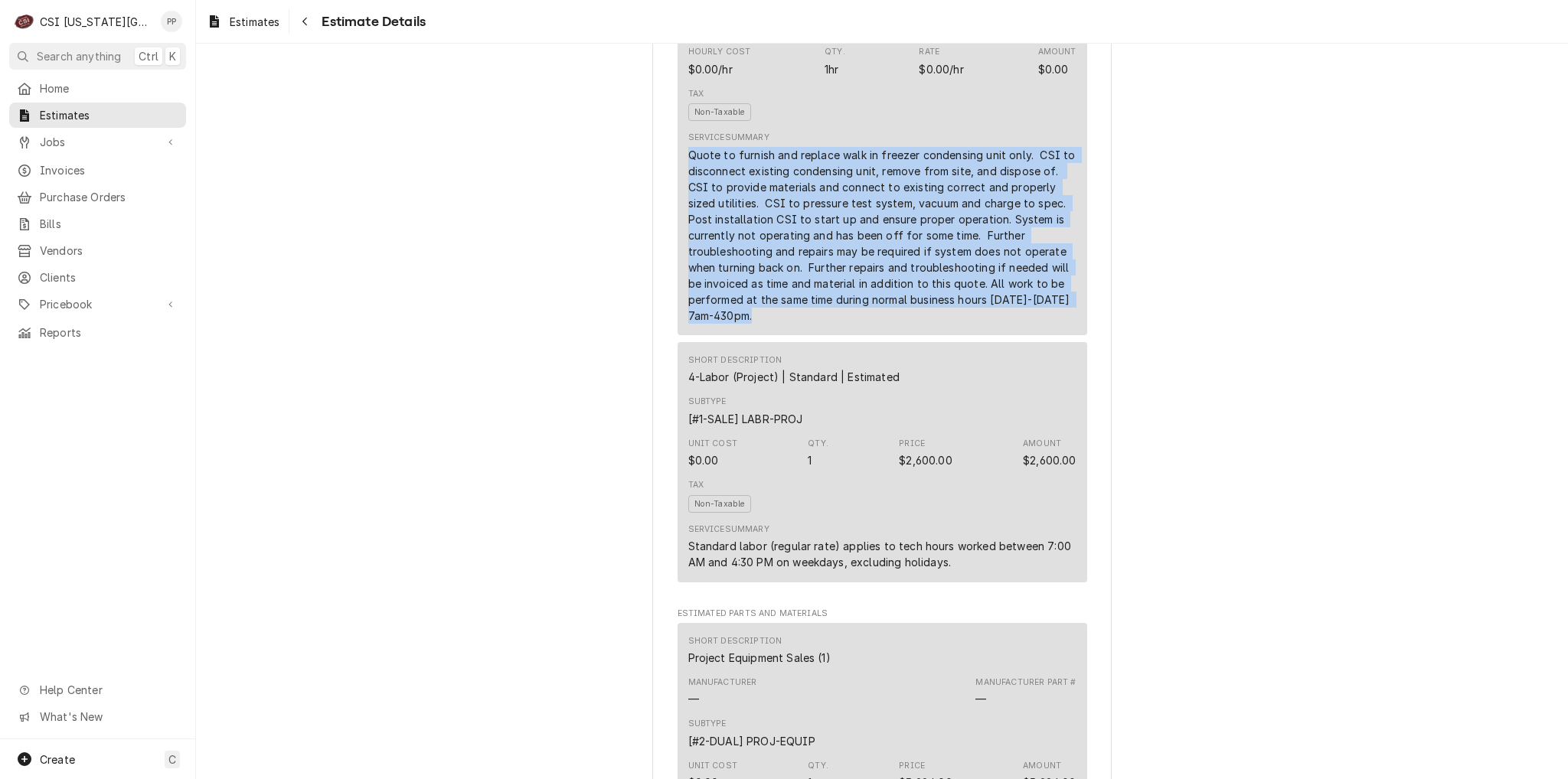
click at [761, 335] on div "Short Description Scope | Blank Subtype [#1-SALE] LABR-PROJ Hourly Cost $0.00/h…" at bounding box center [882, 143] width 409 height 385
click at [761, 324] on div "Quote to furnish and replace walk in freezer condensing unit only. CSI to disco…" at bounding box center [882, 235] width 388 height 177
drag, startPoint x: 683, startPoint y: 200, endPoint x: 806, endPoint y: 366, distance: 206.6
click at [806, 335] on div "Short Description Scope | Blank Subtype [#1-SALE] LABR-PROJ Hourly Cost $0.00/h…" at bounding box center [882, 143] width 409 height 385
click at [806, 324] on div "Quote to furnish and replace walk in freezer condensing unit only. CSI to disco…" at bounding box center [882, 235] width 388 height 177
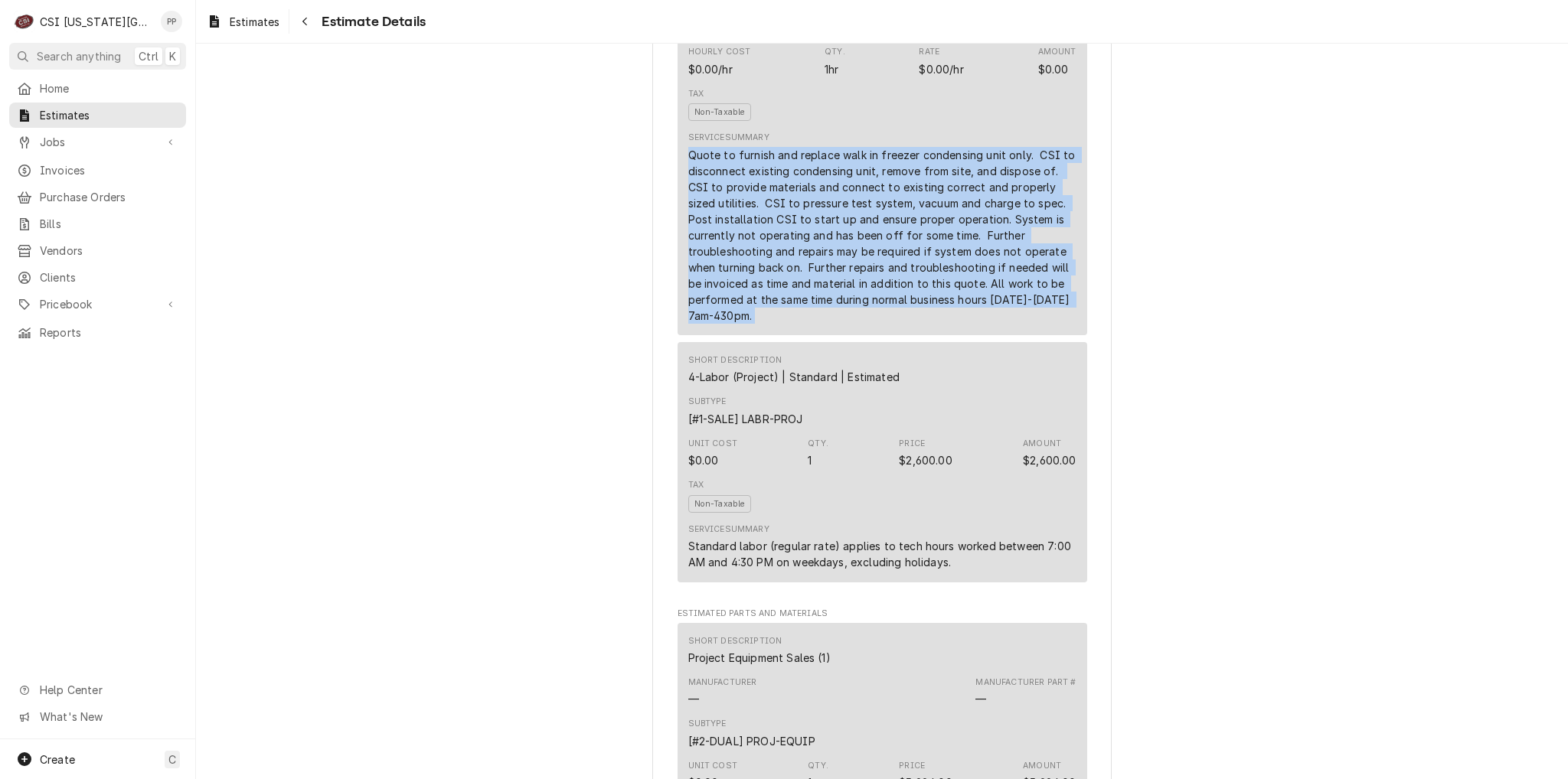
drag, startPoint x: 806, startPoint y: 366, endPoint x: 689, endPoint y: 201, distance: 202.3
click at [689, 201] on div "Quote to furnish and replace walk in freezer condensing unit only. CSI to disco…" at bounding box center [882, 235] width 388 height 177
click at [688, 205] on div "Quote to furnish and replace walk in freezer condensing unit only. CSI to disco…" at bounding box center [882, 235] width 388 height 177
drag, startPoint x: 682, startPoint y: 205, endPoint x: 830, endPoint y: 374, distance: 224.6
click at [830, 329] on div "Service Summary Quote to furnish and replace walk in freezer condensing unit on…" at bounding box center [882, 227] width 388 height 202
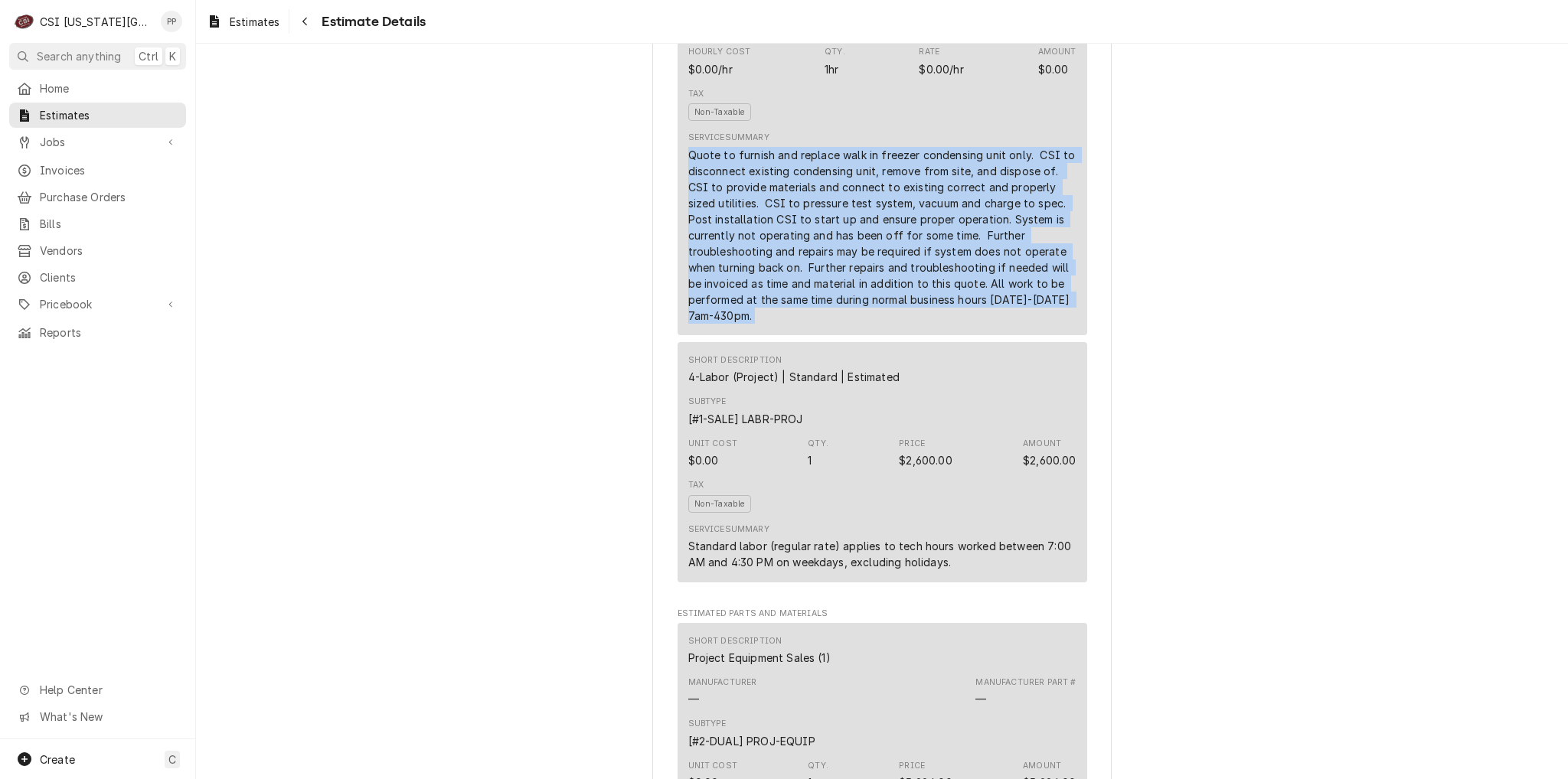
click at [830, 329] on div "Service Summary Quote to furnish and replace walk in freezer condensing unit on…" at bounding box center [882, 227] width 388 height 202
drag, startPoint x: 806, startPoint y: 361, endPoint x: 683, endPoint y: 203, distance: 200.2
click at [688, 203] on div "Quote to furnish and replace walk in freezer condensing unit only. CSI to disco…" at bounding box center [882, 235] width 388 height 177
drag, startPoint x: 692, startPoint y: 209, endPoint x: 806, endPoint y: 363, distance: 191.6
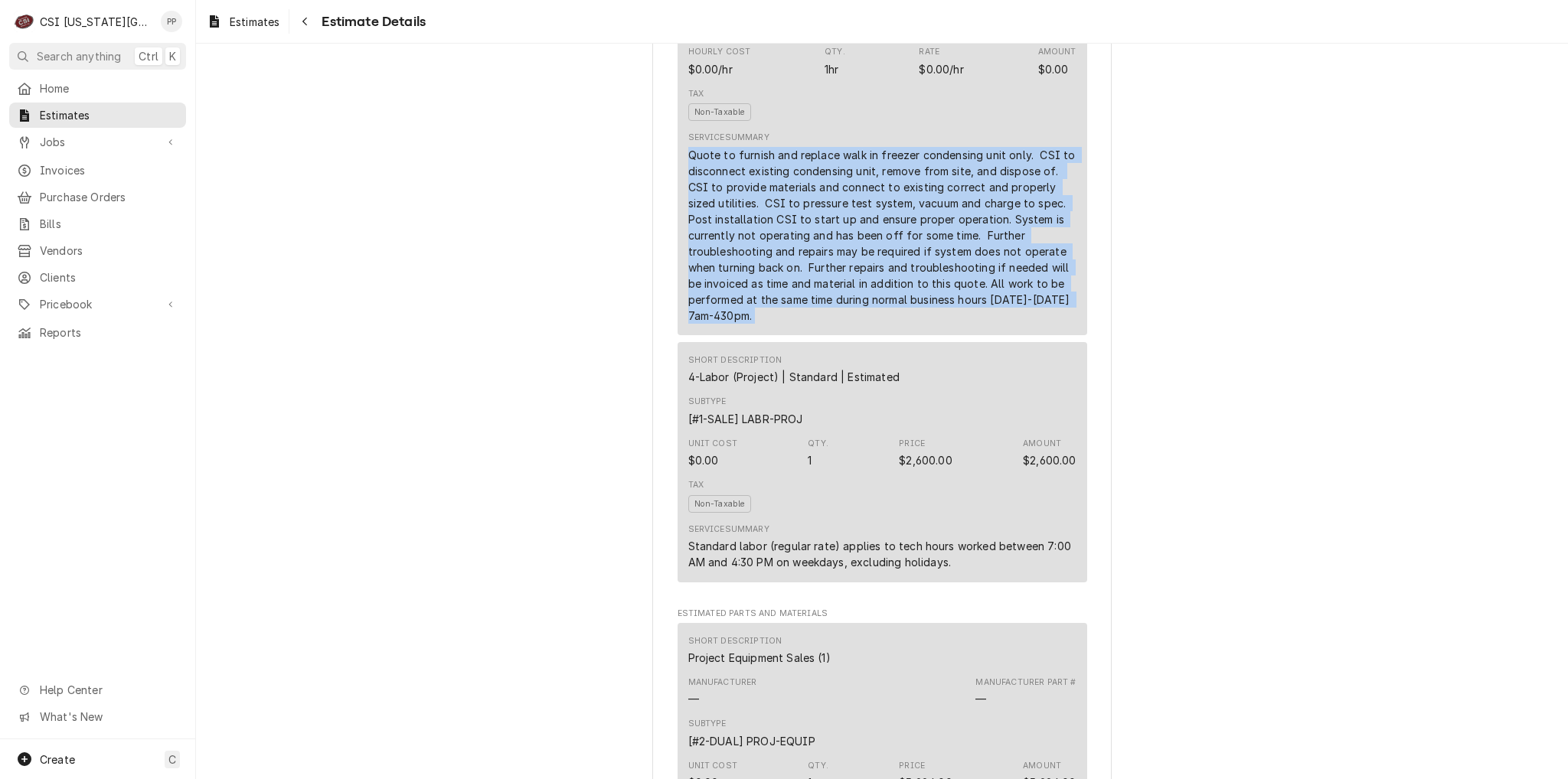
click at [806, 324] on div "Quote to furnish and replace walk in freezer condensing unit only. CSI to disco…" at bounding box center [882, 235] width 388 height 177
drag, startPoint x: 806, startPoint y: 363, endPoint x: 673, endPoint y: 202, distance: 208.8
click at [678, 202] on div "Short Description Scope | Blank Subtype [#1-SALE] LABR-PROJ Hourly Cost $0.00/h…" at bounding box center [882, 143] width 409 height 385
click at [688, 200] on div "Quote to furnish and replace walk in freezer condensing unit only. CSI to disco…" at bounding box center [882, 235] width 388 height 177
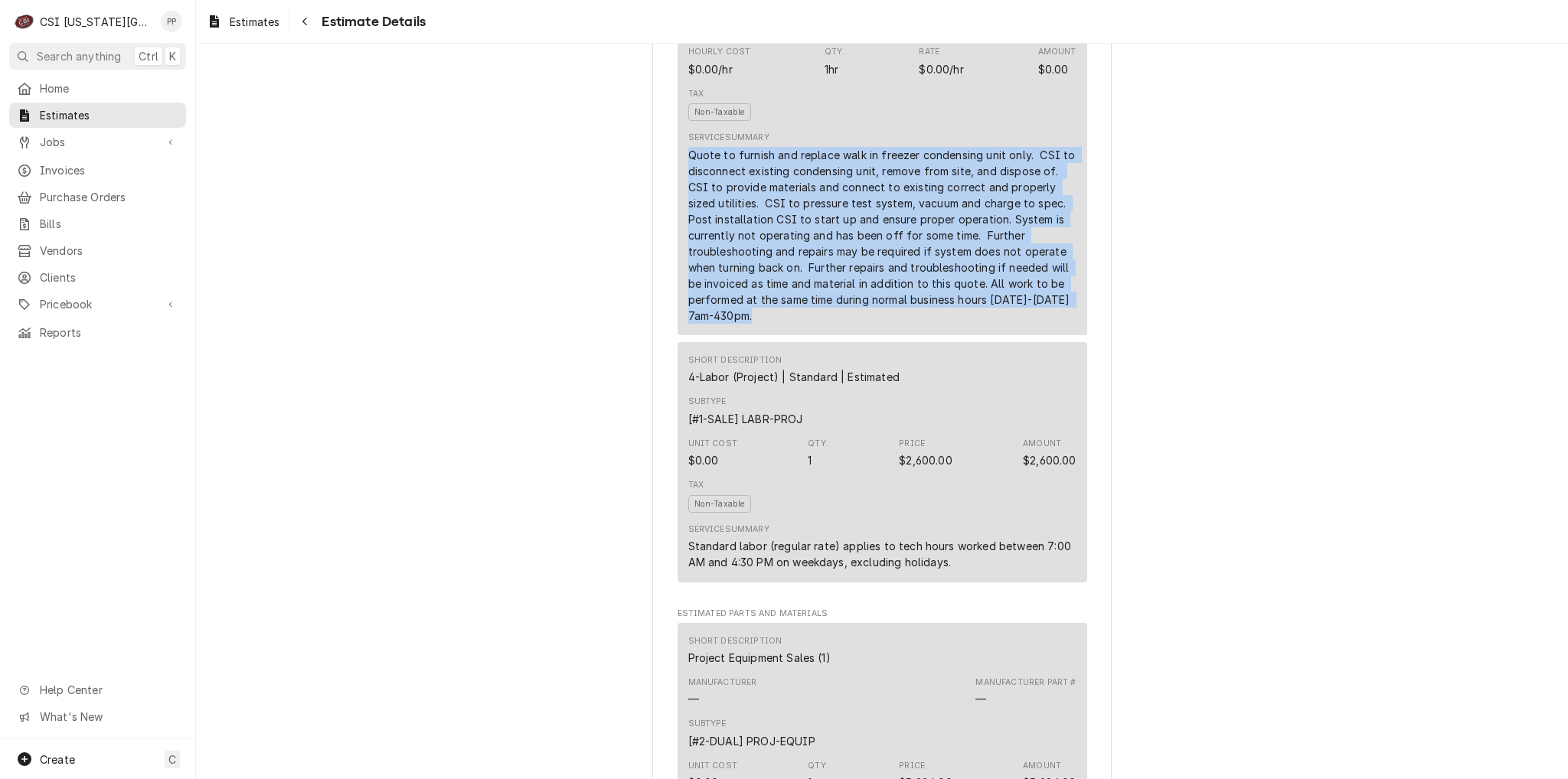
drag, startPoint x: 683, startPoint y: 200, endPoint x: 818, endPoint y: 366, distance: 214.0
click at [818, 324] on div "Quote to furnish and replace walk in freezer condensing unit only. CSI to disco…" at bounding box center [882, 235] width 388 height 177
drag, startPoint x: 798, startPoint y: 355, endPoint x: 673, endPoint y: 203, distance: 196.8
click at [678, 203] on div "Short Description Scope | Blank Subtype [#1-SALE] LABR-PROJ Hourly Cost $0.00/h…" at bounding box center [882, 143] width 409 height 385
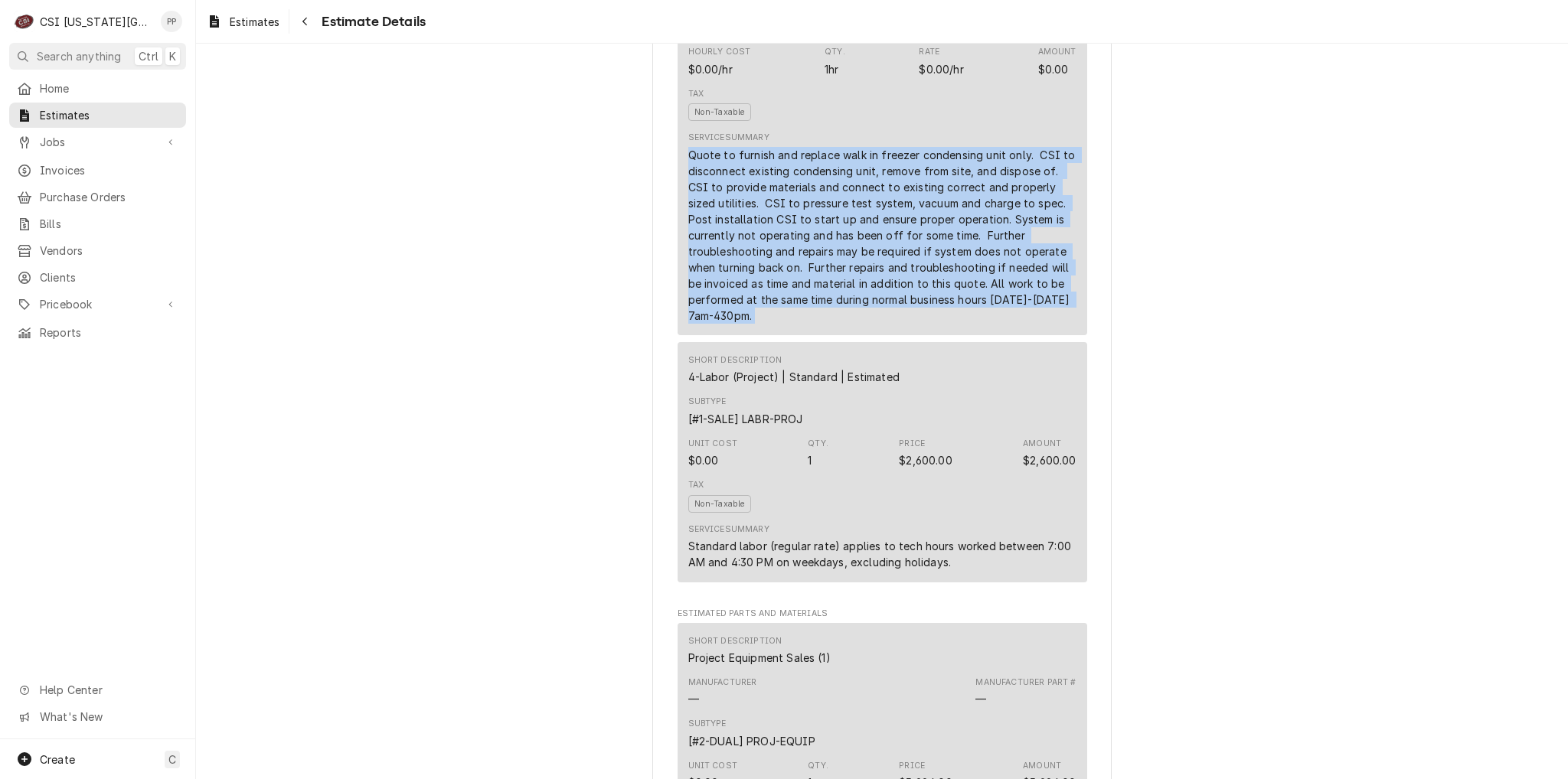
click at [678, 203] on div "Short Description Scope | Blank Subtype [#1-SALE] LABR-PROJ Hourly Cost $0.00/h…" at bounding box center [882, 143] width 409 height 385
drag, startPoint x: 682, startPoint y: 201, endPoint x: 787, endPoint y: 371, distance: 199.8
click at [787, 324] on div "Quote to furnish and replace walk in freezer condensing unit only. CSI to disco…" at bounding box center [882, 235] width 388 height 177
drag, startPoint x: 783, startPoint y: 367, endPoint x: 665, endPoint y: 201, distance: 203.7
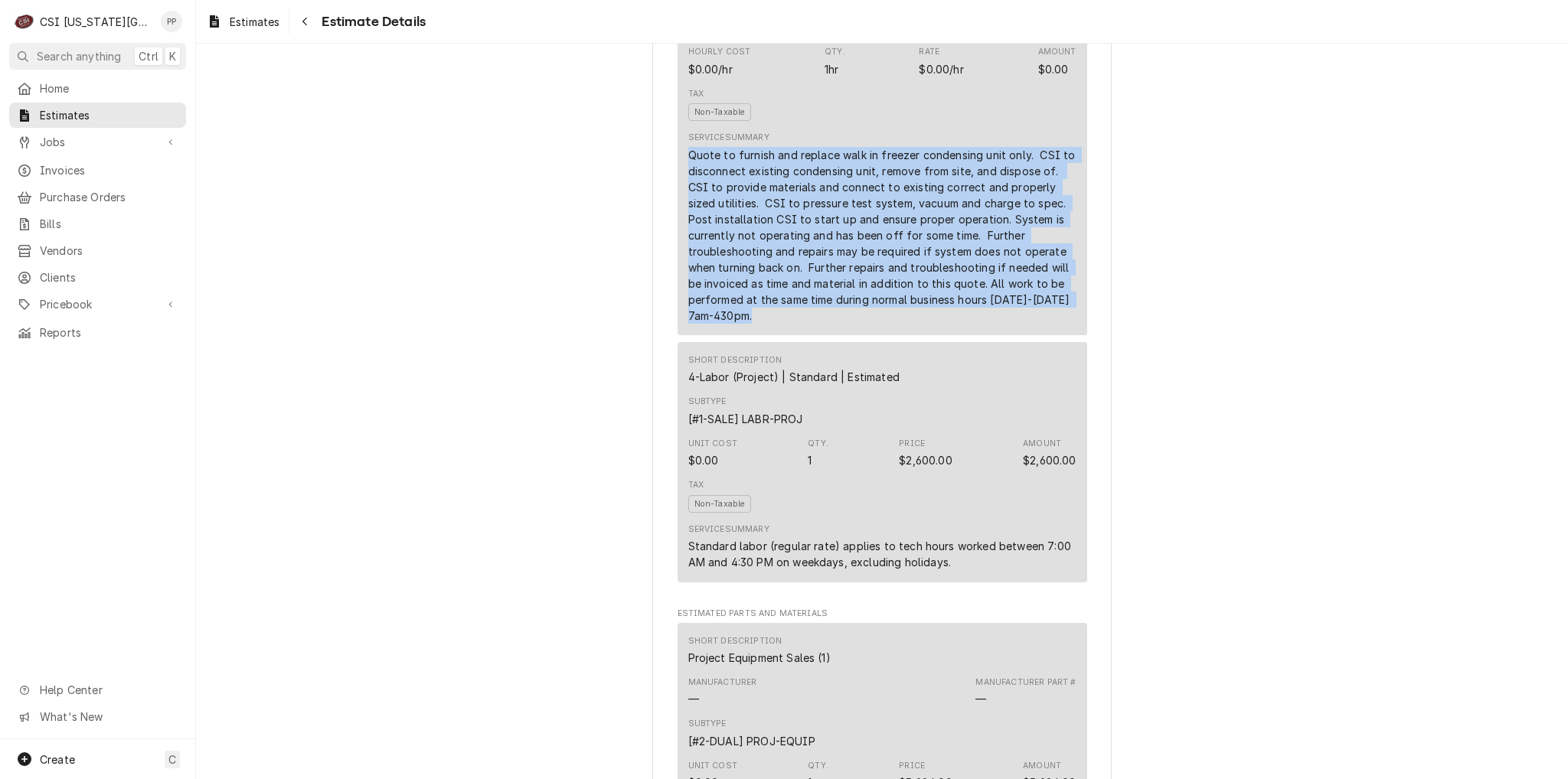
click at [680, 200] on div "Short Description Scope | Blank Subtype [#1-SALE] LABR-PROJ Hourly Cost $0.00/h…" at bounding box center [882, 143] width 409 height 385
drag, startPoint x: 680, startPoint y: 200, endPoint x: 779, endPoint y: 368, distance: 195.0
click at [779, 335] on div "Short Description Scope | Blank Subtype [#1-SALE] LABR-PROJ Hourly Cost $0.00/h…" at bounding box center [882, 143] width 409 height 385
click at [779, 324] on div "Quote to furnish and replace walk in freezer condensing unit only. CSI to disco…" at bounding box center [882, 235] width 388 height 177
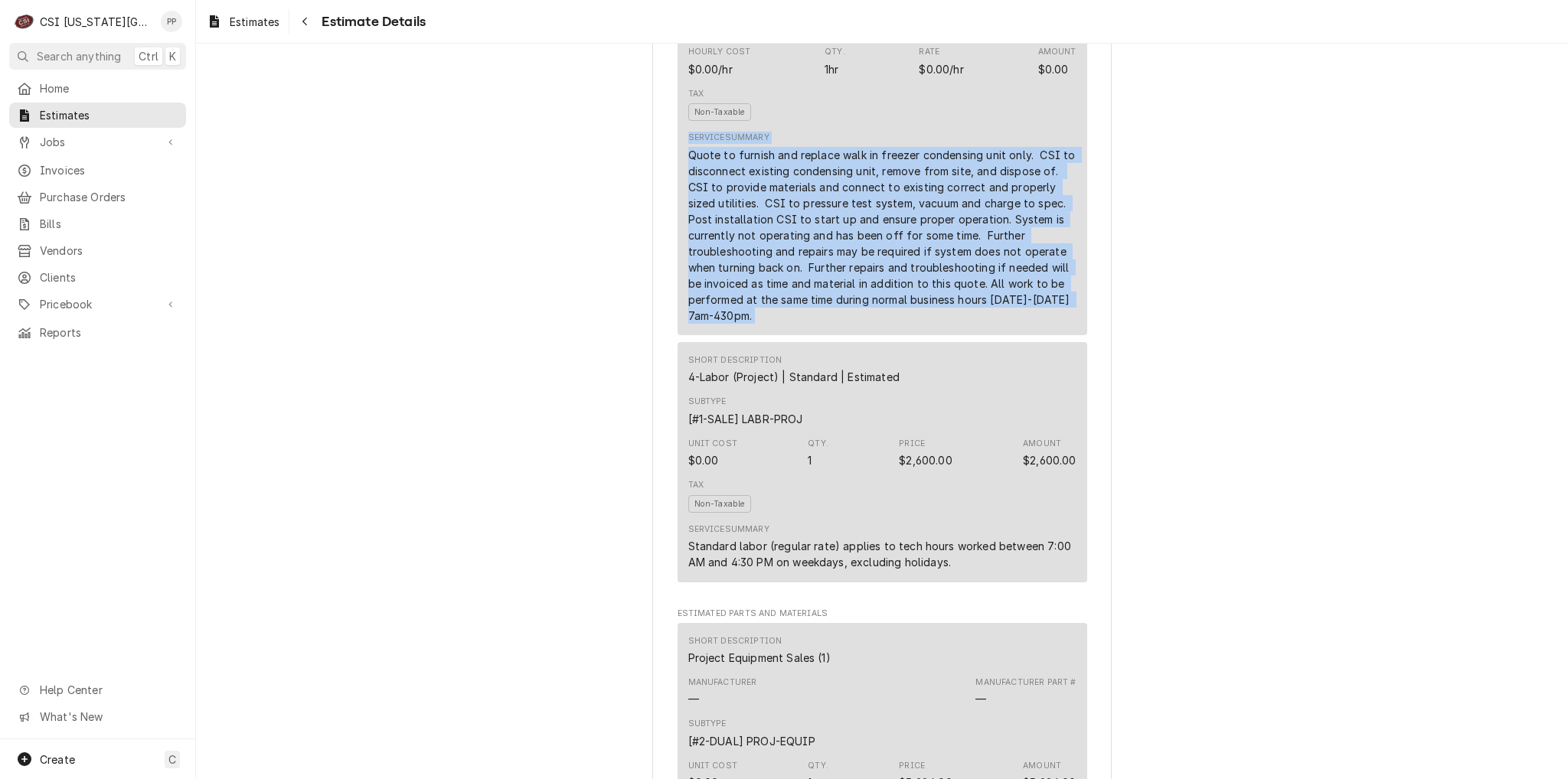
drag, startPoint x: 779, startPoint y: 368, endPoint x: 667, endPoint y: 187, distance: 212.8
click at [678, 181] on div "Short Description Scope | Blank Subtype [#1-SALE] LABR-PROJ Hourly Cost $0.00/h…" at bounding box center [882, 143] width 409 height 385
drag, startPoint x: 679, startPoint y: 200, endPoint x: 795, endPoint y: 363, distance: 200.1
click at [795, 335] on div "Short Description Scope | Blank Subtype [#1-SALE] LABR-PROJ Hourly Cost $0.00/h…" at bounding box center [882, 143] width 409 height 385
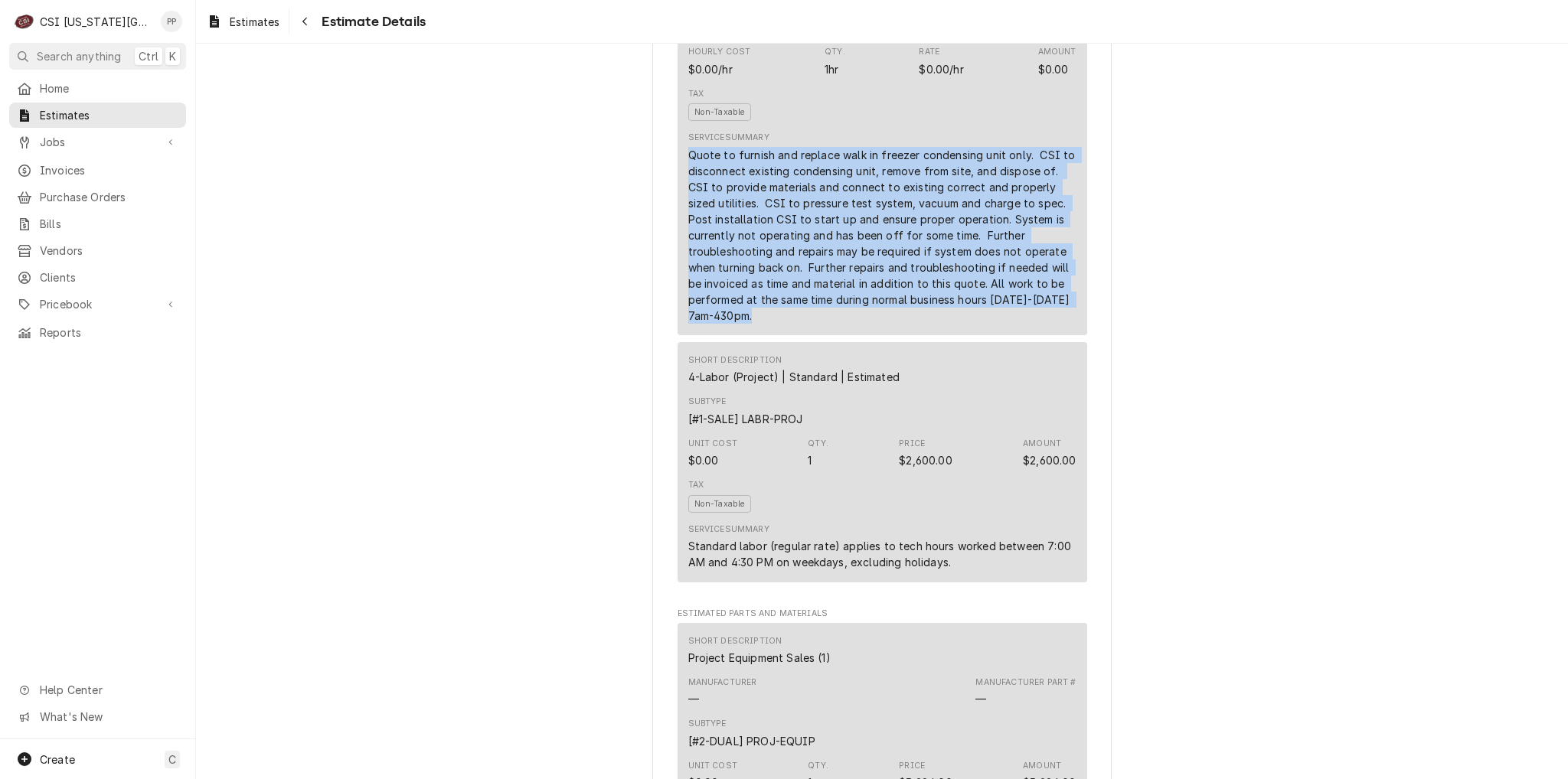
click at [795, 324] on div "Quote to furnish and replace walk in freezer condensing unit only. CSI to disco…" at bounding box center [882, 235] width 388 height 177
drag, startPoint x: 795, startPoint y: 363, endPoint x: 673, endPoint y: 198, distance: 205.2
click at [678, 198] on div "Short Description Scope | Blank Subtype [#1-SALE] LABR-PROJ Hourly Cost $0.00/h…" at bounding box center [882, 143] width 409 height 385
click at [688, 196] on div "Quote to furnish and replace walk in freezer condensing unit only. CSI to disco…" at bounding box center [882, 235] width 388 height 177
drag, startPoint x: 687, startPoint y: 199, endPoint x: 784, endPoint y: 378, distance: 203.6
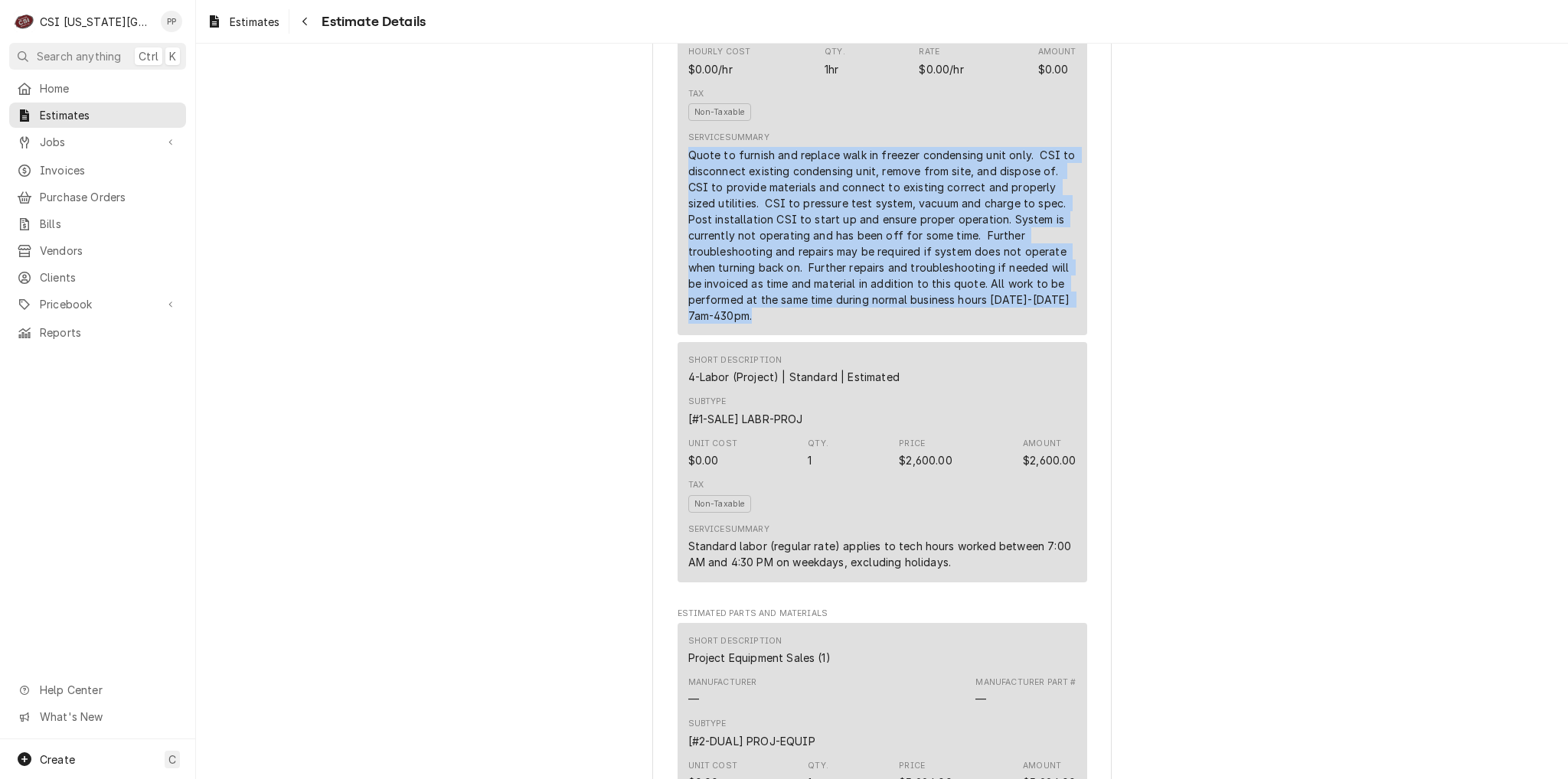
click at [784, 335] on div "Short Description Scope | Blank Subtype [#1-SALE] LABR-PROJ Hourly Cost $0.00/h…" at bounding box center [882, 143] width 409 height 385
drag, startPoint x: 771, startPoint y: 371, endPoint x: 667, endPoint y: 203, distance: 197.6
click at [678, 201] on div "Short Description Scope | Blank Subtype [#1-SALE] LABR-PROJ Hourly Cost $0.00/h…" at bounding box center [882, 143] width 409 height 385
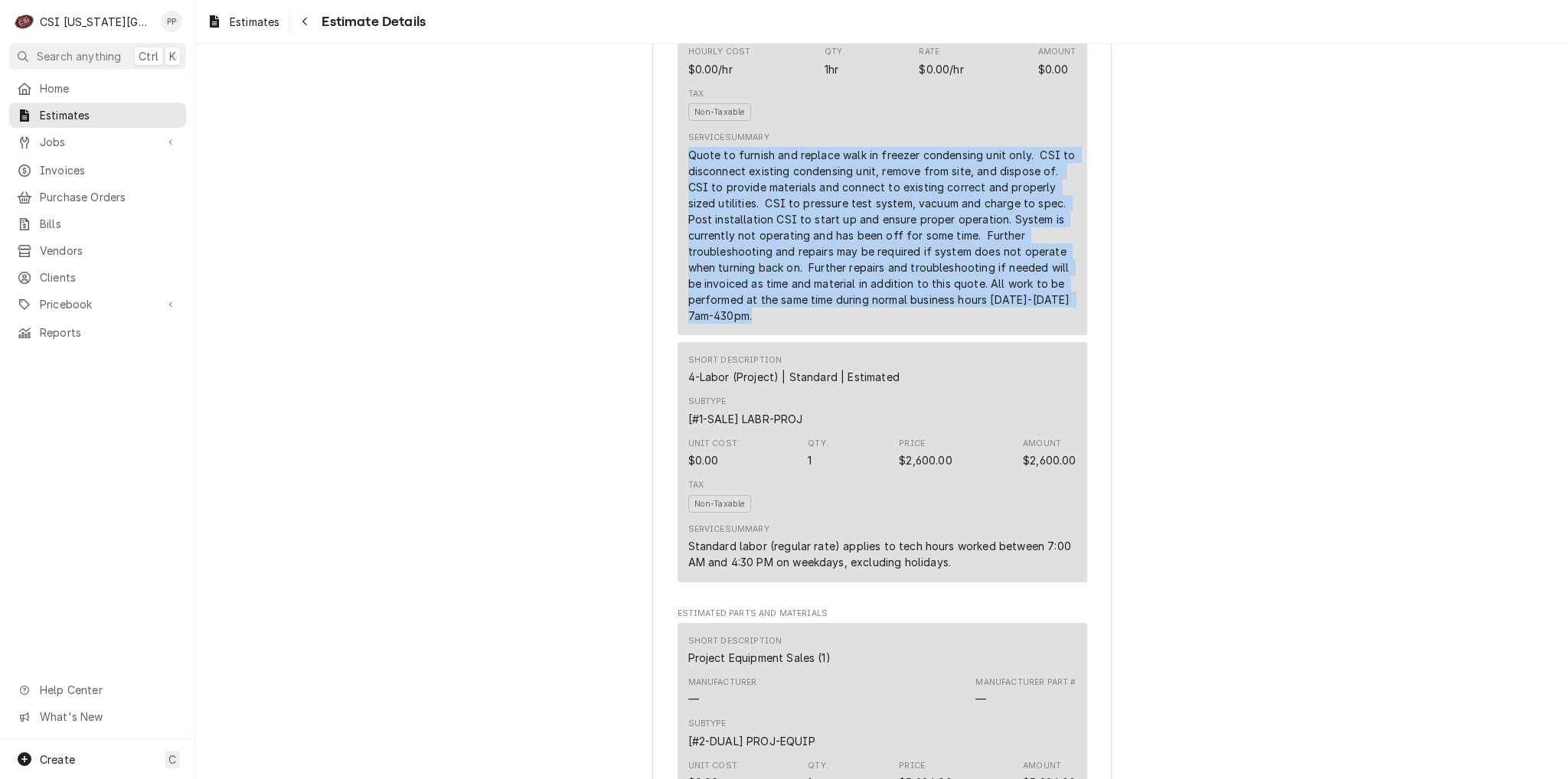
click at [678, 200] on div "Short Description Scope | Blank Subtype [#1-SALE] LABR-PROJ Hourly Cost $0.00/h…" at bounding box center [882, 143] width 409 height 385
drag, startPoint x: 679, startPoint y: 200, endPoint x: 785, endPoint y: 401, distance: 227.2
click at [785, 401] on div "Short Description Scope | Blank Subtype [#1-SALE] LABR-PROJ Hourly Cost $0.00/h…" at bounding box center [882, 269] width 409 height 638
click at [776, 324] on div "Quote to furnish and replace walk in freezer condensing unit only. CSI to disco…" at bounding box center [882, 235] width 388 height 177
drag, startPoint x: 768, startPoint y: 357, endPoint x: 682, endPoint y: 202, distance: 177.3
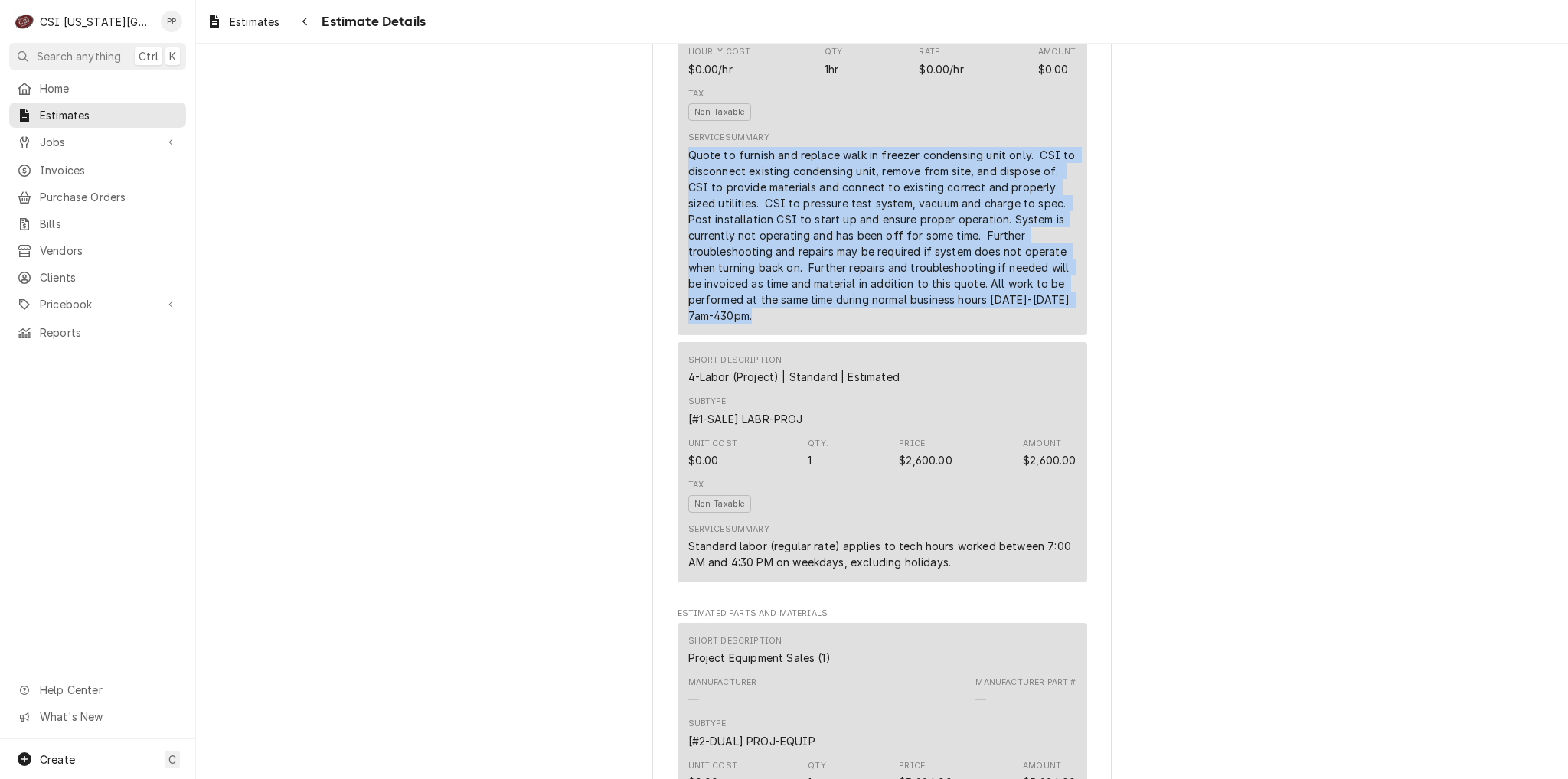
click at [678, 206] on div "Short Description Scope | Blank Subtype [#1-SALE] LABR-PROJ Hourly Cost $0.00/h…" at bounding box center [882, 143] width 409 height 385
click at [688, 201] on div "Quote to furnish and replace walk in freezer condensing unit only. CSI to disco…" at bounding box center [882, 235] width 388 height 177
drag, startPoint x: 683, startPoint y: 199, endPoint x: 781, endPoint y: 371, distance: 198.0
click at [784, 329] on div "Service Summary Quote to furnish and replace walk in freezer condensing unit on…" at bounding box center [882, 227] width 388 height 202
click at [778, 324] on div "Quote to furnish and replace walk in freezer condensing unit only. CSI to disco…" at bounding box center [882, 235] width 388 height 177
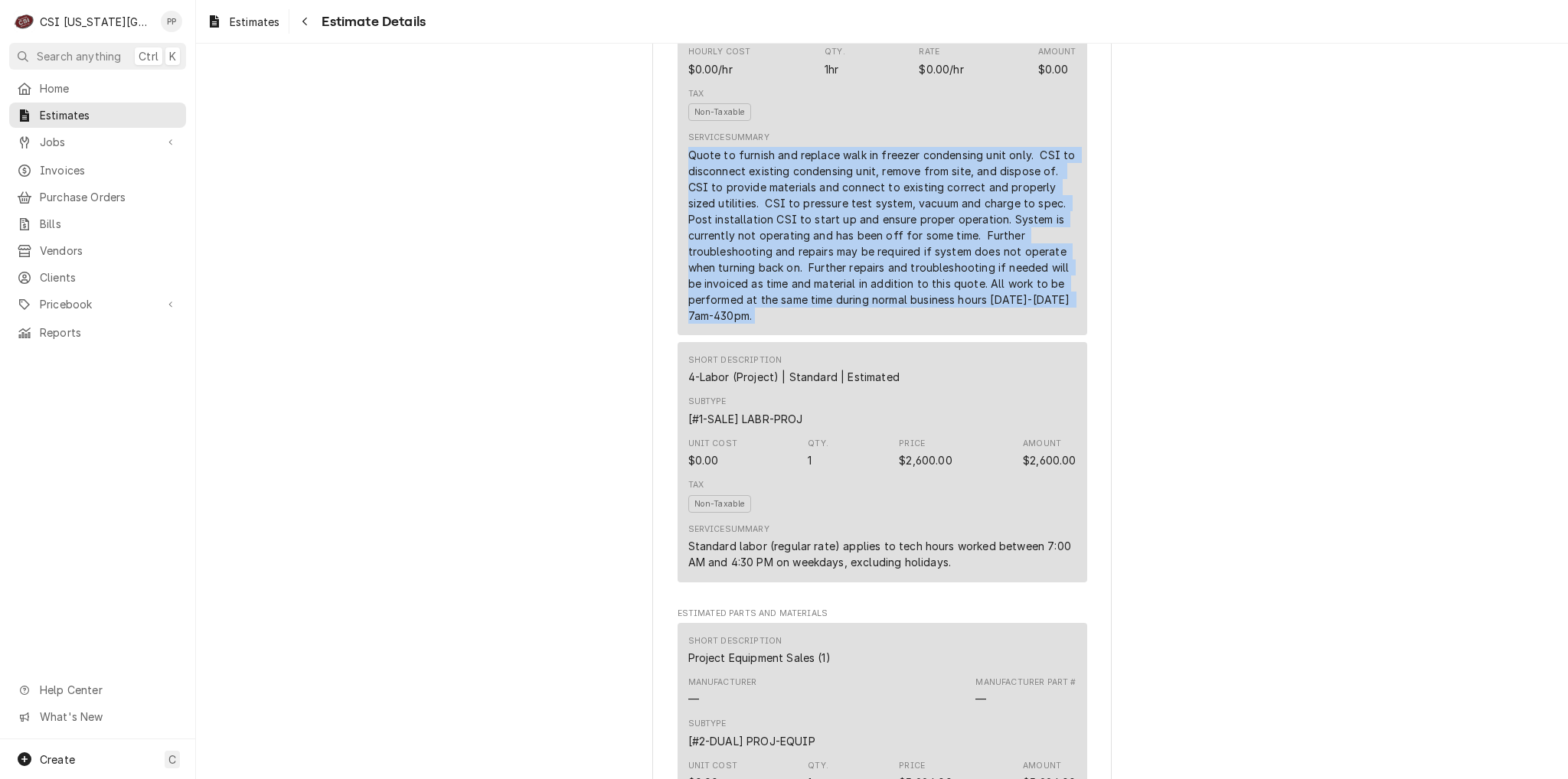
drag, startPoint x: 778, startPoint y: 361, endPoint x: 677, endPoint y: 206, distance: 185.0
click at [678, 206] on div "Short Description Scope | Blank Subtype [#1-SALE] LABR-PROJ Hourly Cost $0.00/h…" at bounding box center [882, 143] width 409 height 385
click at [680, 194] on div "Short Description Scope | Blank Subtype [#1-SALE] LABR-PROJ Hourly Cost $0.00/h…" at bounding box center [882, 143] width 409 height 385
drag, startPoint x: 683, startPoint y: 198, endPoint x: 783, endPoint y: 364, distance: 193.8
click at [783, 324] on div "Quote to furnish and replace walk in freezer condensing unit only. CSI to disco…" at bounding box center [882, 235] width 388 height 177
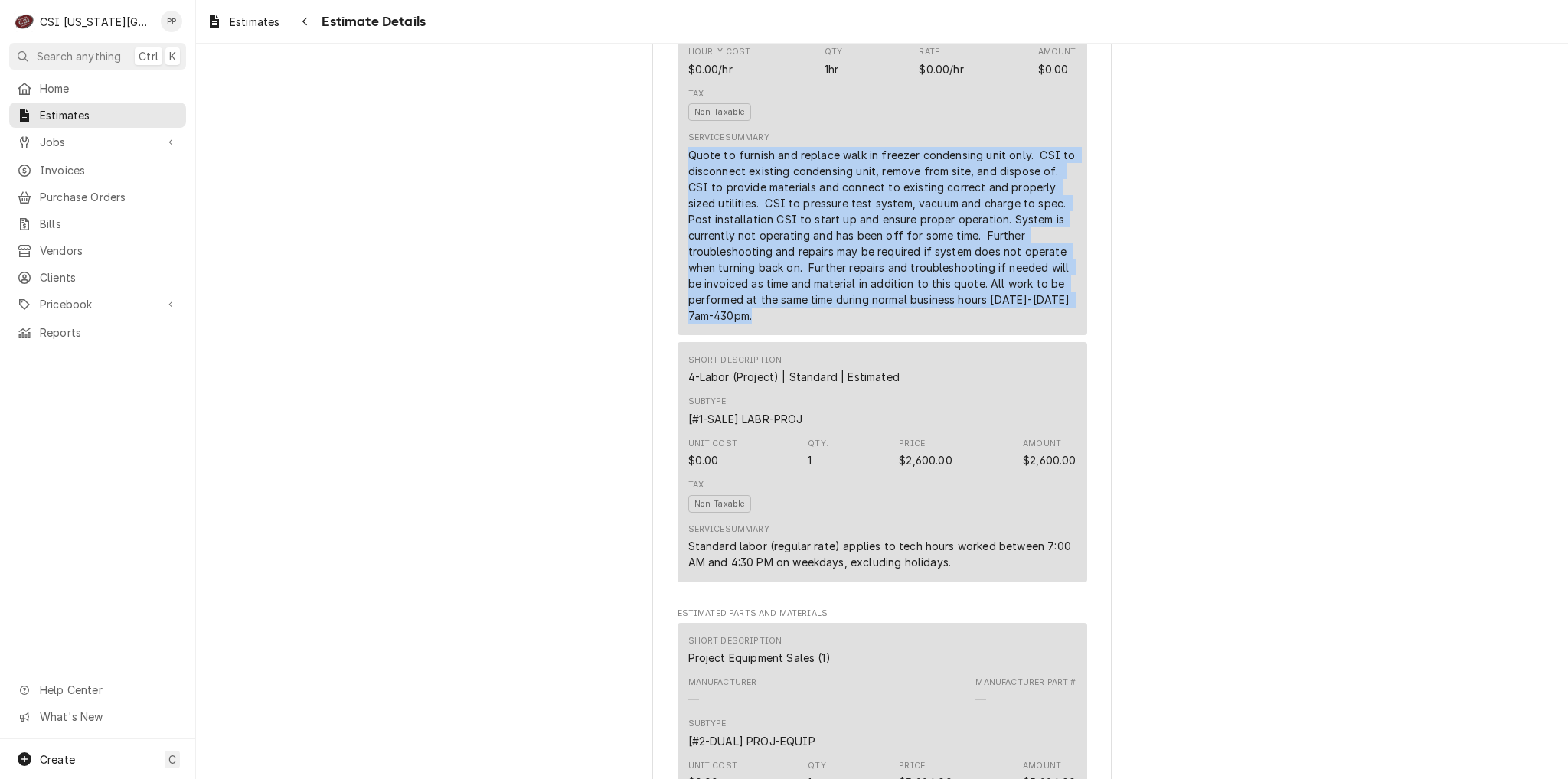
click at [783, 324] on div "Quote to furnish and replace walk in freezer condensing unit only. CSI to disco…" at bounding box center [882, 235] width 388 height 177
drag, startPoint x: 780, startPoint y: 378, endPoint x: 680, endPoint y: 200, distance: 204.2
click at [680, 200] on div "Short Description Scope | Blank Subtype [#1-SALE] LABR-PROJ Hourly Cost $0.00/h…" at bounding box center [882, 143] width 409 height 385
drag, startPoint x: 778, startPoint y: 366, endPoint x: 672, endPoint y: 206, distance: 191.9
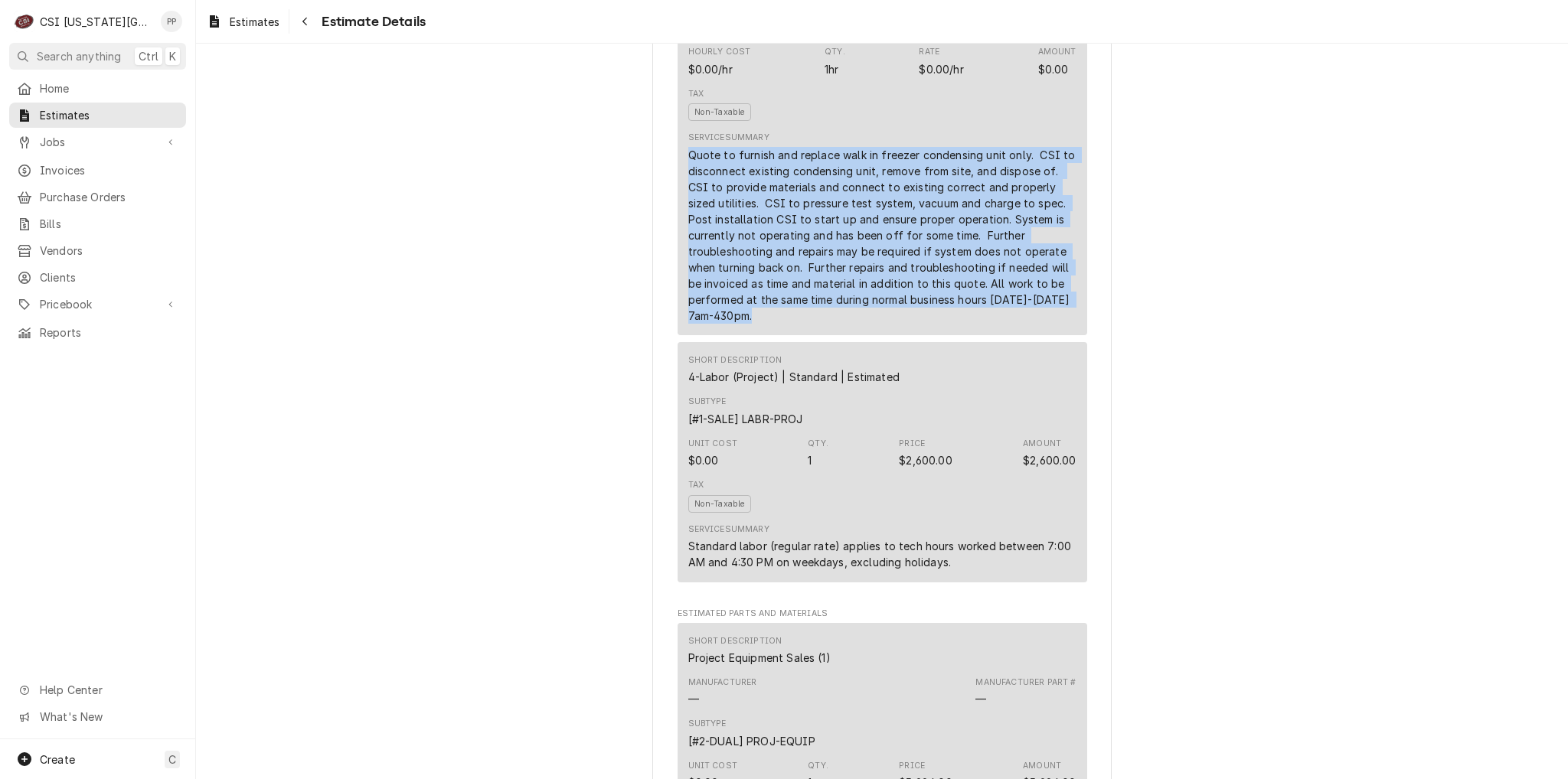
click at [678, 206] on div "Short Description Scope | Blank Subtype [#1-SALE] LABR-PROJ Hourly Cost $0.00/h…" at bounding box center [882, 143] width 409 height 385
click at [678, 199] on div "Short Description Scope | Blank Subtype [#1-SALE] LABR-PROJ Hourly Cost $0.00/h…" at bounding box center [882, 143] width 409 height 385
drag, startPoint x: 681, startPoint y: 201, endPoint x: 796, endPoint y: 362, distance: 197.9
click at [796, 335] on div "Short Description Scope | Blank Subtype [#1-SALE] LABR-PROJ Hourly Cost $0.00/h…" at bounding box center [882, 143] width 409 height 385
click at [796, 324] on div "Quote to furnish and replace walk in freezer condensing unit only. CSI to disco…" at bounding box center [882, 235] width 388 height 177
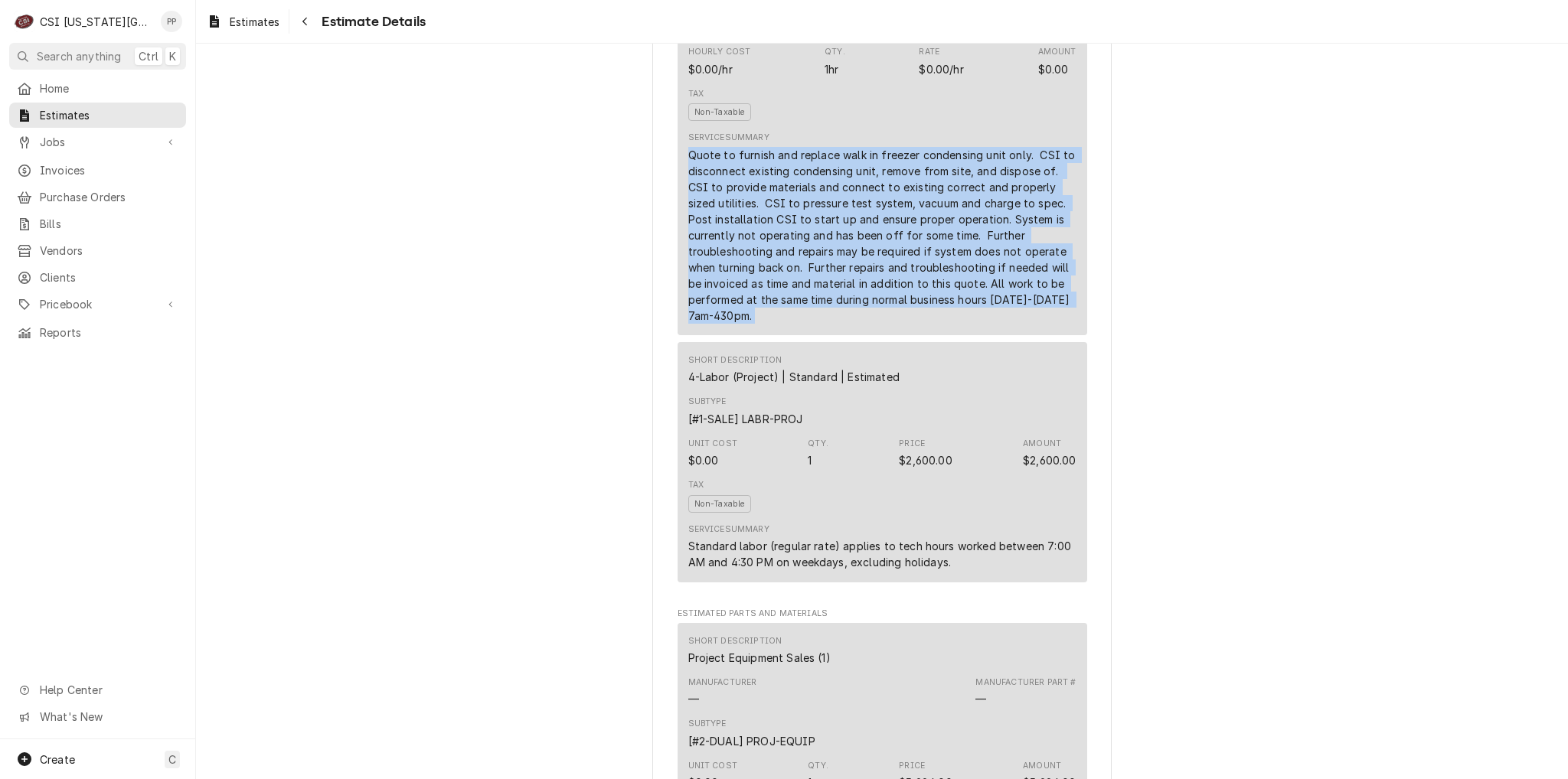
drag, startPoint x: 796, startPoint y: 362, endPoint x: 662, endPoint y: 197, distance: 212.6
click at [692, 196] on div "Quote to furnish and replace walk in freezer condensing unit only. CSI to disco…" at bounding box center [882, 235] width 388 height 177
drag, startPoint x: 680, startPoint y: 202, endPoint x: 792, endPoint y: 363, distance: 196.1
click at [792, 335] on div "Short Description Scope | Blank Subtype [#1-SALE] LABR-PROJ Hourly Cost $0.00/h…" at bounding box center [882, 143] width 409 height 385
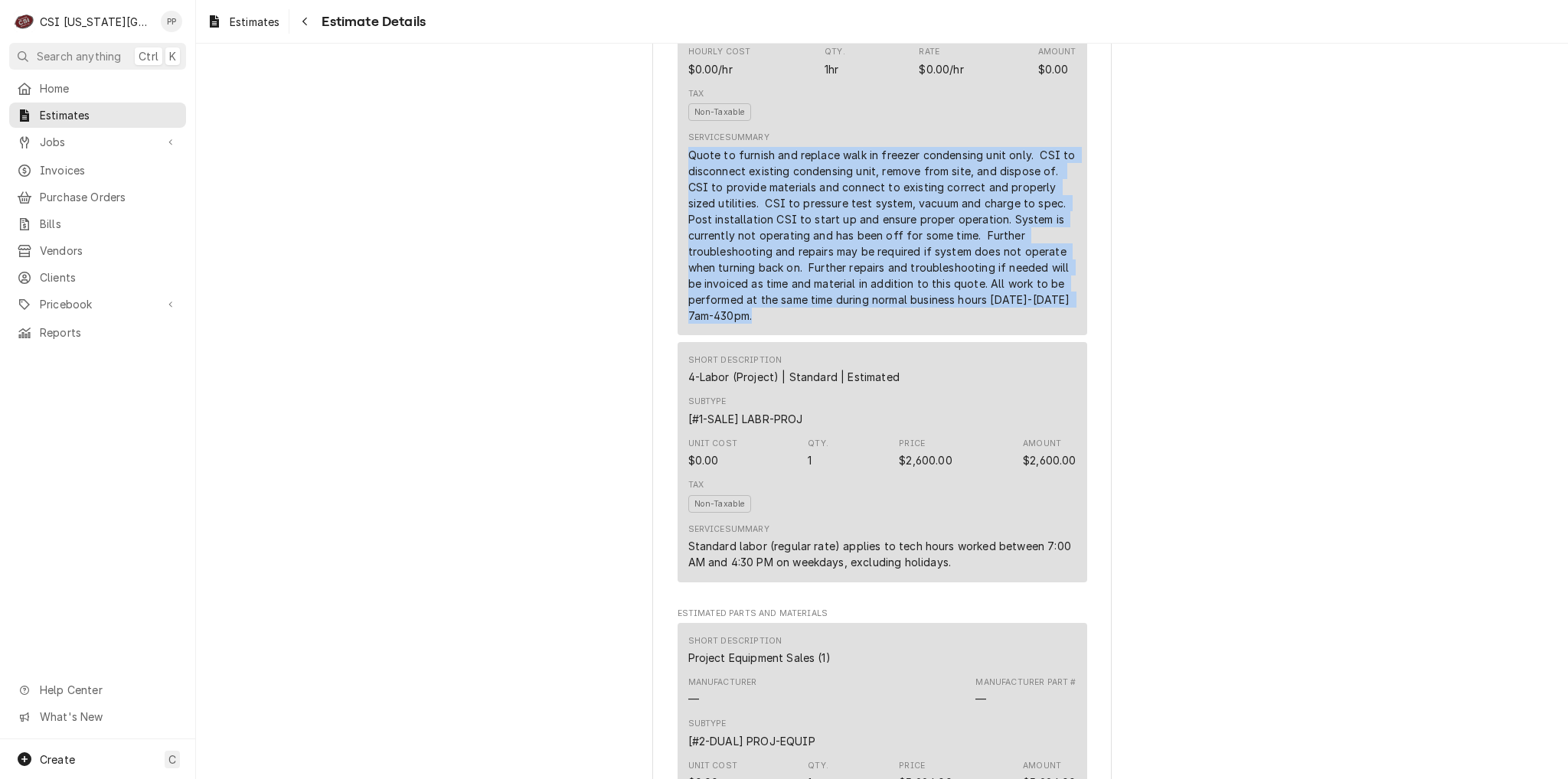
click at [792, 324] on div "Quote to furnish and replace walk in freezer condensing unit only. CSI to disco…" at bounding box center [882, 235] width 388 height 177
drag, startPoint x: 792, startPoint y: 363, endPoint x: 683, endPoint y: 205, distance: 192.0
click at [688, 205] on div "Quote to furnish and replace walk in freezer condensing unit only. CSI to disco…" at bounding box center [882, 235] width 388 height 177
click at [688, 202] on div "Quote to furnish and replace walk in freezer condensing unit only. CSI to disco…" at bounding box center [882, 235] width 388 height 177
drag, startPoint x: 682, startPoint y: 202, endPoint x: 758, endPoint y: 361, distance: 176.2
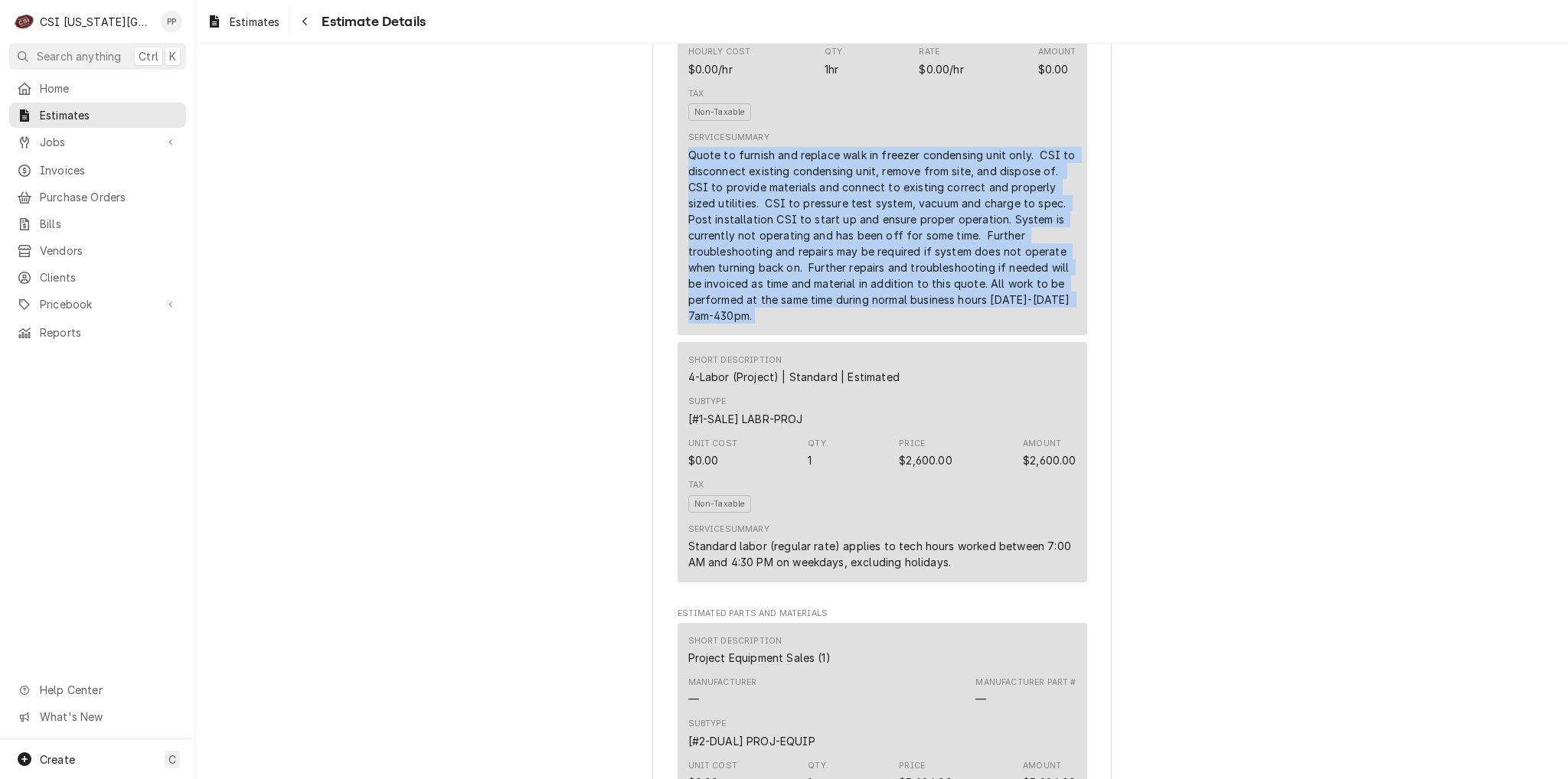
click at [758, 324] on div "Quote to furnish and replace walk in freezer condensing unit only. CSI to disco…" at bounding box center [882, 235] width 388 height 177
drag, startPoint x: 761, startPoint y: 362, endPoint x: 673, endPoint y: 190, distance: 193.2
click at [678, 190] on div "Short Description Scope | Blank Subtype [#1-SALE] LABR-PROJ Hourly Cost $0.00/h…" at bounding box center [882, 143] width 409 height 385
click at [678, 189] on div "Short Description Scope | Blank Subtype [#1-SALE] LABR-PROJ Hourly Cost $0.00/h…" at bounding box center [882, 143] width 409 height 385
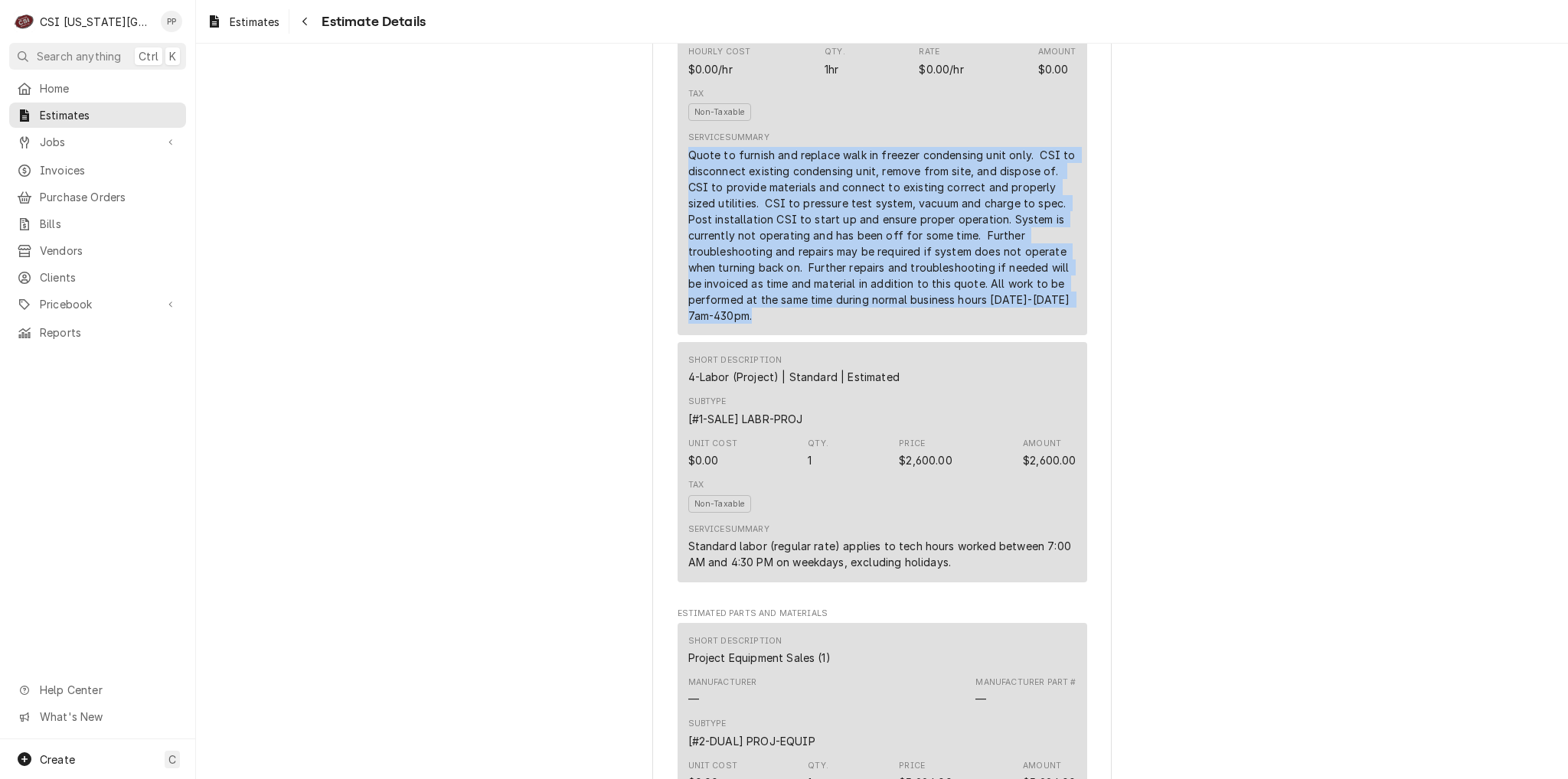
drag, startPoint x: 679, startPoint y: 201, endPoint x: 848, endPoint y: 366, distance: 236.2
click at [848, 335] on div "Short Description Scope | Blank Subtype [#1-SALE] LABR-PROJ Hourly Cost $0.00/h…" at bounding box center [882, 143] width 409 height 385
click at [848, 324] on div "Quote to furnish and replace walk in freezer condensing unit only. CSI to disco…" at bounding box center [882, 235] width 388 height 177
drag
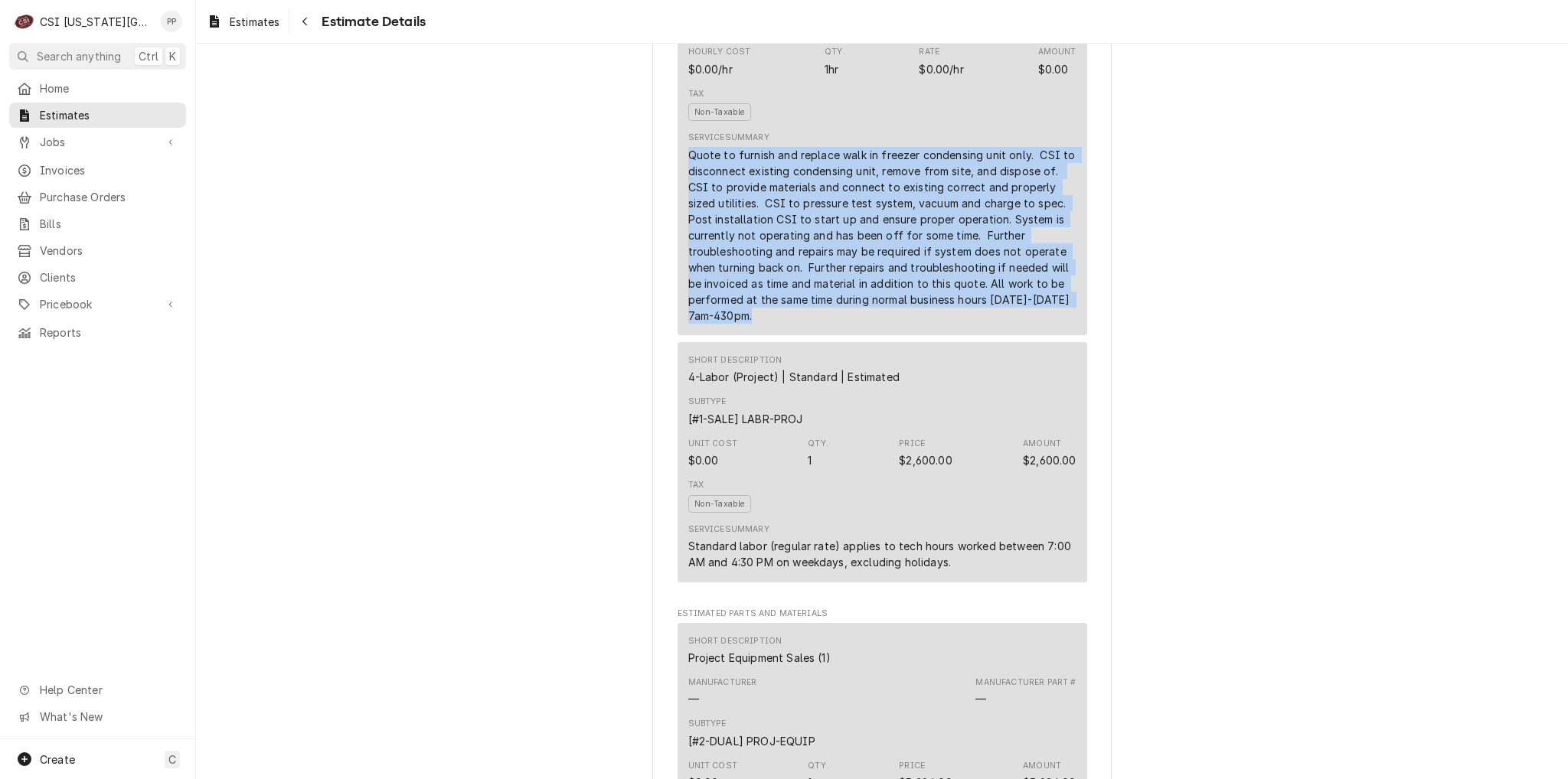
click at [679, 203] on div "Short Description Scope | Blank Subtype [#1-SALE] LABR-PROJ Hourly Cost $0.00/h…" at bounding box center [882, 143] width 409 height 385
click at [807, 335] on div "Short Description Scope | Blank Subtype [#1-SALE] LABR-PROJ Hourly Cost $0.00/h…" at bounding box center [882, 143] width 409 height 385
click at [779, 324] on div "Quote to furnish and replace walk in freezer condensing unit only. CSI to disco…" at bounding box center [882, 235] width 388 height 177
click at [680, 201] on div "Short Description Scope | Blank Subtype [#1-SALE] LABR-PROJ Hourly Cost $0.00/h…" at bounding box center [882, 143] width 409 height 385
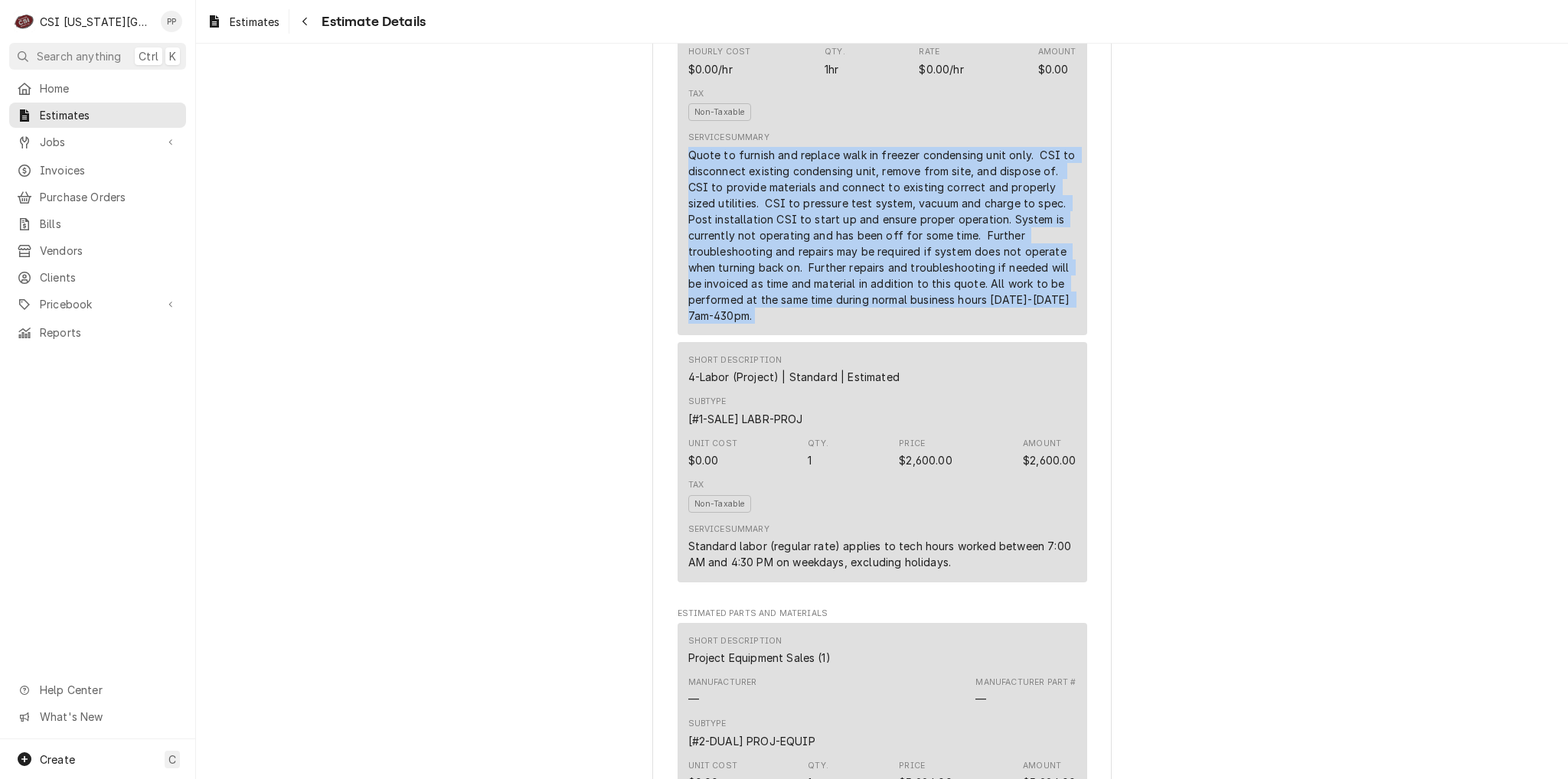
click at [762, 335] on div "Short Description Scope | Blank Subtype [#1-SALE] LABR-PROJ Hourly Cost $0.00/h…" at bounding box center [882, 143] width 409 height 385
click at [762, 324] on div "Quote to furnish and replace walk in freezer condensing unit only. CSI to disco…" at bounding box center [882, 235] width 388 height 177
click at [688, 197] on div "Quote to furnish and replace walk in freezer condensing unit only. CSI to disco…" at bounding box center [882, 235] width 388 height 177
click at [681, 209] on div "Short Description Scope | Blank Subtype [#1-SALE] LABR-PROJ Hourly Cost $0.00/h…" at bounding box center [882, 143] width 409 height 385
click at [786, 324] on div "Quote to furnish and replace walk in freezer condensing unit only. CSI to disco…" at bounding box center [882, 235] width 388 height 177
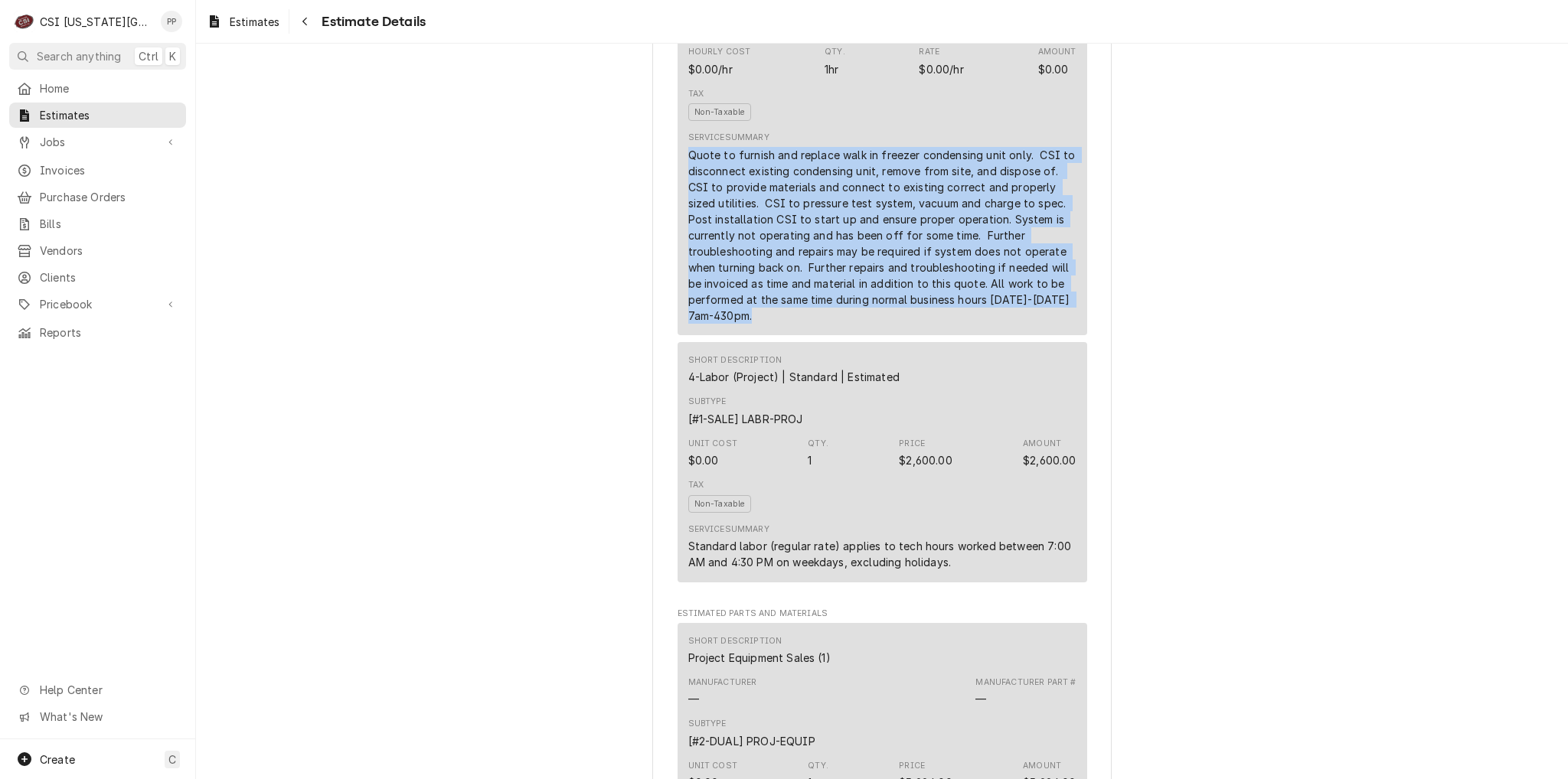
click at [786, 324] on div "Quote to furnish and replace walk in freezer condensing unit only. CSI to disco…" at bounding box center [882, 235] width 388 height 177
click at [688, 202] on div "Quote to furnish and replace walk in freezer condensing unit only. CSI to disco…" at bounding box center [882, 235] width 388 height 177
click at [786, 324] on div "Quote to furnish and replace walk in freezer condensing unit only. CSI to disco…" at bounding box center [882, 235] width 388 height 177
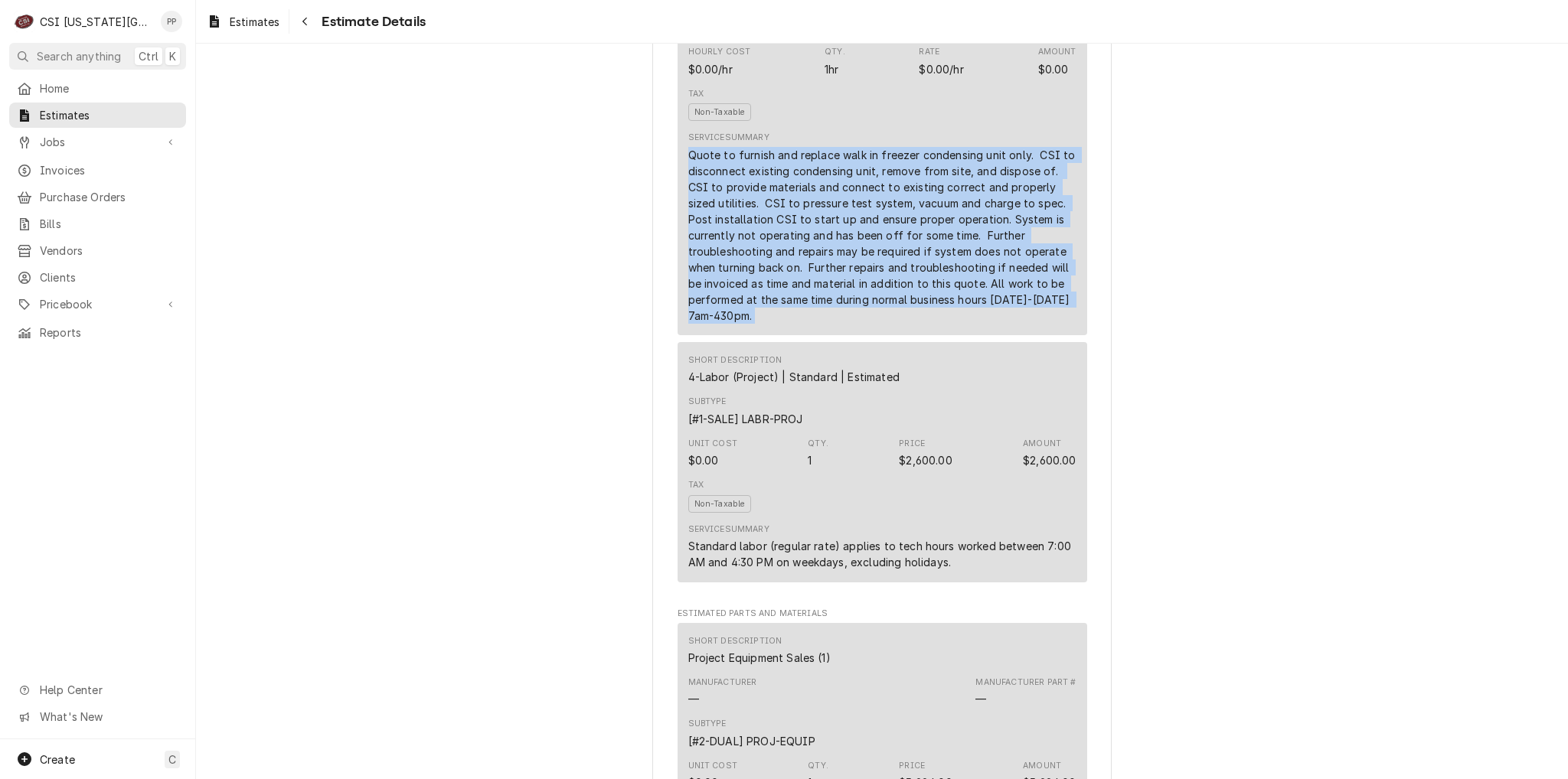
click at [678, 205] on div "Short Description Scope | Blank Subtype [#1-SALE] LABR-PROJ Hourly Cost $0.00/h…" at bounding box center [882, 143] width 409 height 385
click at [678, 201] on div "Short Description Scope | Blank Subtype [#1-SALE] LABR-PROJ Hourly Cost $0.00/h…" at bounding box center [882, 143] width 409 height 385
click at [787, 335] on div "Short Description Scope | Blank Subtype [#1-SALE] LABR-PROJ Hourly Cost $0.00/h…" at bounding box center [882, 143] width 409 height 385
click at [787, 324] on div "Quote to furnish and replace walk in freezer condensing unit only. CSI to disco…" at bounding box center [882, 235] width 388 height 177
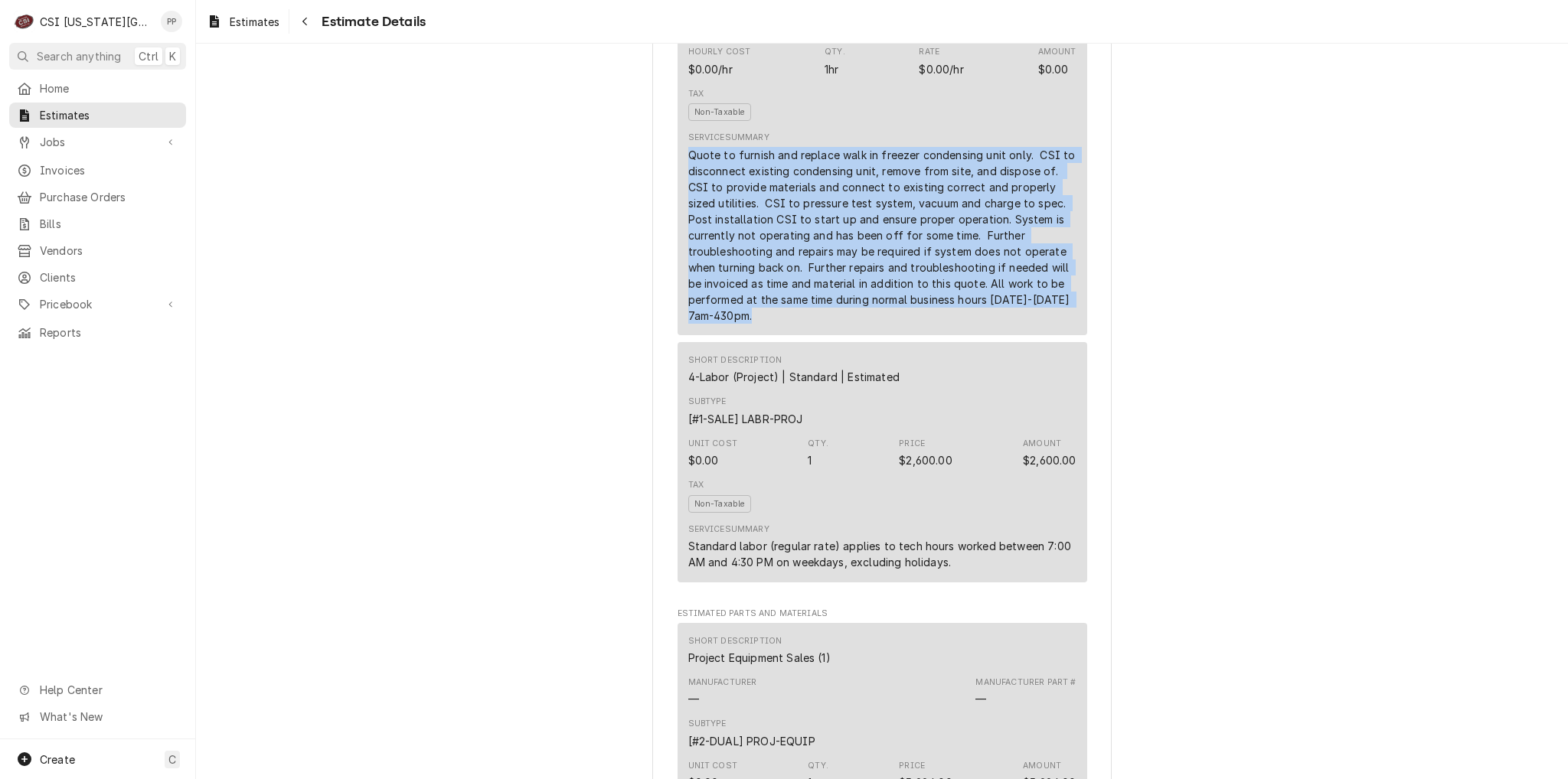
click at [781, 324] on div "Quote to furnish and replace walk in freezer condensing unit only. CSI to disco…" at bounding box center [882, 235] width 388 height 177
click at [688, 200] on div "Quote to furnish and replace walk in freezer condensing unit only. CSI to disco…" at bounding box center [882, 235] width 388 height 177
click at [797, 324] on div "Quote to furnish and replace walk in freezer condensing unit only. CSI to disco…" at bounding box center [882, 235] width 388 height 177
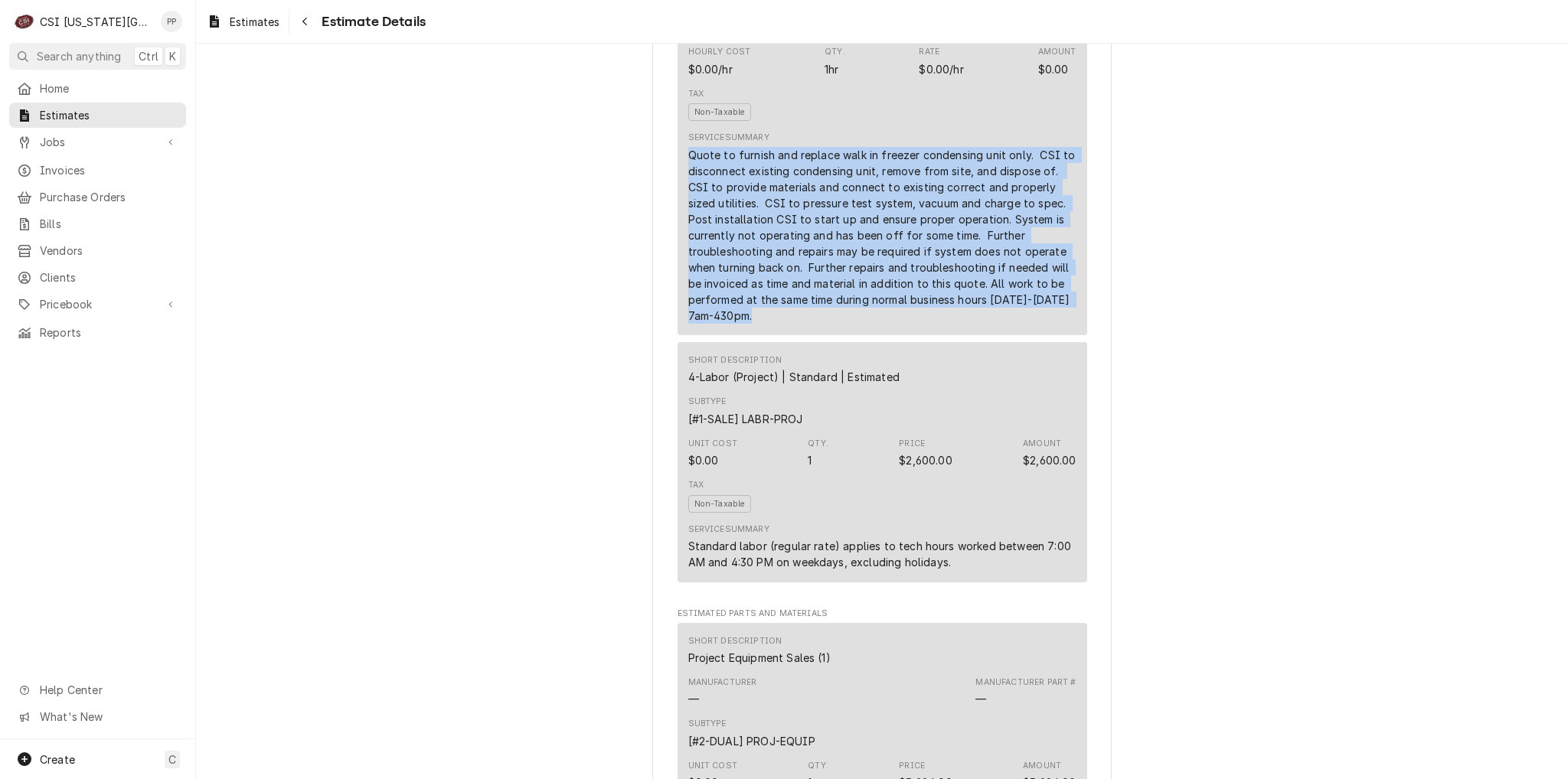
click at [678, 203] on div "Short Description Scope | Blank Subtype [#1-SALE] LABR-PROJ Hourly Cost $0.00/h…" at bounding box center [882, 143] width 409 height 385
click at [786, 335] on div "Short Description Scope | Blank Subtype [#1-SALE] LABR-PROJ Hourly Cost $0.00/h…" at bounding box center [882, 143] width 409 height 385
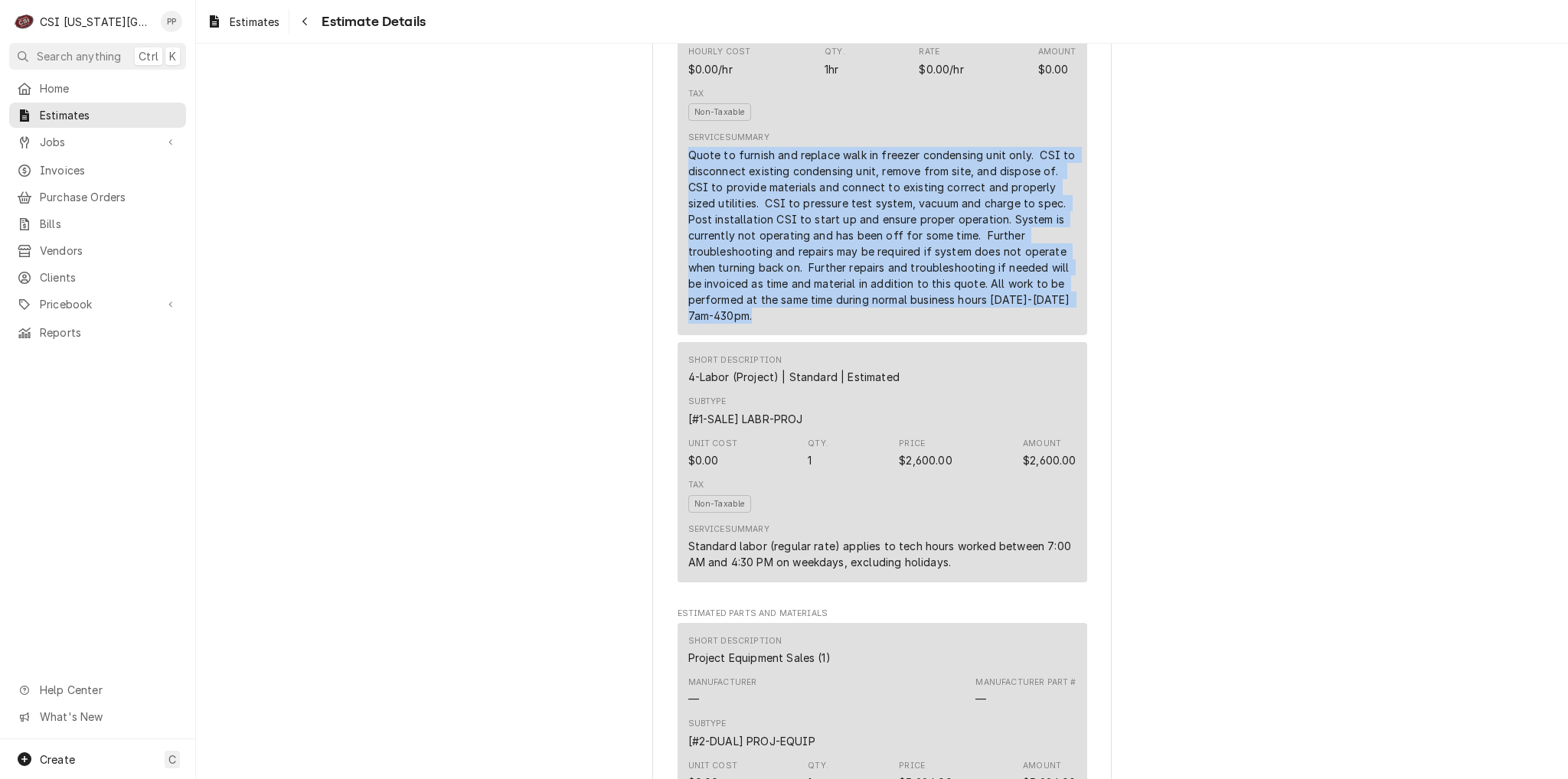
click at [678, 197] on div "Short Description Scope | Blank Subtype [#1-SALE] LABR-PROJ Hourly Cost $0.00/h…" at bounding box center [882, 143] width 409 height 385
click at [782, 335] on div "Short Description Scope | Blank Subtype [#1-SALE] LABR-PROJ Hourly Cost $0.00/h…" at bounding box center [882, 143] width 409 height 385
click at [782, 324] on div "Quote to furnish and replace walk in freezer condensing unit only. CSI to disco…" at bounding box center [882, 235] width 388 height 177
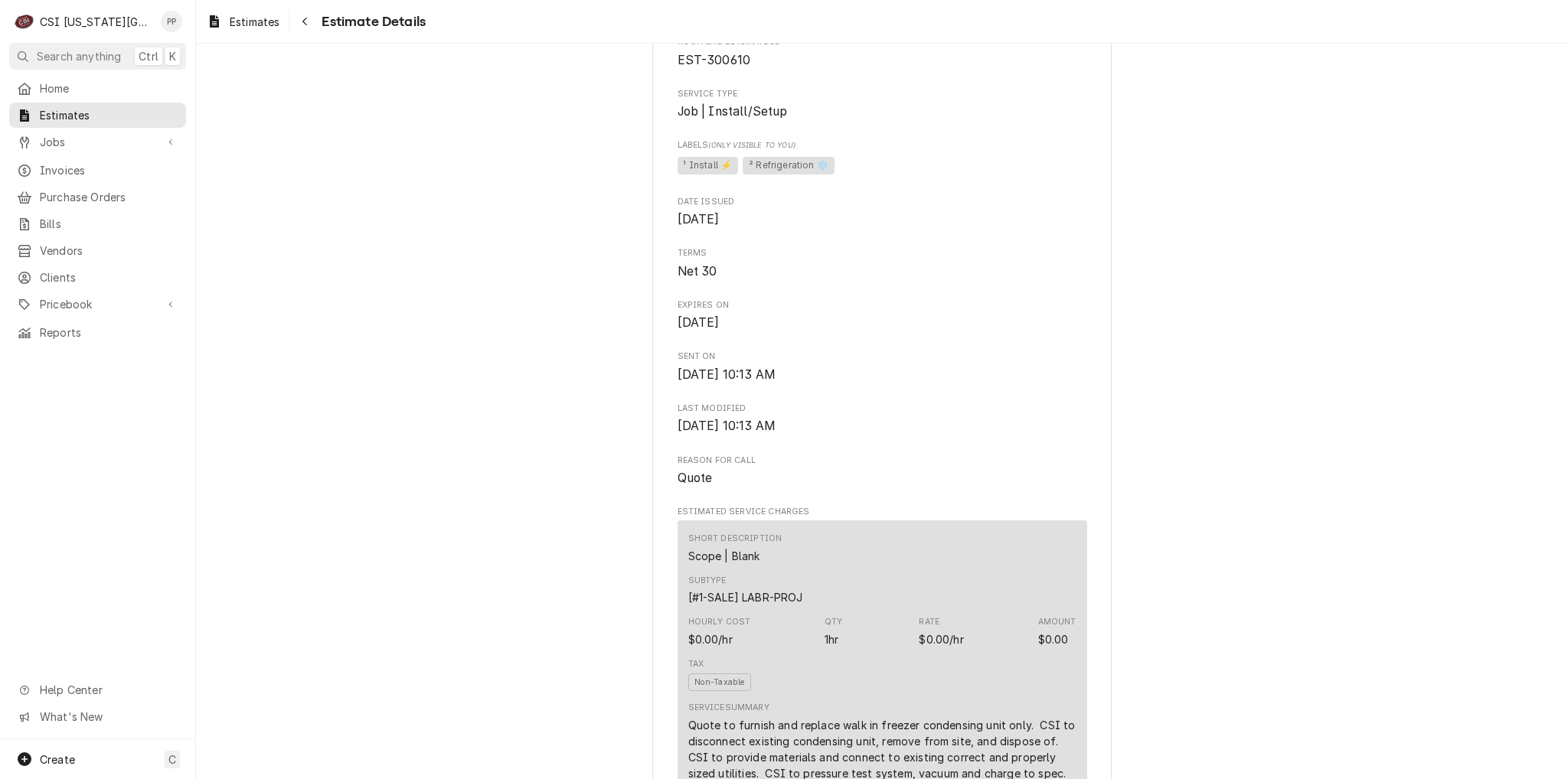
scroll to position [0, 0]
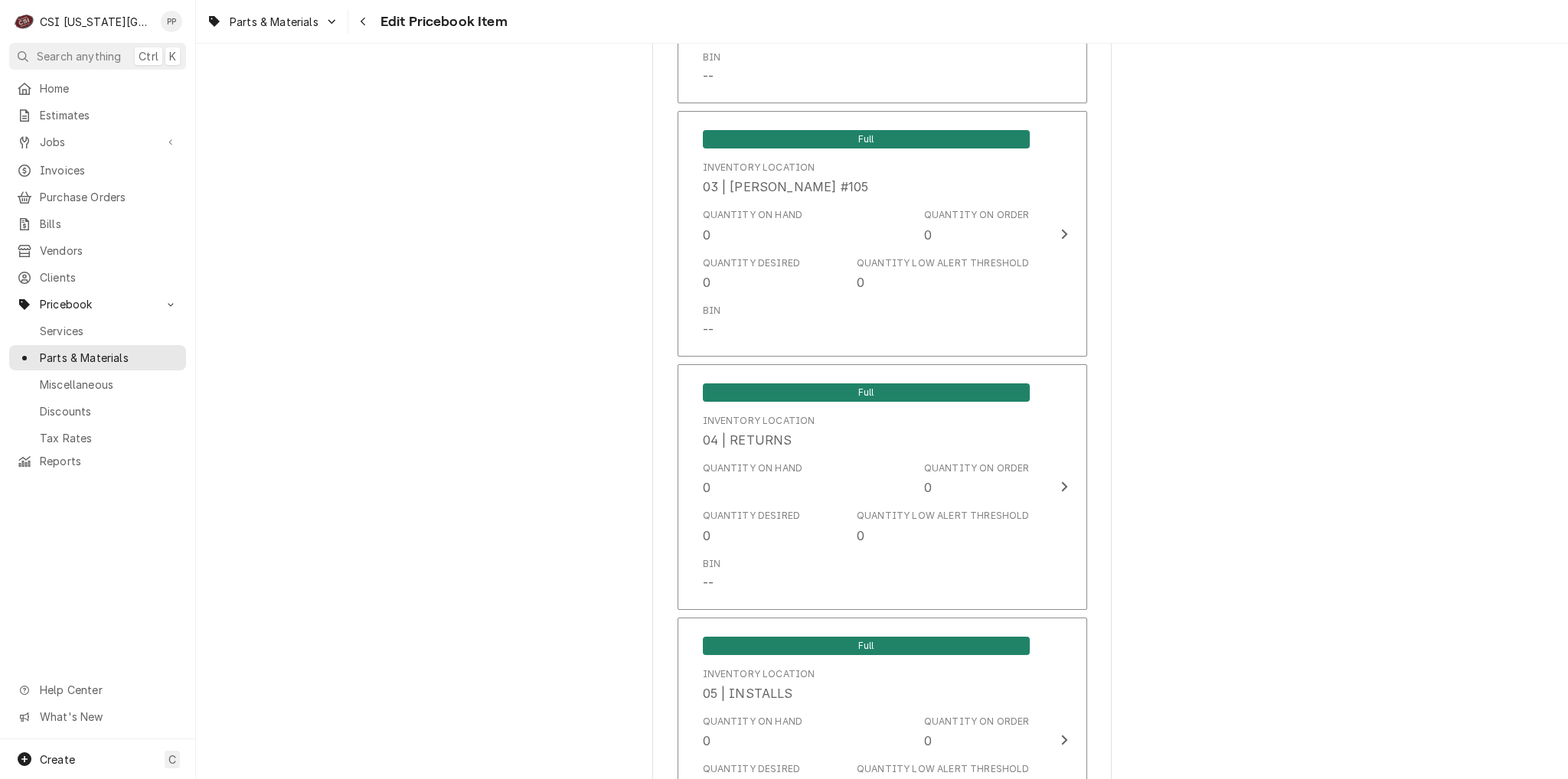
scroll to position [8731, 0]
